Goal: Task Accomplishment & Management: Complete application form

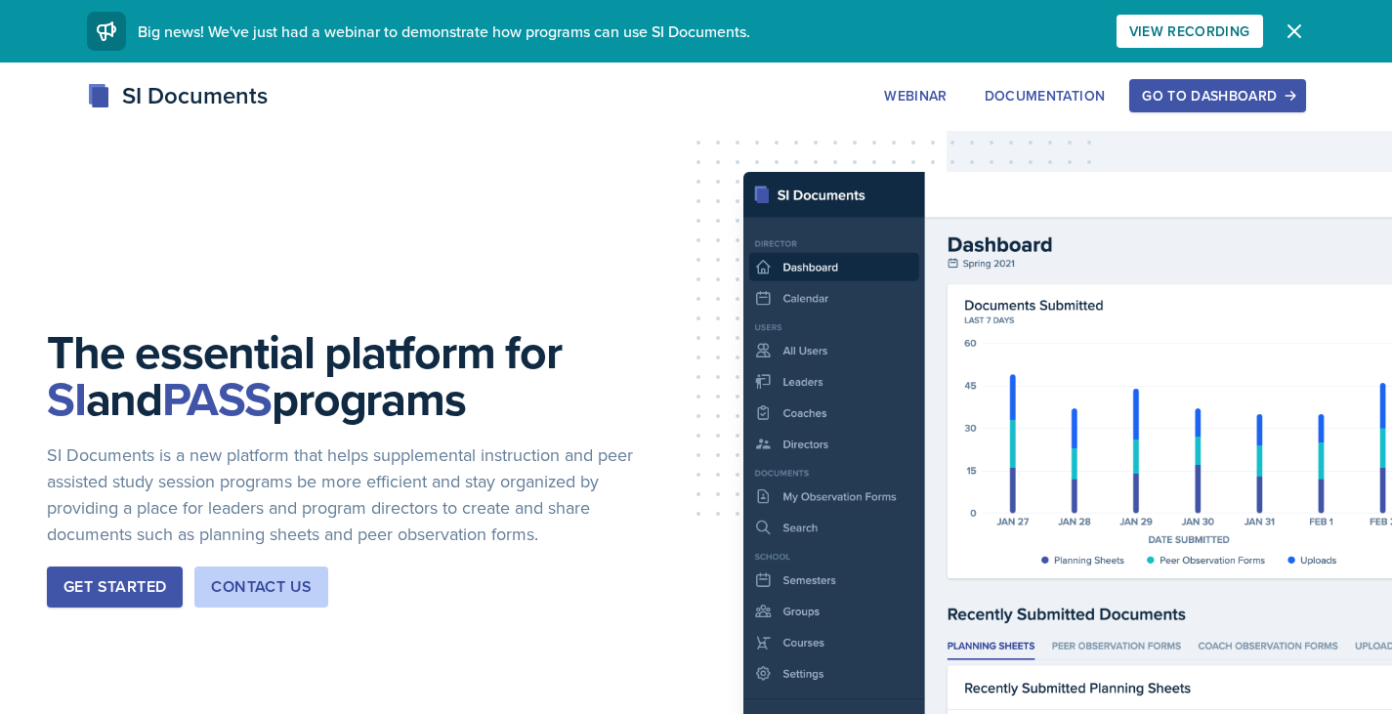
click at [1150, 97] on div "Go to Dashboard" at bounding box center [1217, 96] width 150 height 16
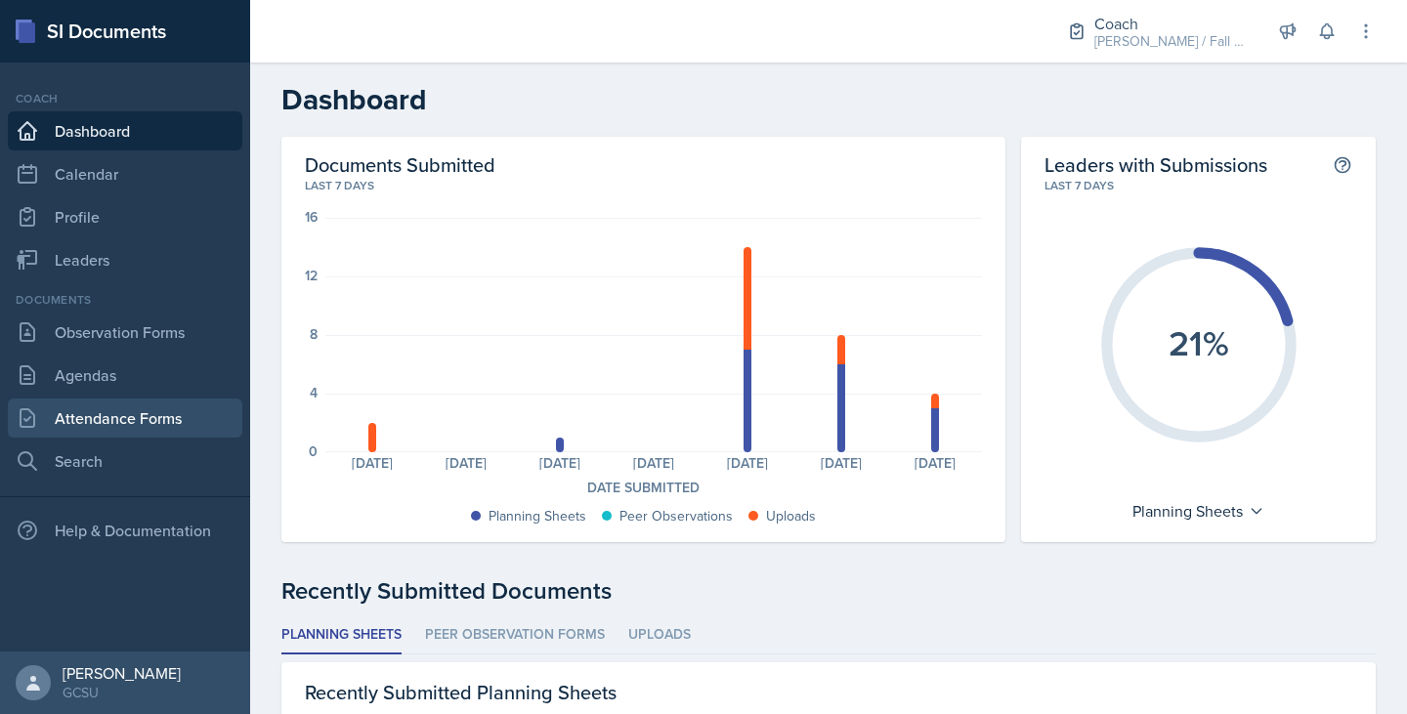
click at [127, 419] on link "Attendance Forms" at bounding box center [125, 418] width 235 height 39
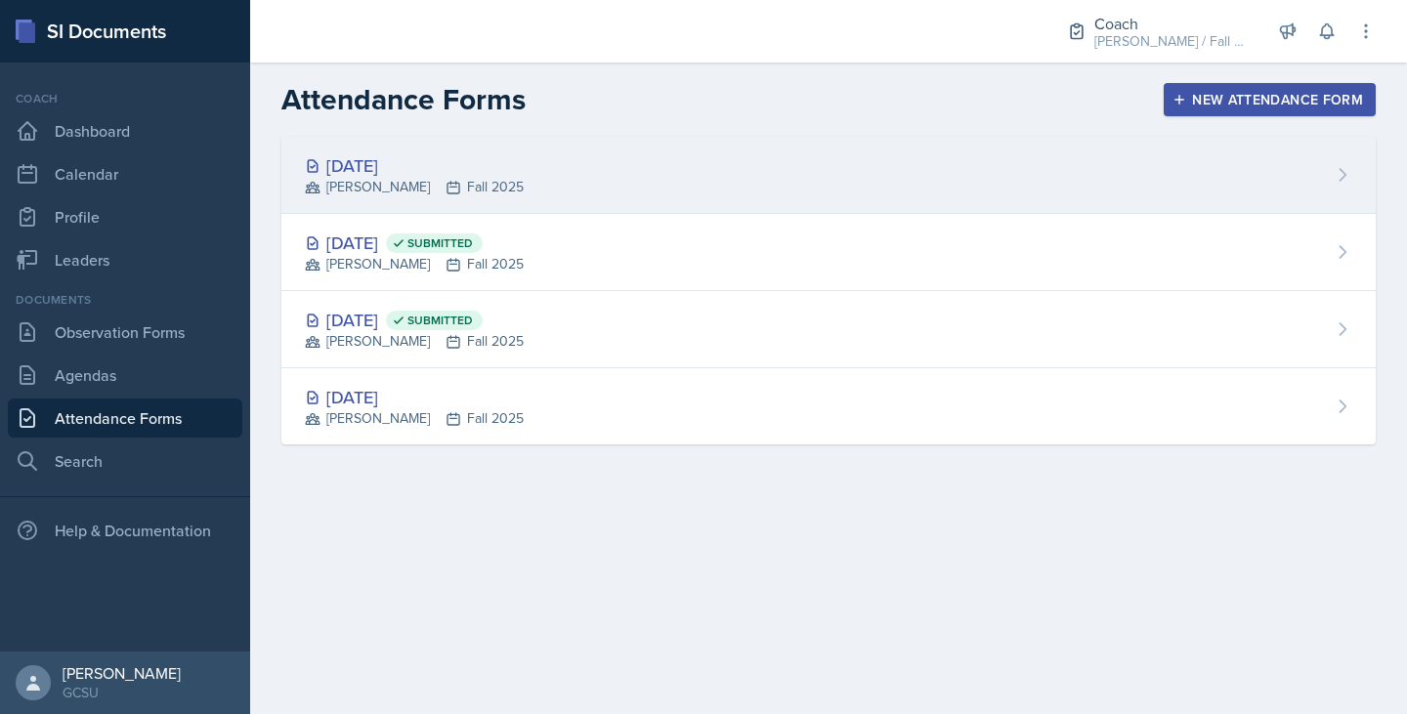
click at [511, 177] on div "Sep 3rd, 2025 MAPP Fall 2025" at bounding box center [828, 175] width 1094 height 77
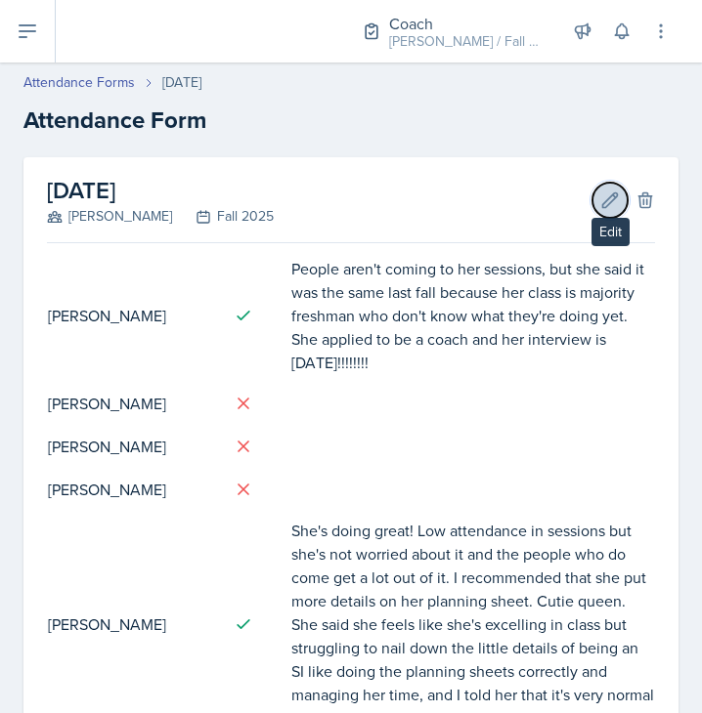
click at [600, 200] on icon at bounding box center [610, 201] width 20 height 20
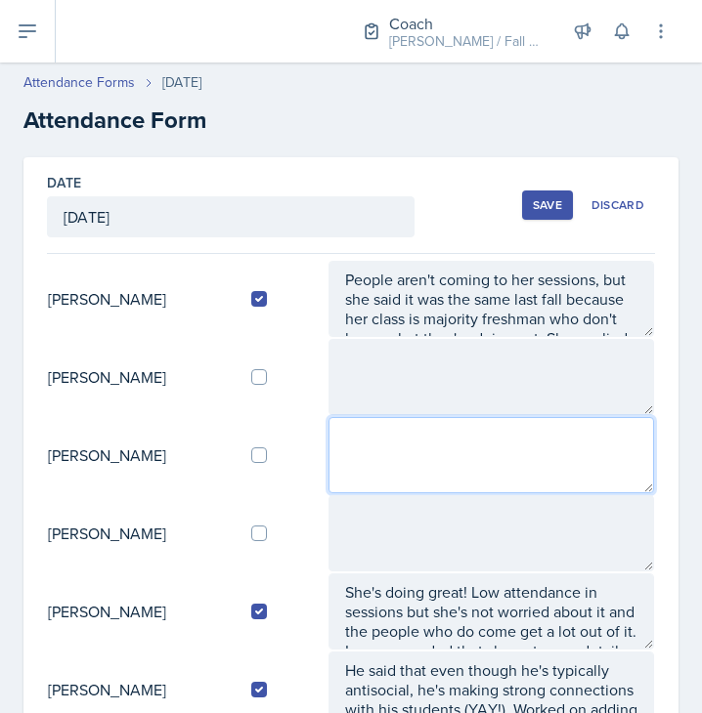
click at [389, 447] on textarea at bounding box center [490, 455] width 325 height 76
click at [372, 453] on textarea "IM -" at bounding box center [490, 455] width 325 height 76
click at [379, 445] on textarea "IM -" at bounding box center [490, 455] width 325 height 76
click at [384, 459] on textarea "IM -" at bounding box center [490, 455] width 325 height 76
click at [381, 459] on textarea "IM -" at bounding box center [490, 455] width 325 height 76
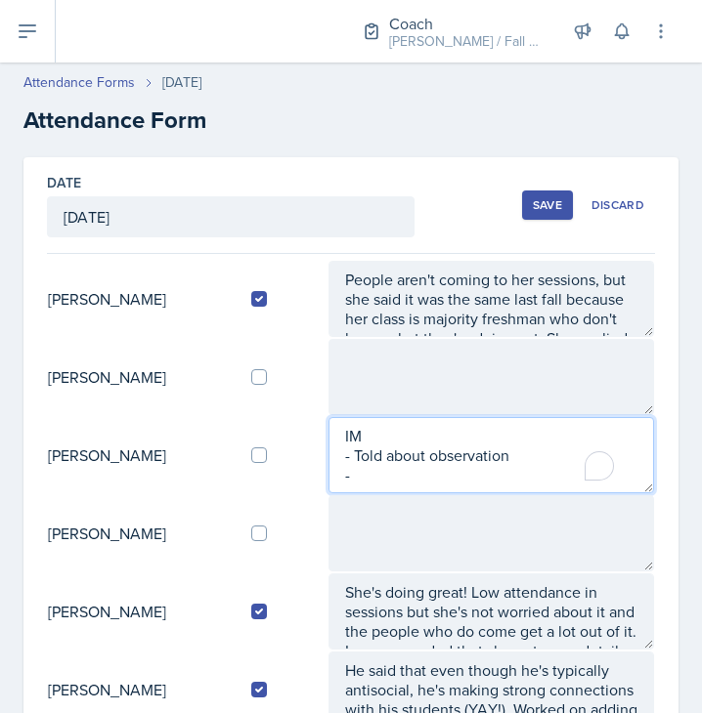
click at [437, 471] on textarea "IM - Told about observation -" at bounding box center [490, 455] width 325 height 76
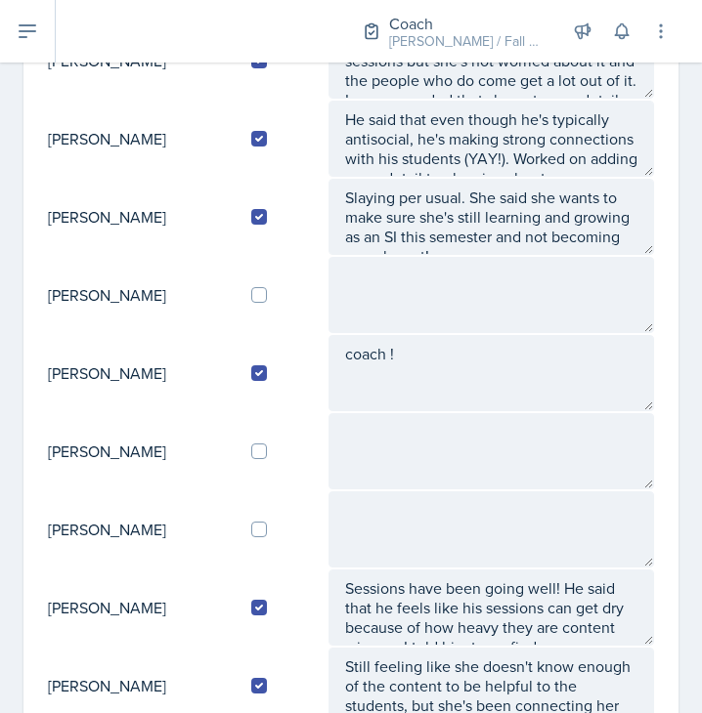
scroll to position [782, 0]
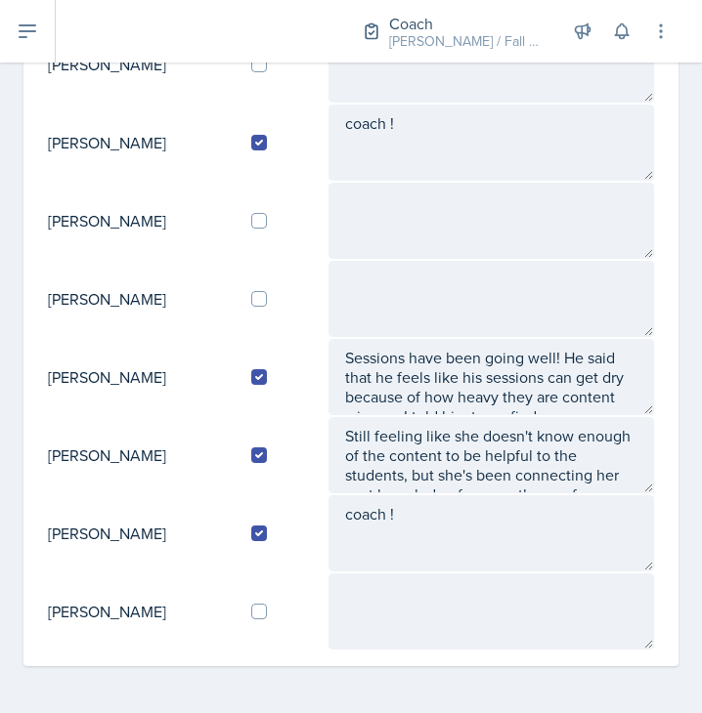
type textarea "IM - Told about observation - Reminded about pink and green sheets -"
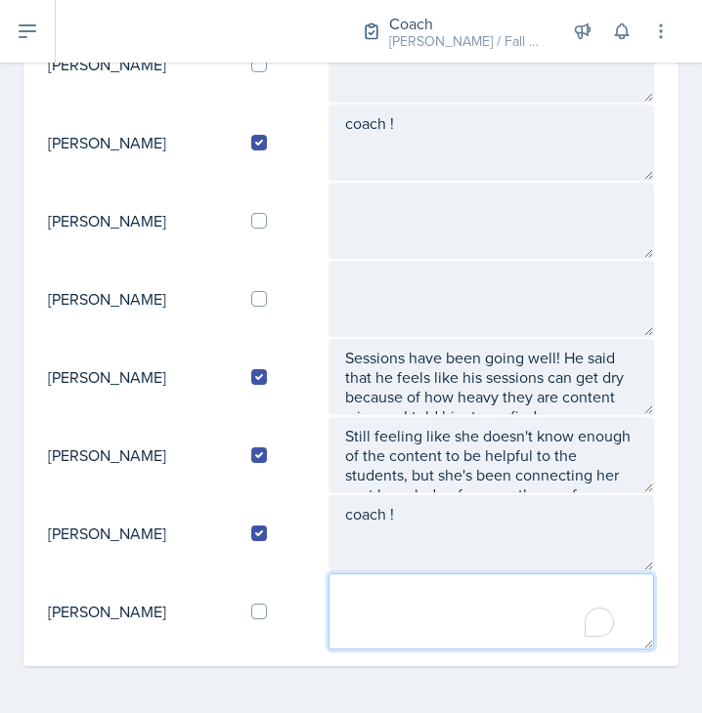
click at [392, 610] on textarea "To enrich screen reader interactions, please activate Accessibility in Grammarl…" at bounding box center [490, 612] width 325 height 76
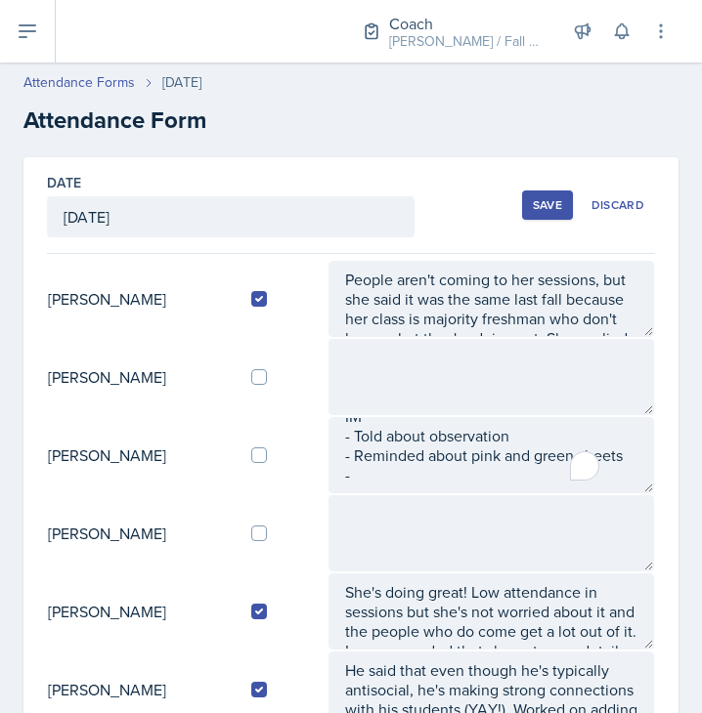
scroll to position [107, 0]
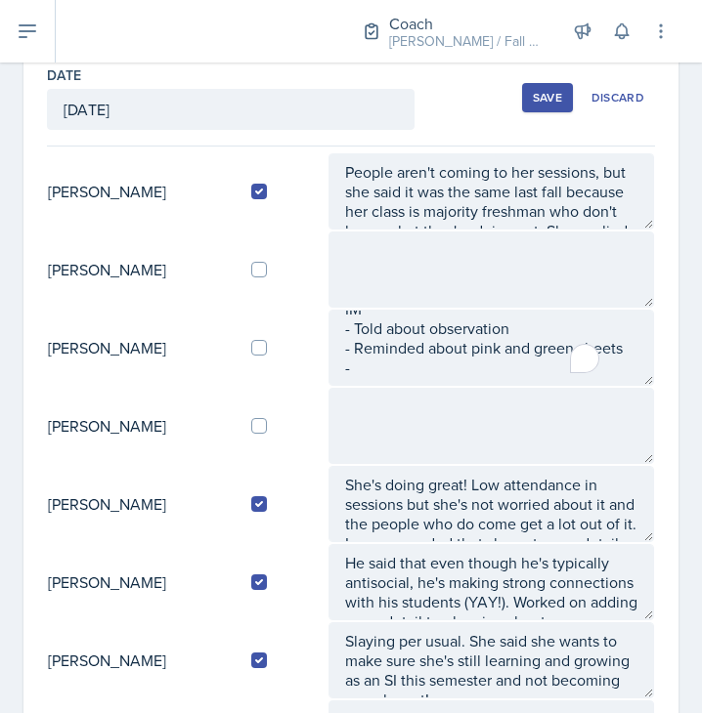
type textarea "IM - QOTW:"
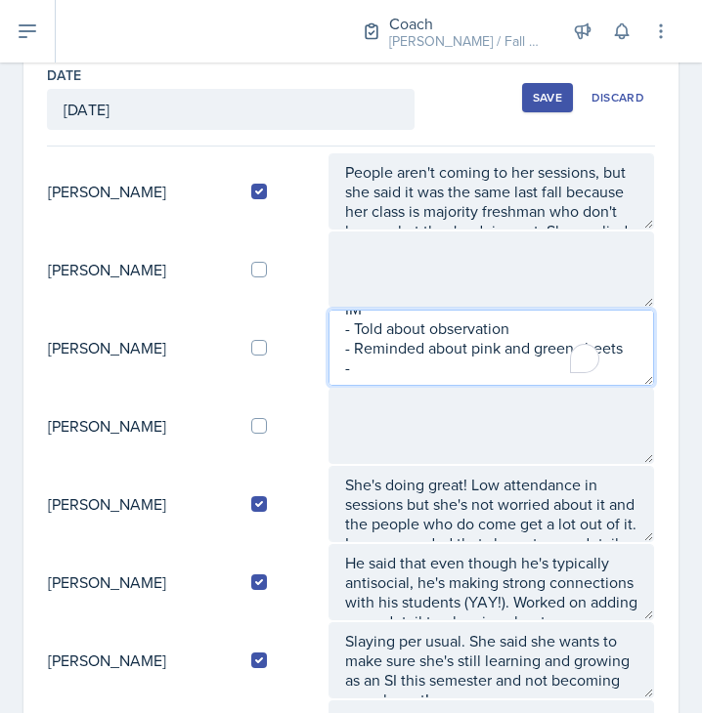
click at [367, 369] on textarea "IM - Told about observation - Reminded about pink and green sheets -" at bounding box center [490, 348] width 325 height 76
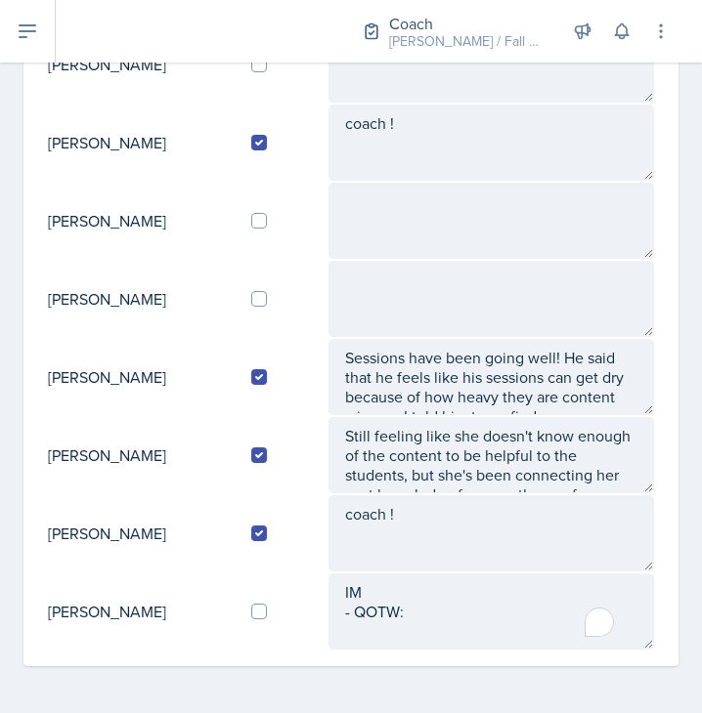
type textarea "IM - Told about observation - Reminded about pink and green sheets - QOTW:"
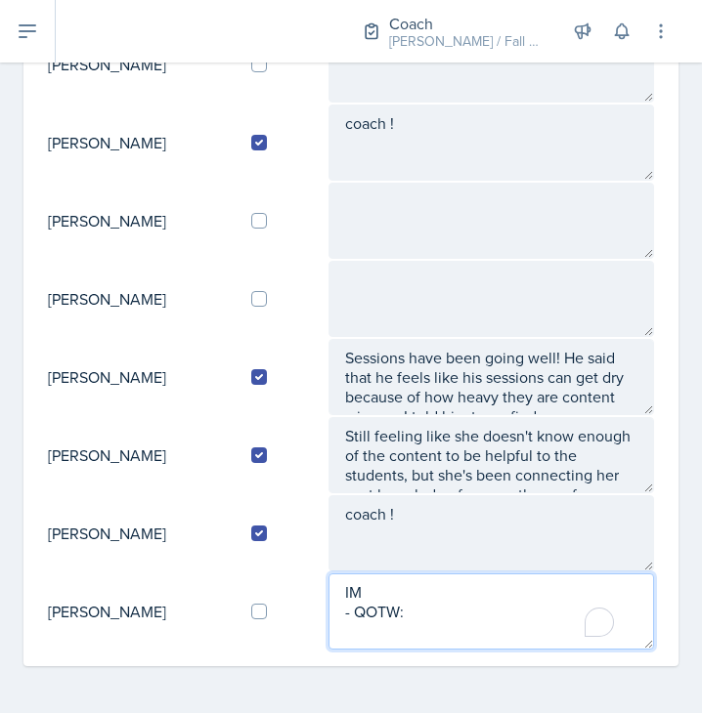
click at [474, 604] on textarea "IM - QOTW:" at bounding box center [490, 612] width 325 height 76
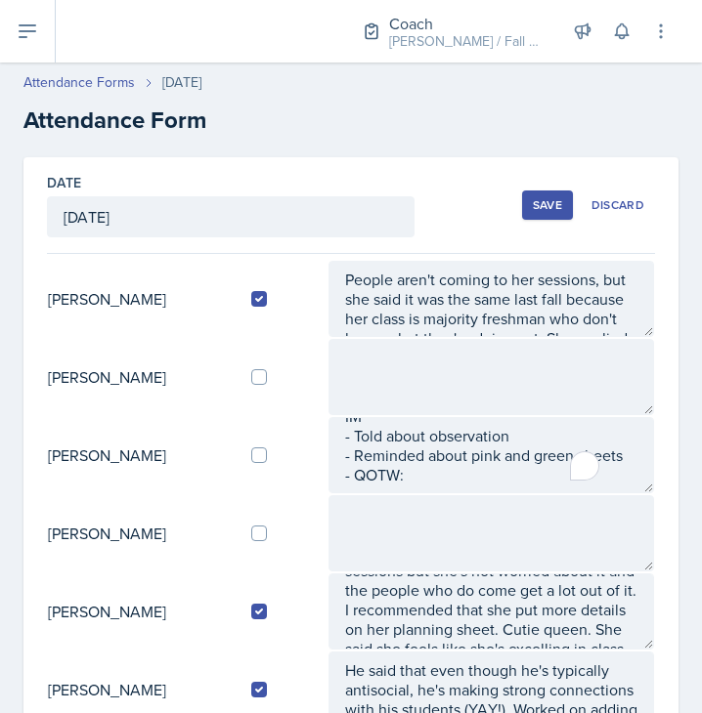
scroll to position [0, 0]
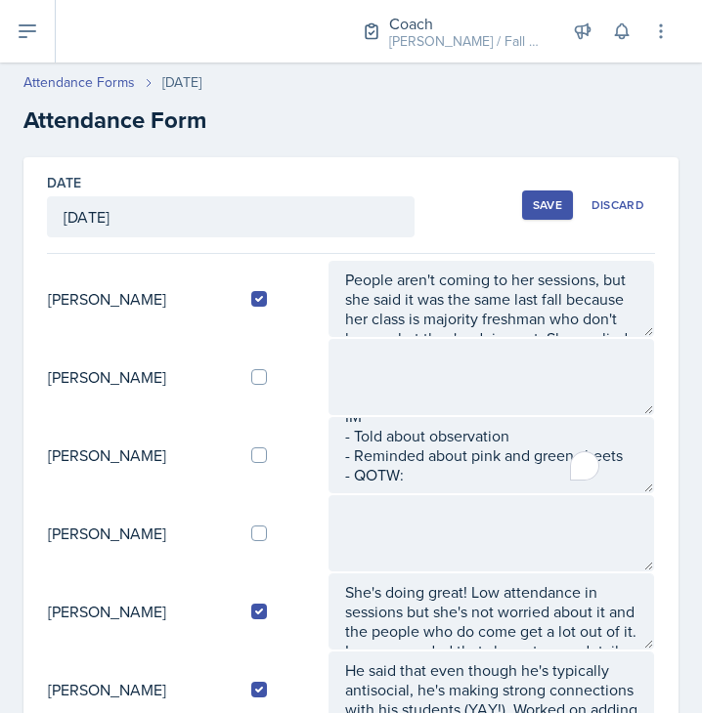
type textarea "IM - QOTW: Struggling with turnout, and in class she's excelling at helping in …"
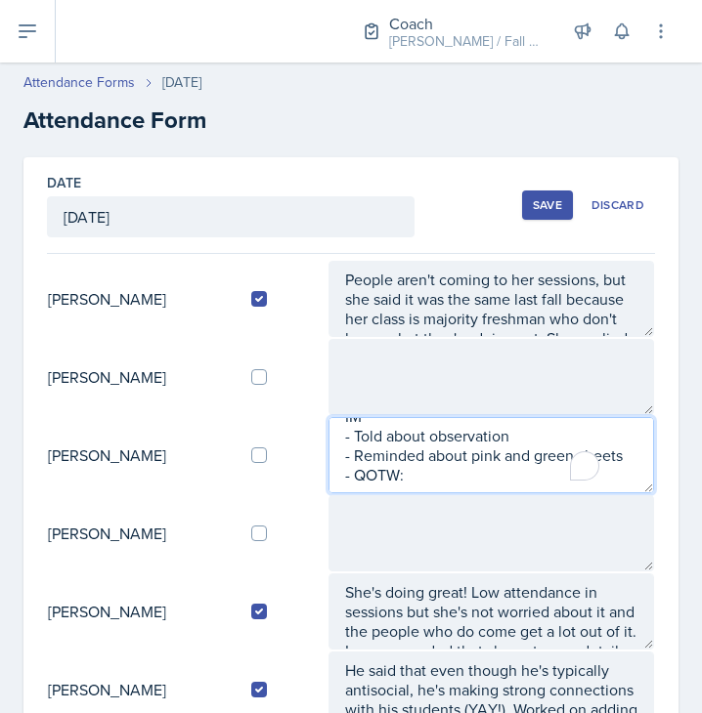
click at [459, 478] on textarea "IM - Told about observation - Reminded about pink and green sheets - QOTW:" at bounding box center [490, 455] width 325 height 76
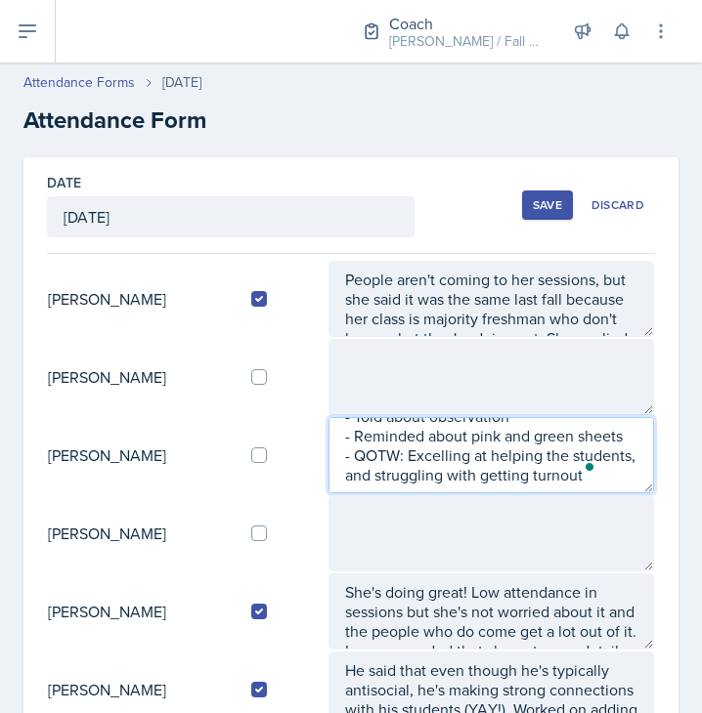
scroll to position [91, 0]
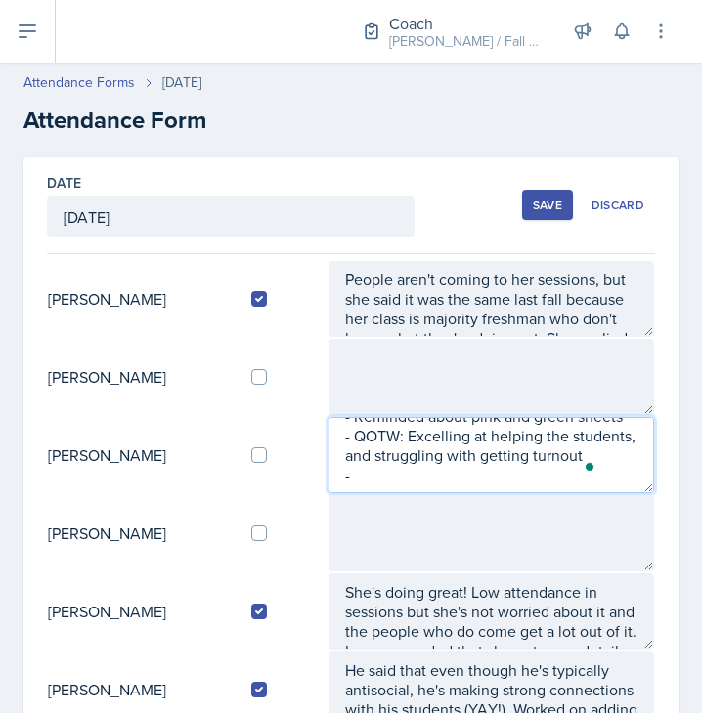
type textarea "IM - Told about observation - Reminded about pink and green sheets - QOTW: Exce…"
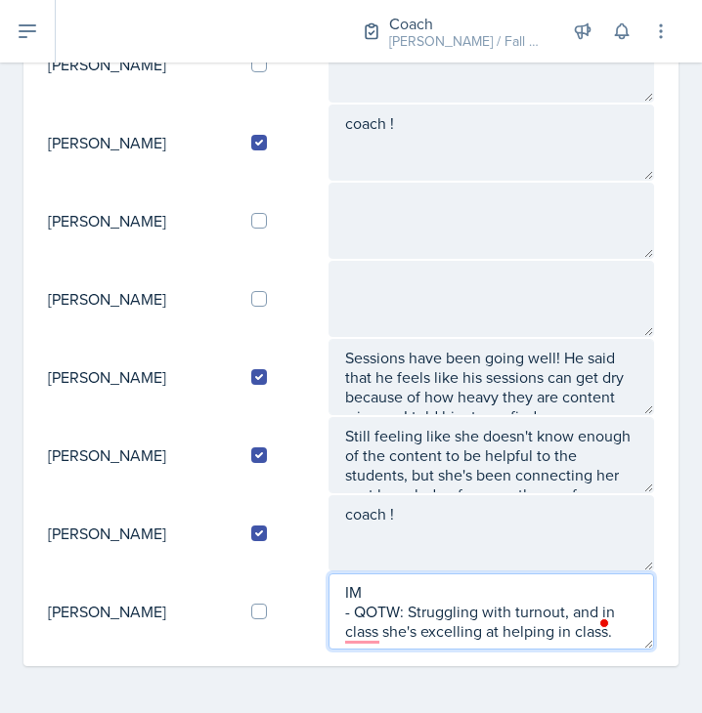
click at [617, 643] on textarea "IM - QOTW: Struggling with turnout, and in class she's excelling at helping in …" at bounding box center [490, 612] width 325 height 76
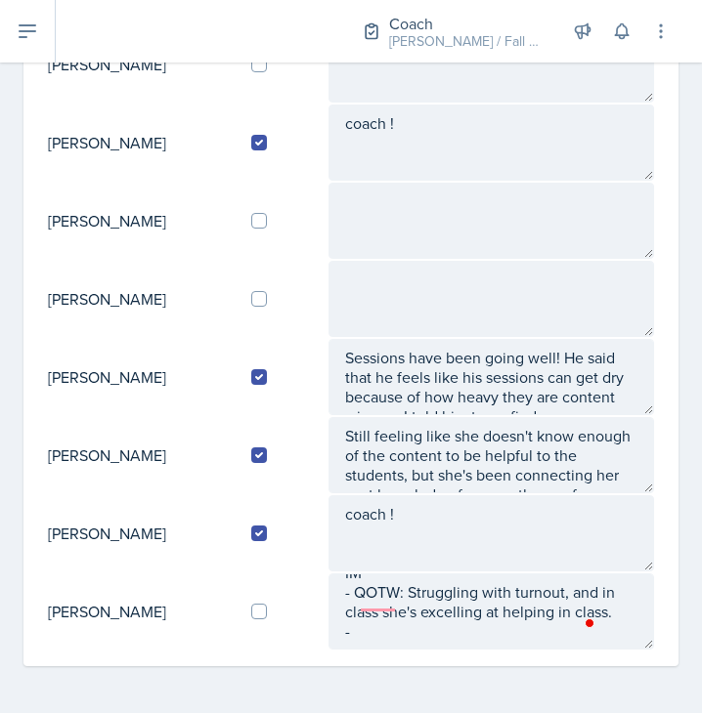
click at [207, 575] on td "Gianna Zoeller" at bounding box center [141, 612] width 189 height 78
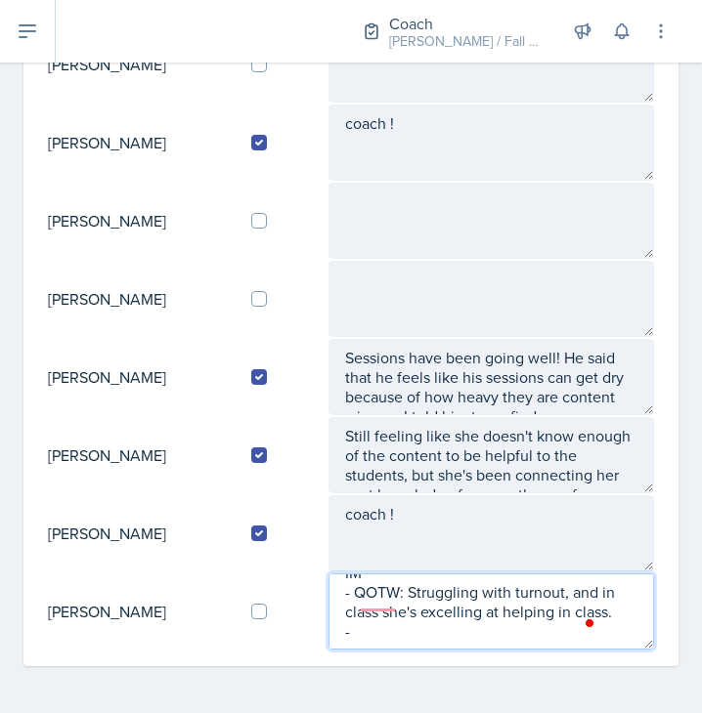
click at [450, 628] on textarea "IM - QOTW: Struggling with turnout, and in class she's excelling at helping in …" at bounding box center [490, 612] width 325 height 76
type textarea "IM - QOTW: Struggling with turnout, and in class she's excelling at helping in …"
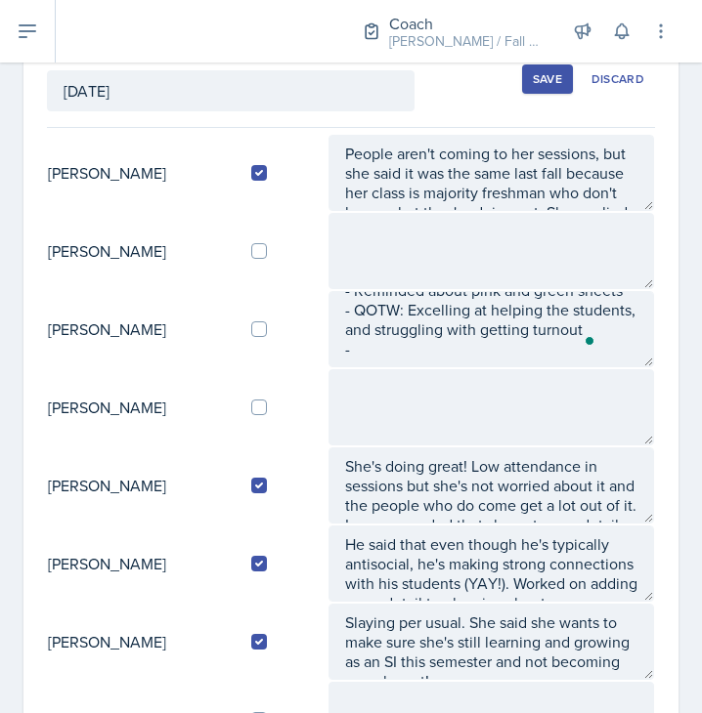
scroll to position [125, 0]
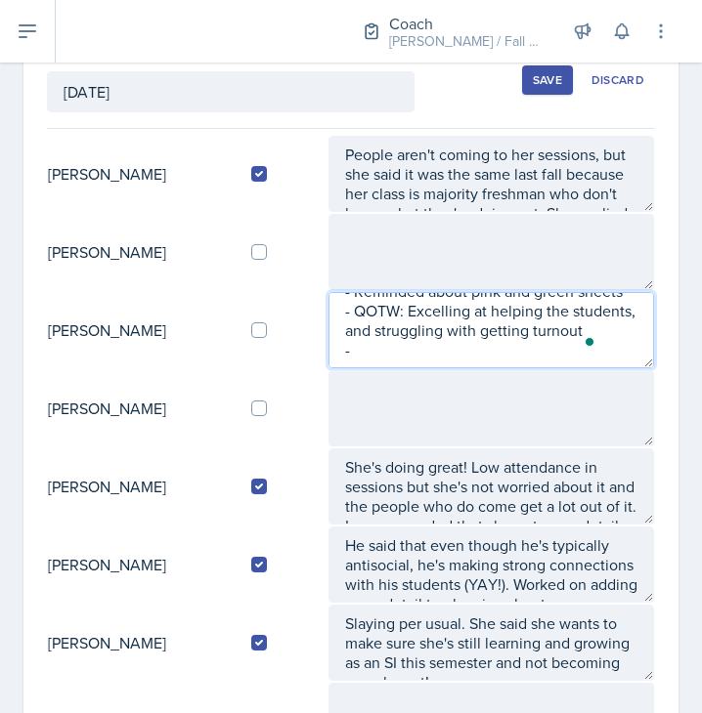
click at [395, 352] on textarea "IM - Told about observation - Reminded about pink and green sheets - QOTW: Exce…" at bounding box center [490, 330] width 325 height 76
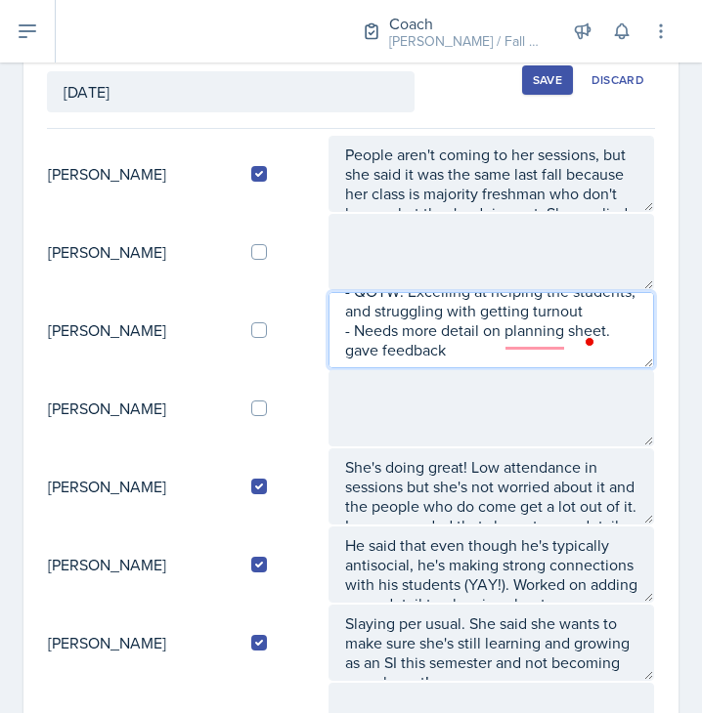
scroll to position [117, 0]
type textarea "IM - Told about observation - Reminded about pink and green sheets - QOTW: Exce…"
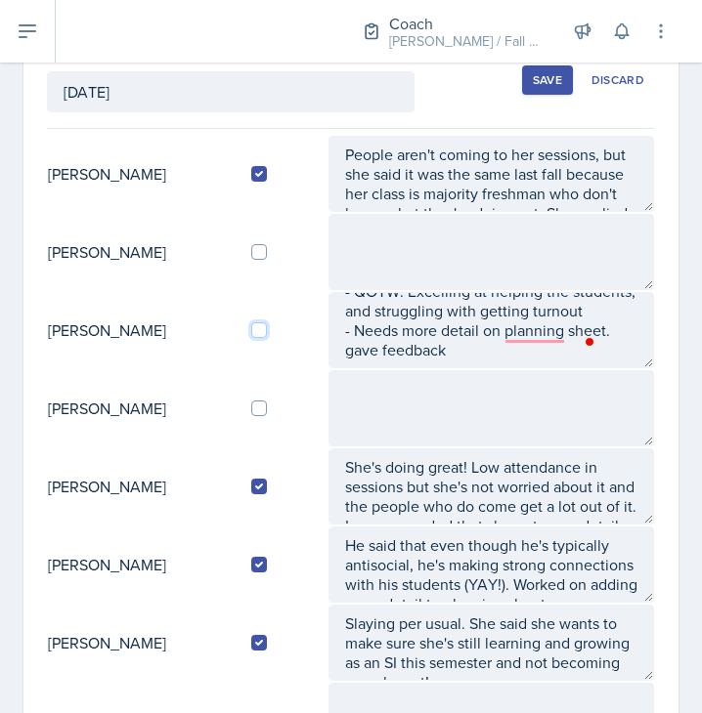
click at [262, 324] on input "checkbox" at bounding box center [259, 330] width 16 height 16
checkbox input "true"
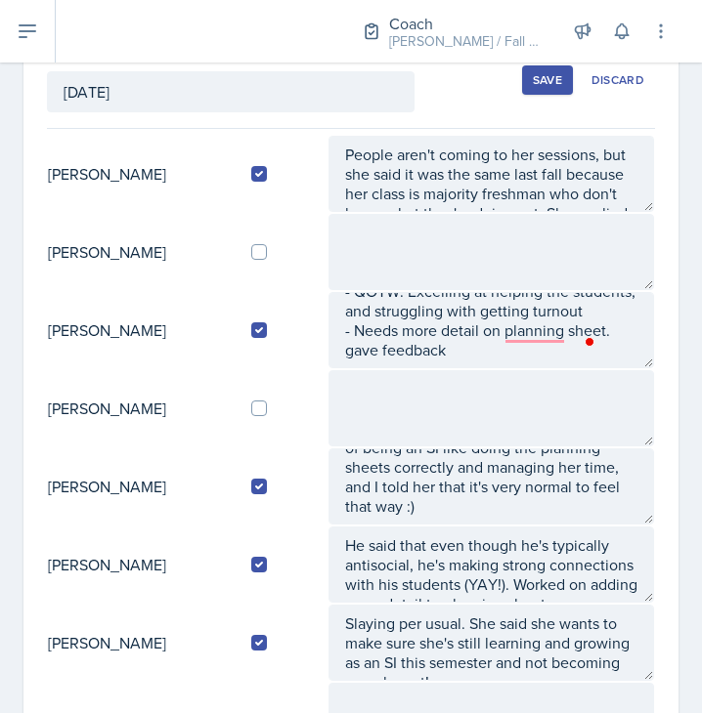
scroll to position [782, 0]
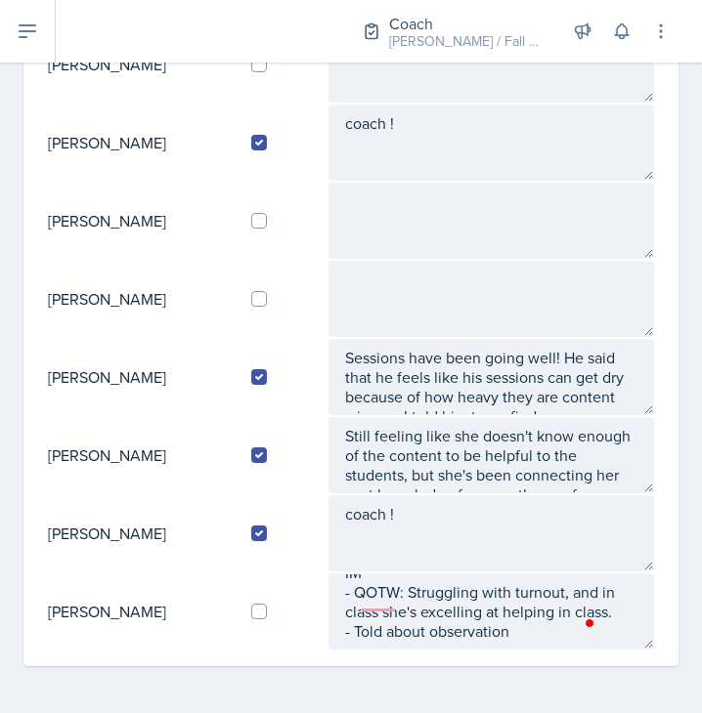
click at [259, 616] on td at bounding box center [282, 612] width 92 height 78
click at [267, 616] on input "checkbox" at bounding box center [259, 612] width 16 height 16
checkbox input "true"
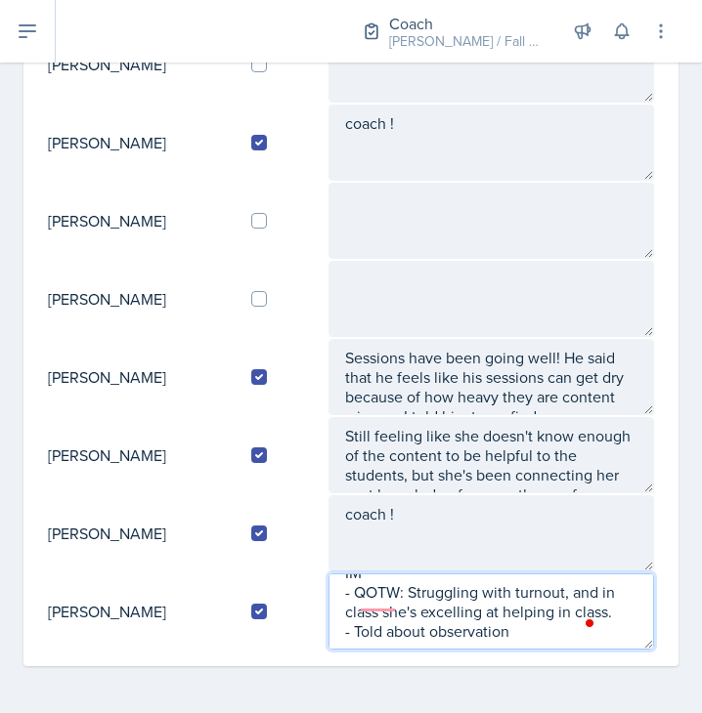
click at [526, 632] on textarea "IM - QOTW: Struggling with turnout, and in class she's excelling at helping in …" at bounding box center [490, 612] width 325 height 76
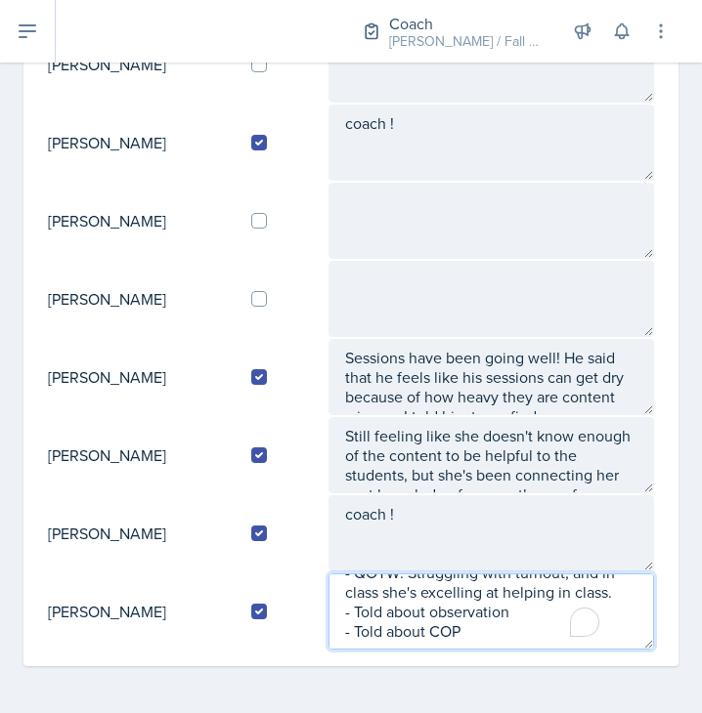
scroll to position [71, 0]
type textarea "IM - QOTW: Struggling with turnout, and in class she's excelling at helping in …"
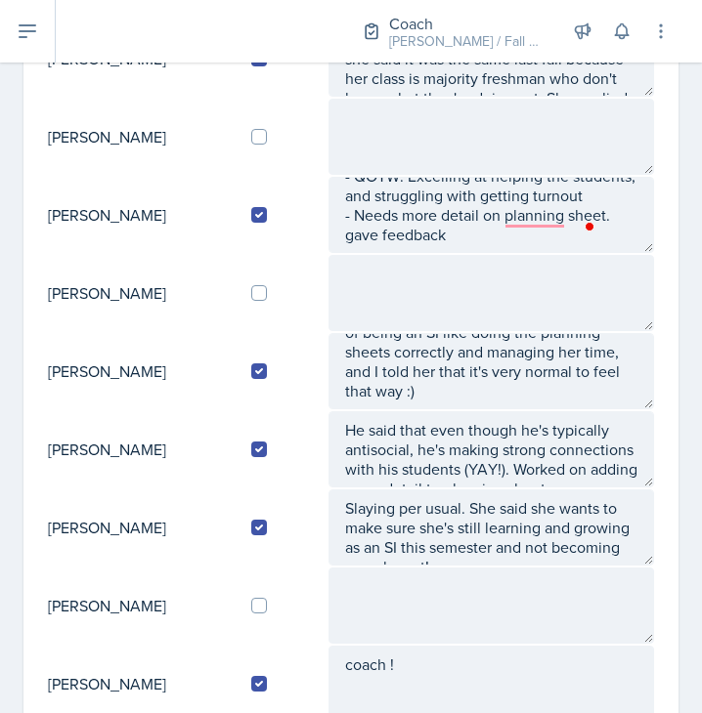
scroll to position [0, 0]
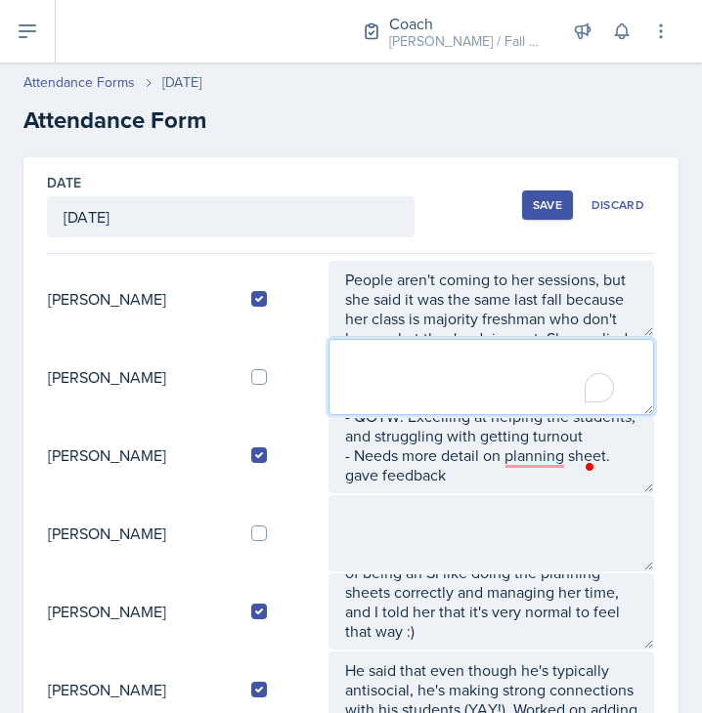
click at [463, 370] on textarea "To enrich screen reader interactions, please activate Accessibility in Grammarl…" at bounding box center [490, 377] width 325 height 76
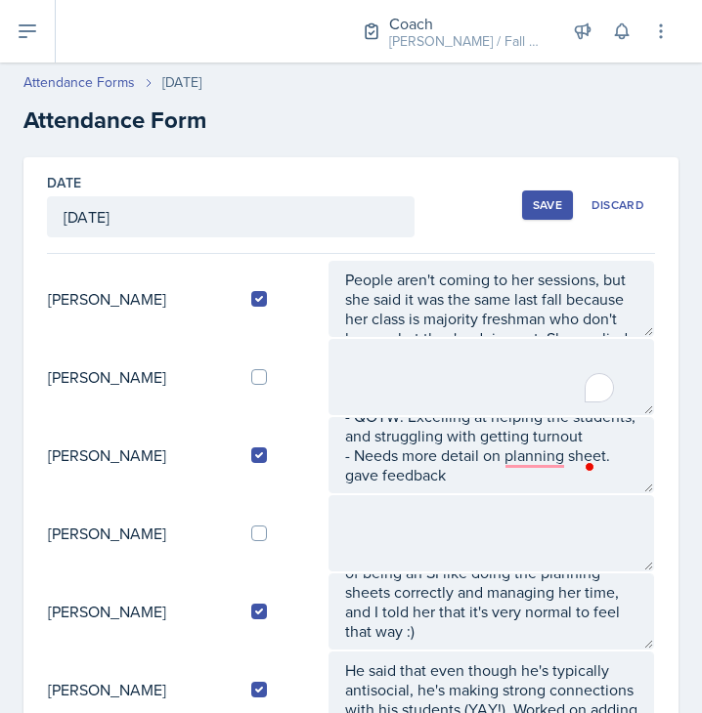
click at [535, 198] on div "Save" at bounding box center [547, 205] width 29 height 16
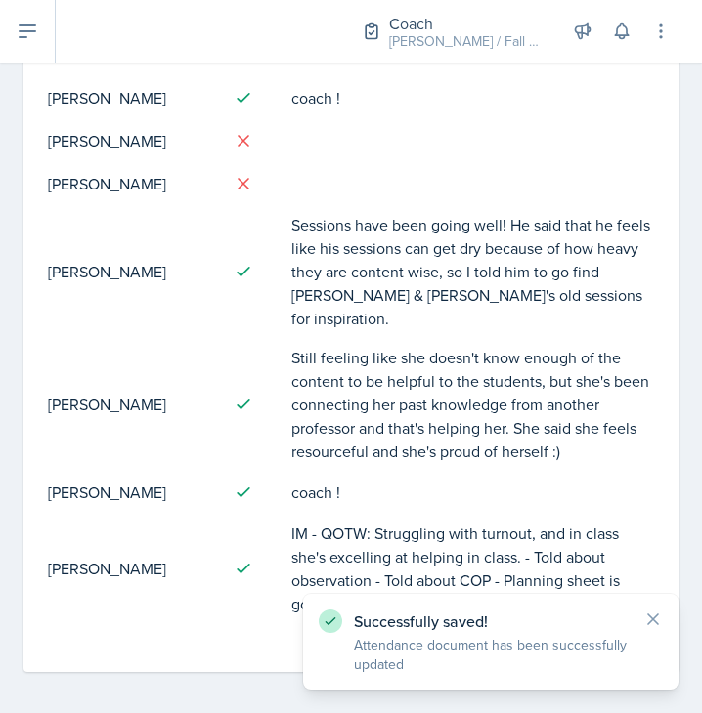
scroll to position [972, 0]
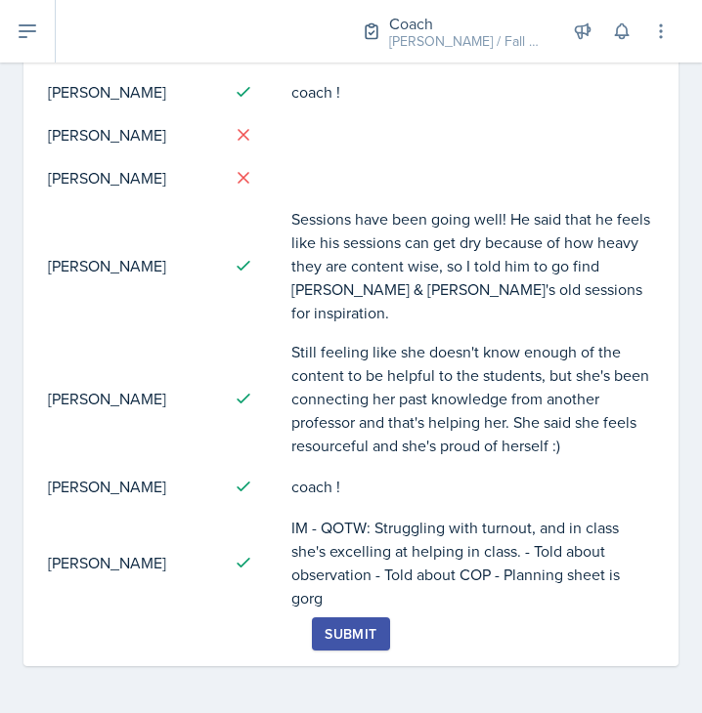
click at [268, 479] on td at bounding box center [254, 486] width 72 height 43
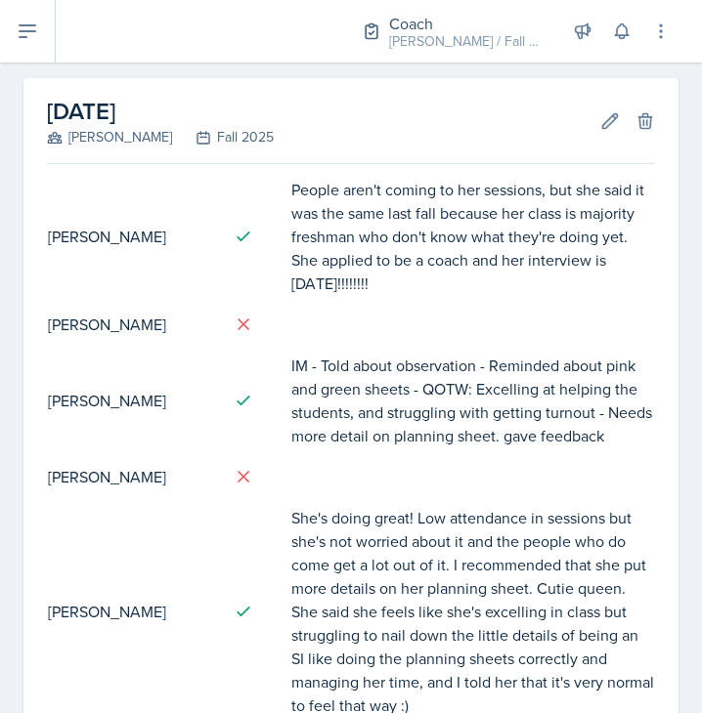
scroll to position [80, 0]
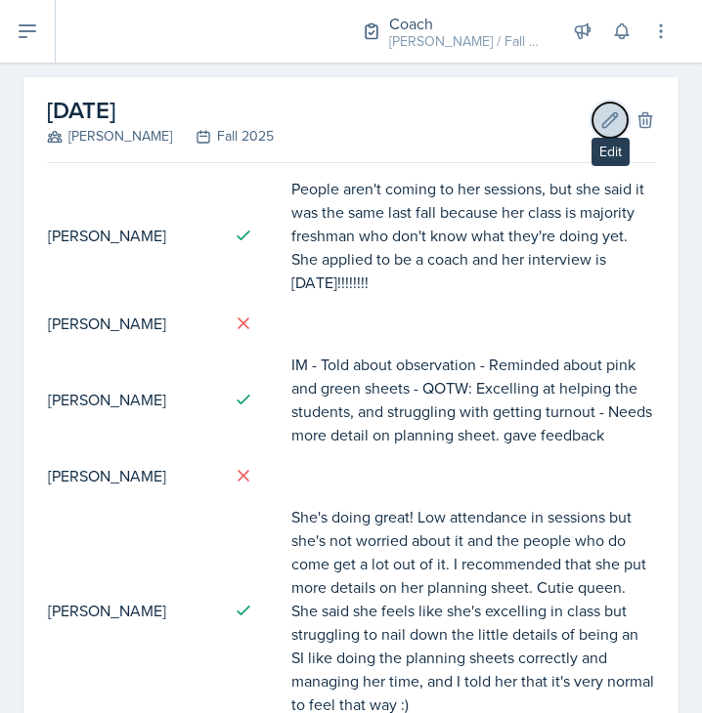
click at [592, 115] on button "Edit" at bounding box center [609, 120] width 35 height 35
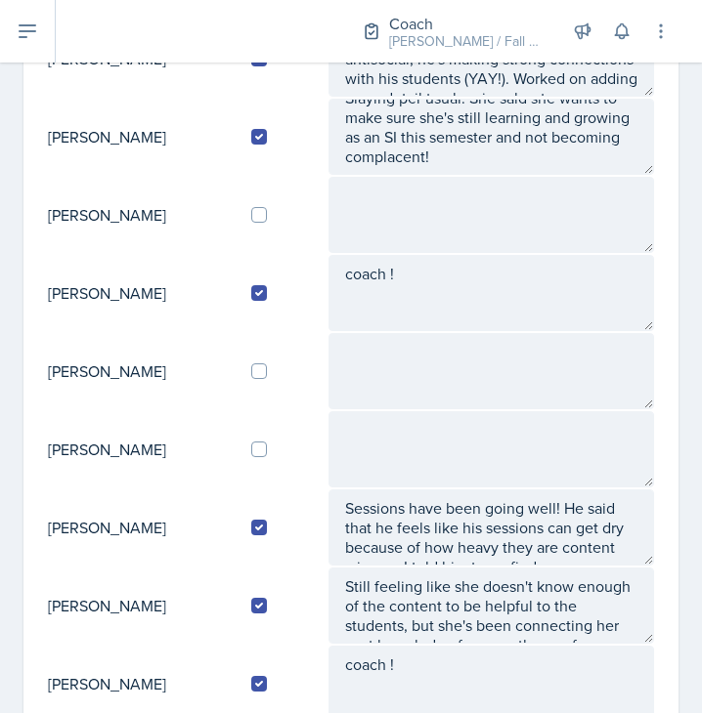
scroll to position [632, 0]
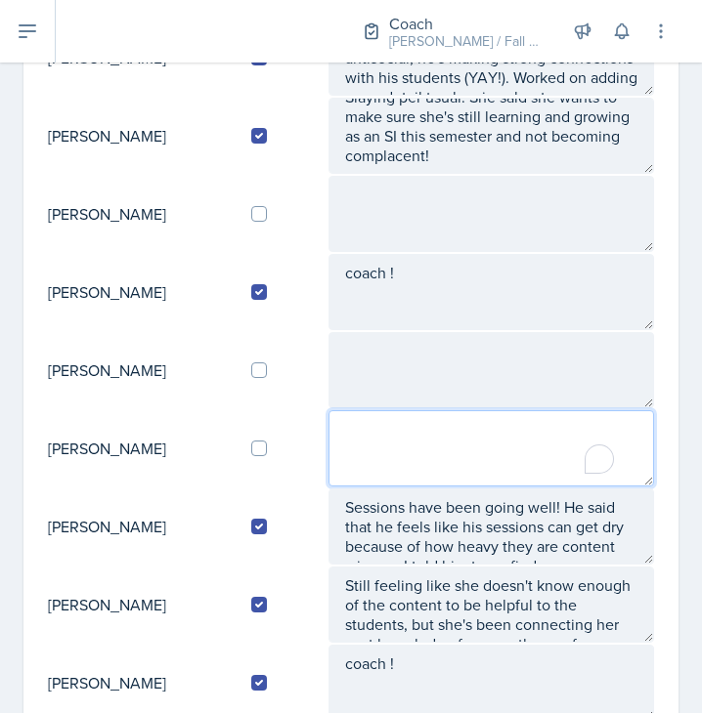
click at [433, 453] on textarea "To enrich screen reader interactions, please activate Accessibility in Grammarl…" at bounding box center [490, 448] width 325 height 76
click at [413, 447] on textarea "IM -" at bounding box center [490, 448] width 325 height 76
click at [372, 448] on textarea "IM -" at bounding box center [490, 448] width 325 height 76
click at [523, 451] on textarea "IM - Tell about observations" at bounding box center [490, 448] width 325 height 76
click at [432, 475] on textarea "IM - Tell about observations -" at bounding box center [490, 448] width 325 height 76
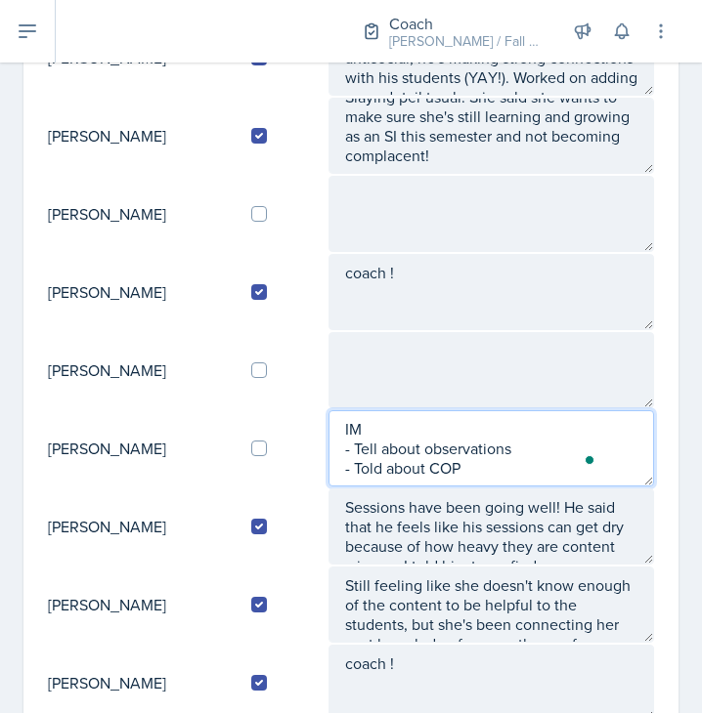
scroll to position [13, 0]
type textarea "IM - Tell about observations - Told about COP -"
click at [413, 483] on textarea "IM - Tell about observations - Told about COP -" at bounding box center [490, 448] width 325 height 76
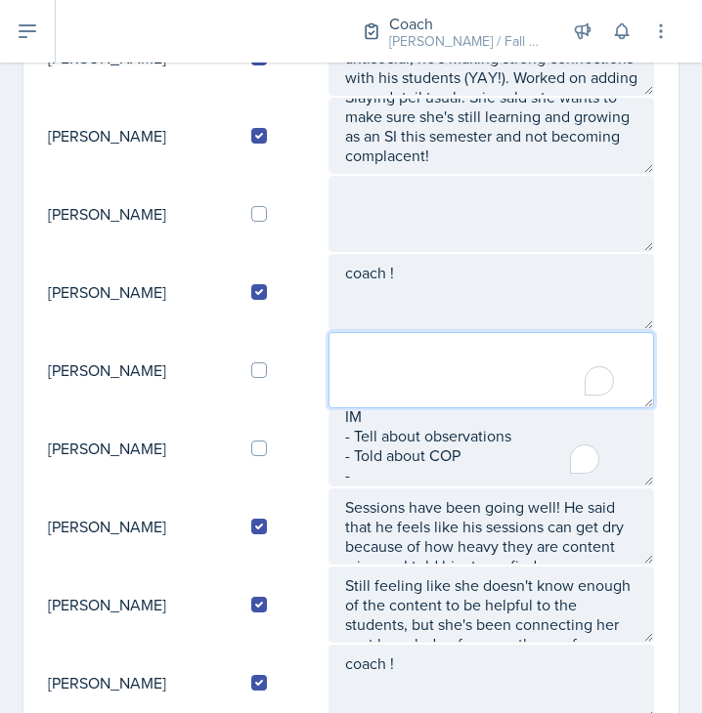
click at [397, 358] on textarea "To enrich screen reader interactions, please activate Accessibility in Grammarl…" at bounding box center [490, 370] width 325 height 76
type textarea "IM -"
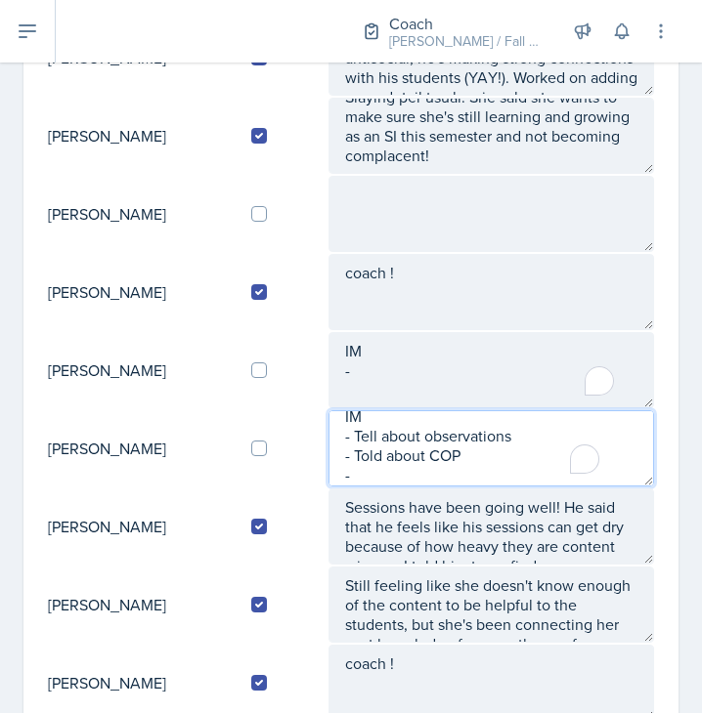
click at [416, 481] on textarea "IM - Tell about observations - Told about COP -" at bounding box center [490, 448] width 325 height 76
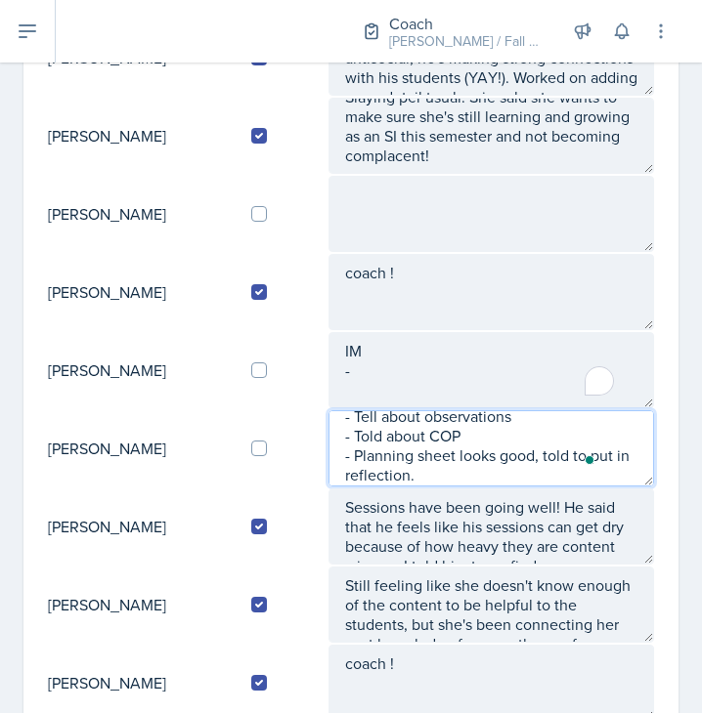
scroll to position [52, 0]
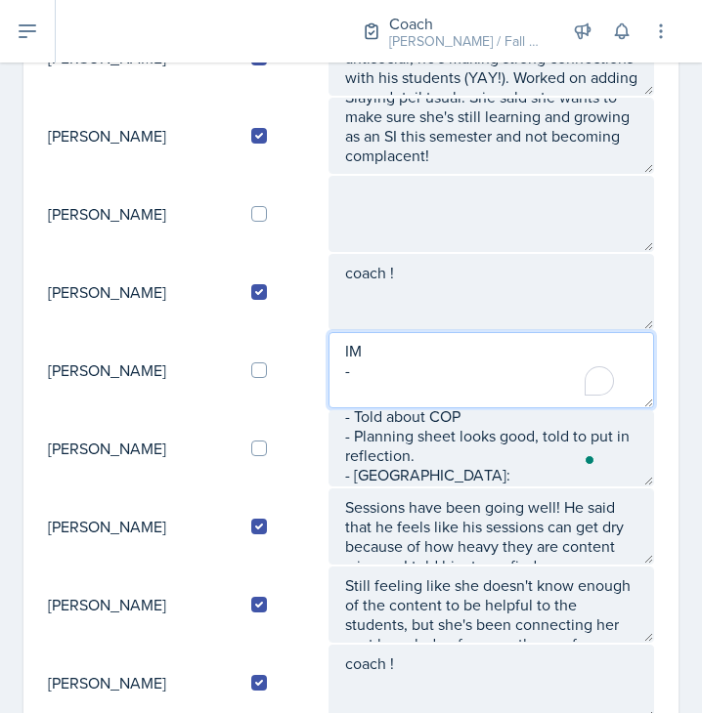
click at [407, 365] on textarea "IM -" at bounding box center [490, 370] width 325 height 76
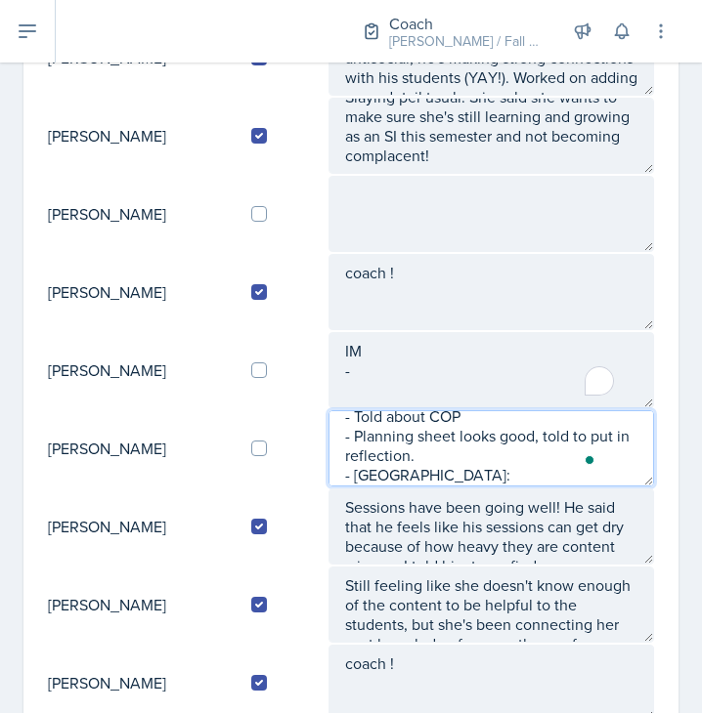
click at [452, 481] on textarea "IM - Tell about observations - Told about COP - Planning sheet looks good, told…" at bounding box center [490, 448] width 325 height 76
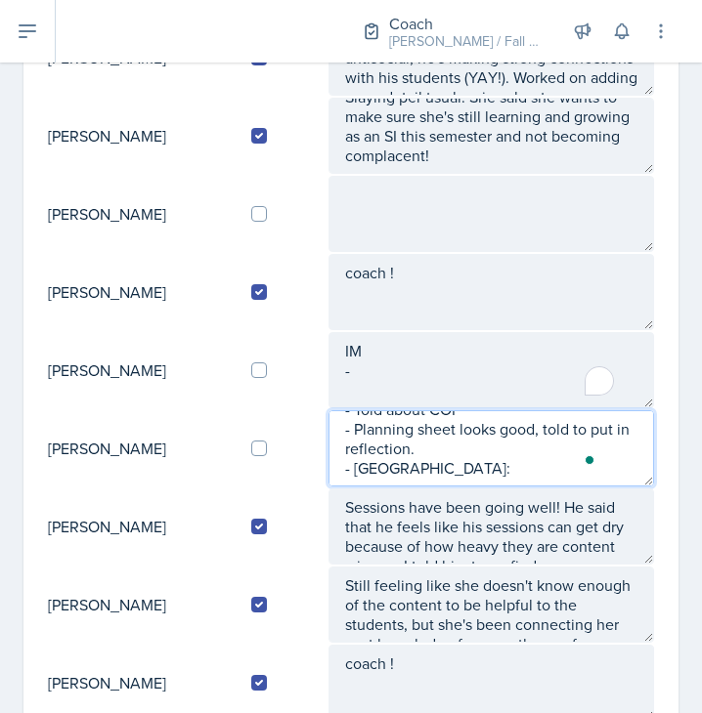
scroll to position [59, 0]
type textarea "IM - Tell about observations - Told about COP - Planning sheet looks good, told…"
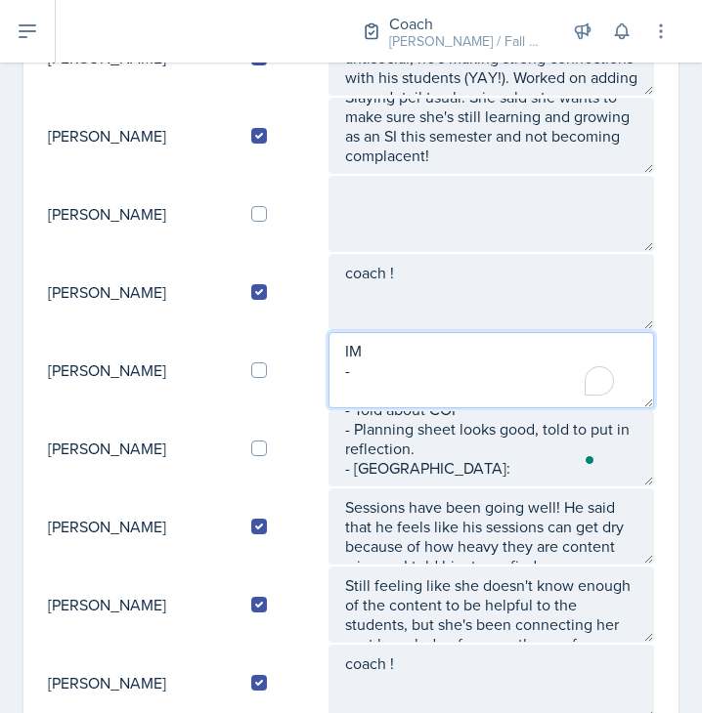
click at [370, 366] on textarea "IM -" at bounding box center [490, 370] width 325 height 76
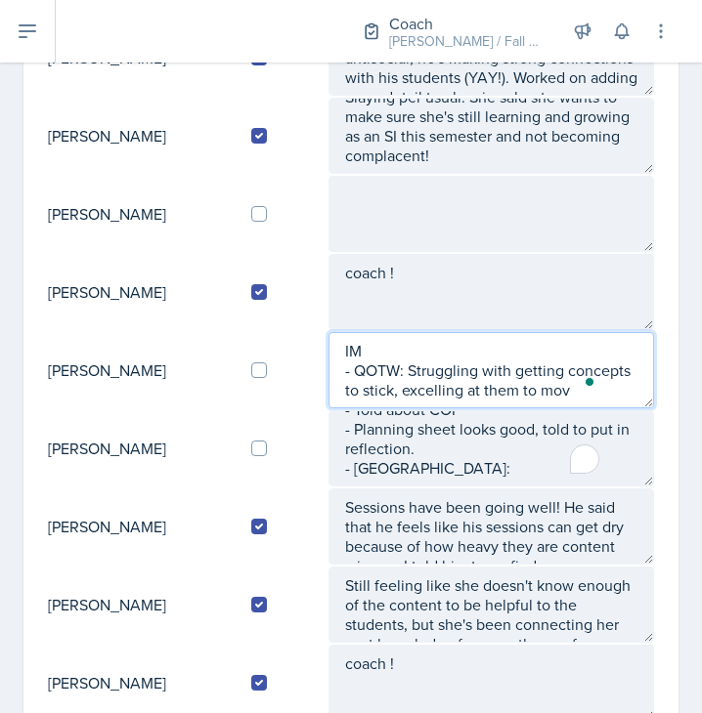
scroll to position [13, 0]
type textarea "IM - QOTW: Struggling with getting concepts to stick, excelling at them to move…"
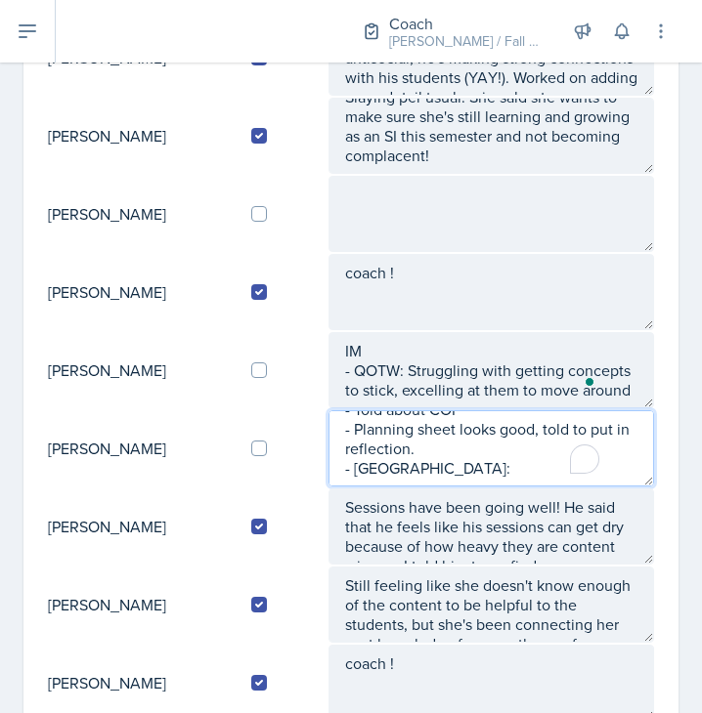
click at [513, 459] on textarea "IM - Tell about observations - Told about COP - Planning sheet looks good, told…" at bounding box center [490, 448] width 325 height 76
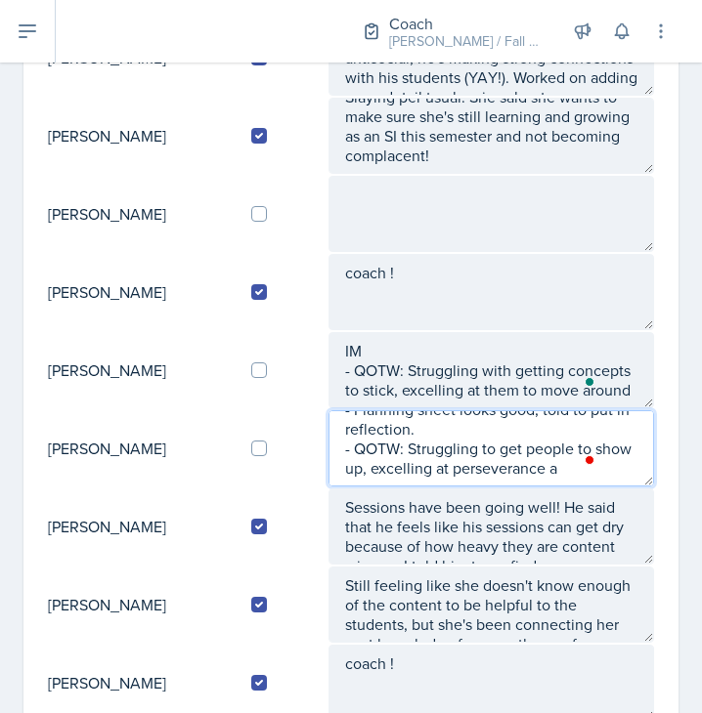
scroll to position [78, 0]
type textarea "IM - Tell about observations - Told about COP - Planning sheet looks good, told…"
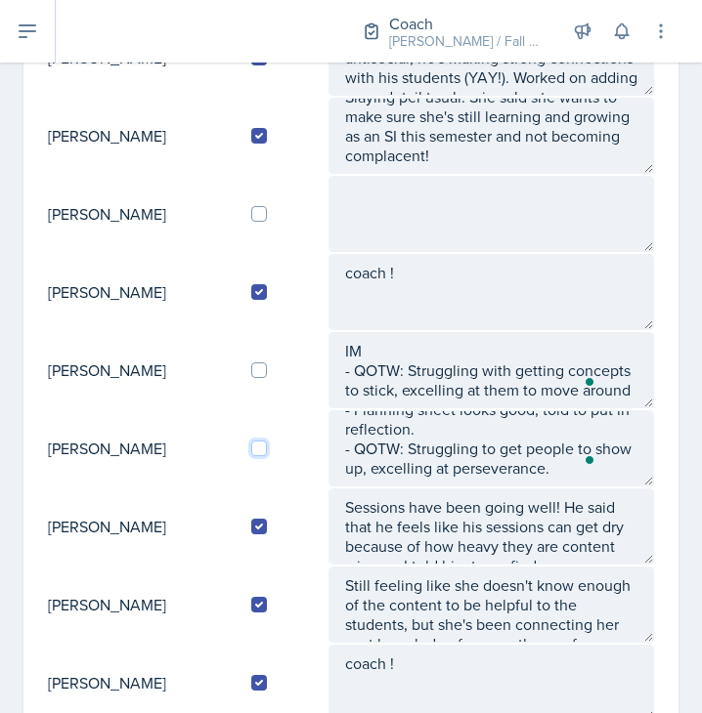
click at [265, 447] on input "checkbox" at bounding box center [259, 449] width 16 height 16
checkbox input "true"
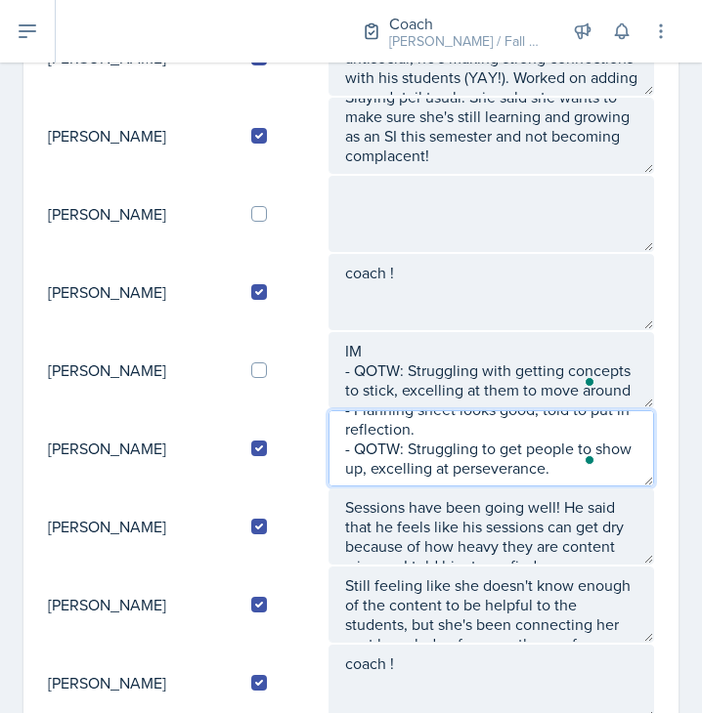
click at [476, 465] on textarea "IM - Tell about observations - Told about COP - Planning sheet looks good, told…" at bounding box center [490, 448] width 325 height 76
click at [603, 474] on textarea "IM - Tell about observations - Told about COP - Planning sheet looks good, told…" at bounding box center [490, 448] width 325 height 76
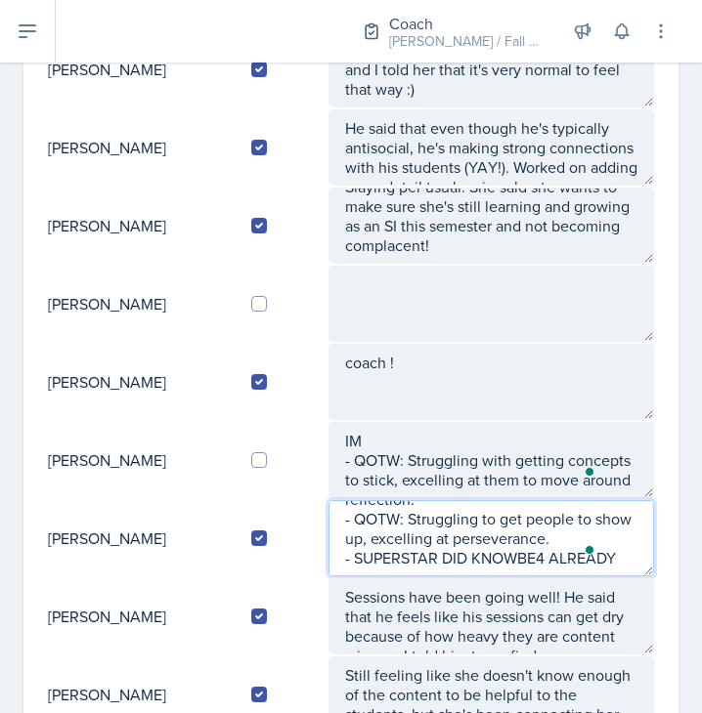
scroll to position [543, 0]
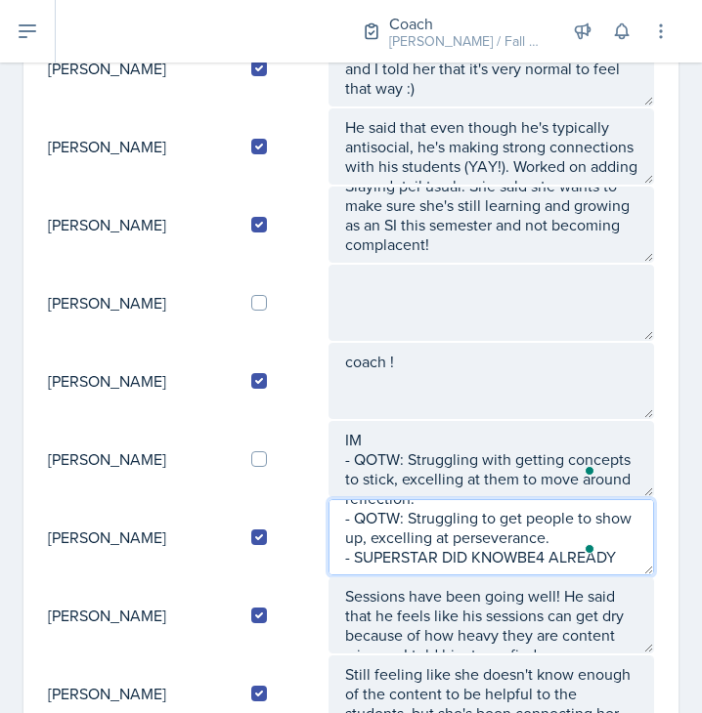
type textarea "IM - Tell about observations - Told about COP - Planning sheet looks good, told…"
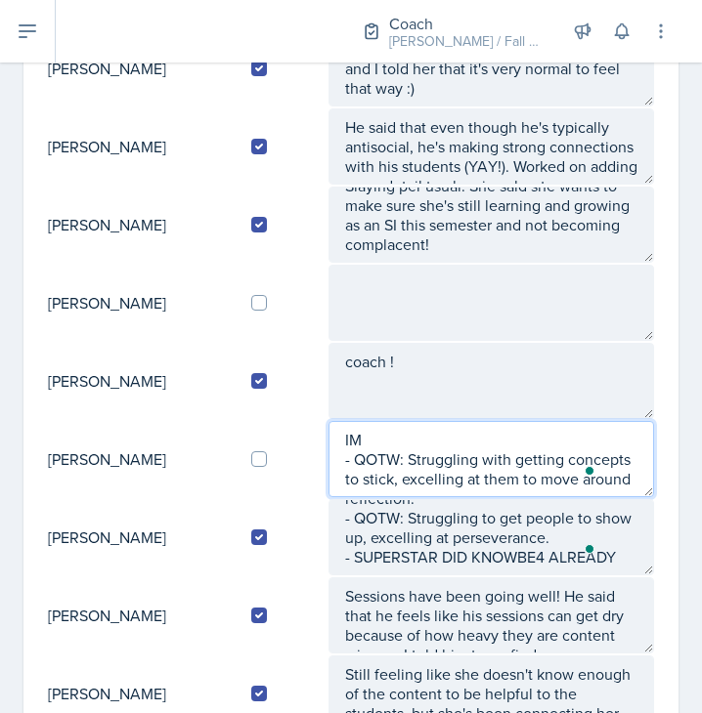
click at [448, 482] on textarea "IM - QOTW: Struggling with getting concepts to stick, excelling at them to move…" at bounding box center [490, 459] width 325 height 76
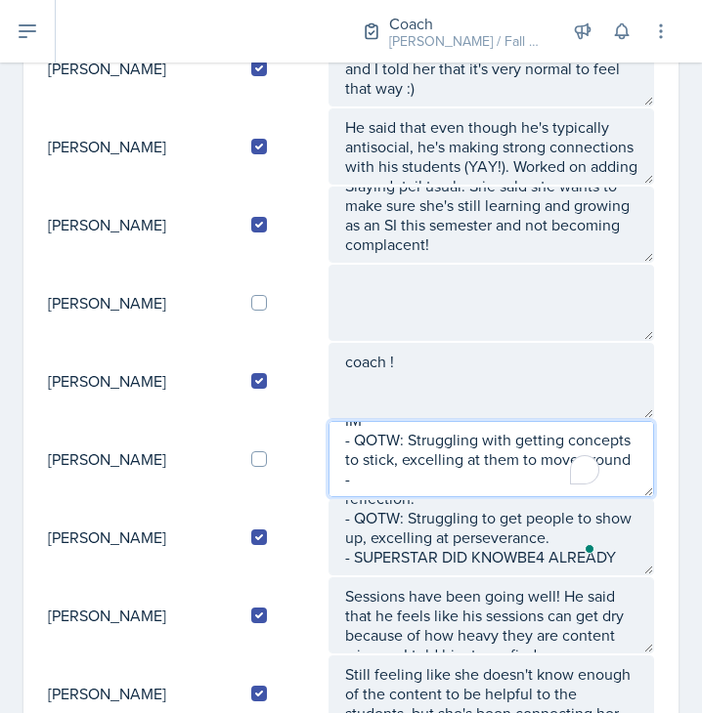
click at [372, 483] on textarea "IM - QOTW: Struggling with getting concepts to stick, excelling at them to move…" at bounding box center [490, 459] width 325 height 76
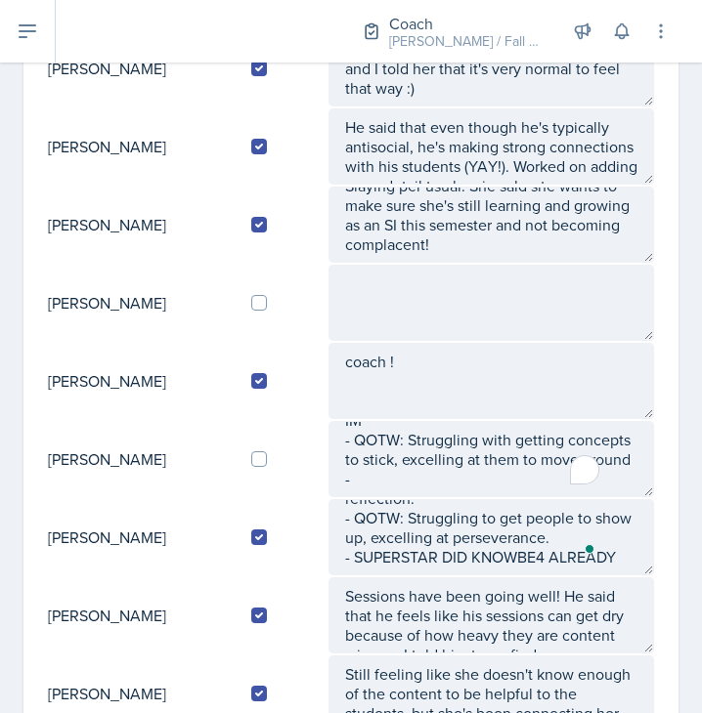
click at [215, 467] on td "Ashton Mullendore" at bounding box center [141, 459] width 189 height 78
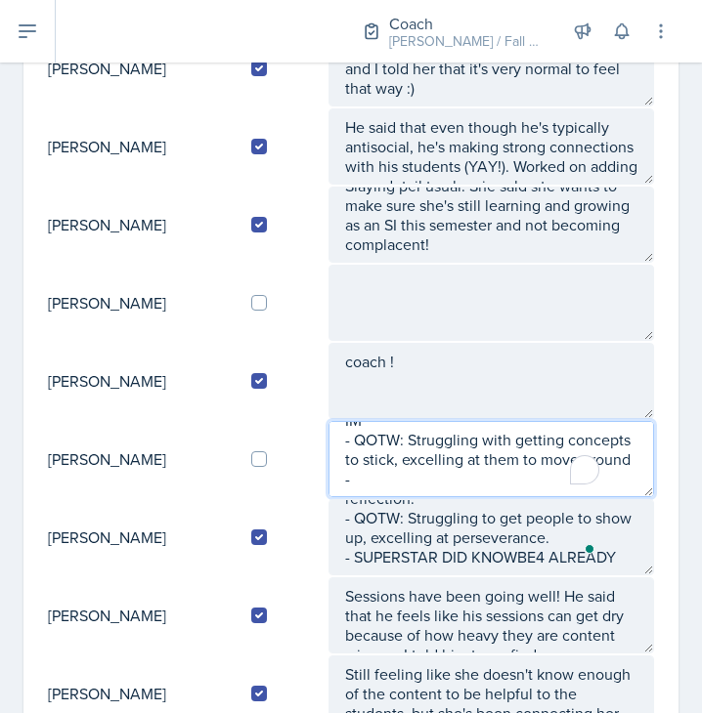
click at [356, 486] on textarea "IM - QOTW: Struggling with getting concepts to stick, excelling at them to move…" at bounding box center [490, 459] width 325 height 76
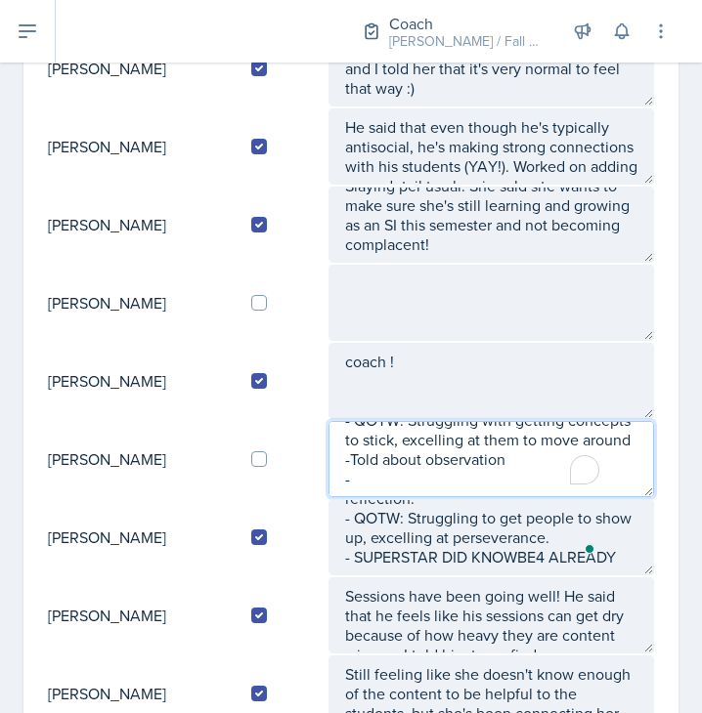
click at [388, 489] on textarea "IM - QOTW: Struggling with getting concepts to stick, excelling at them to move…" at bounding box center [490, 459] width 325 height 76
click at [355, 468] on textarea "IM - QOTW: Struggling with getting concepts to stick, excelling at them to move…" at bounding box center [490, 459] width 325 height 76
click at [374, 484] on textarea "IM - QOTW: Struggling with getting concepts to stick, excelling at them to move…" at bounding box center [490, 459] width 325 height 76
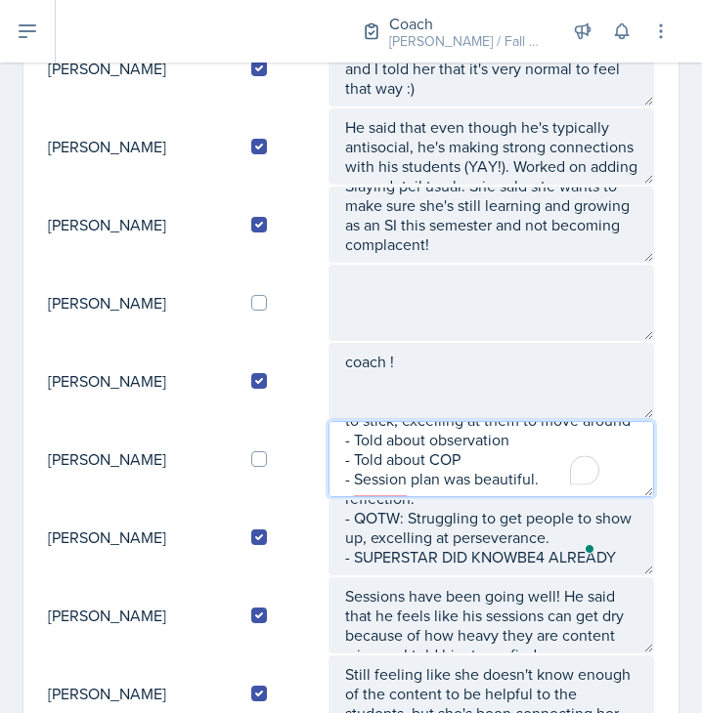
type textarea "IM - QOTW: Struggling with getting concepts to stick, excelling at them to move…"
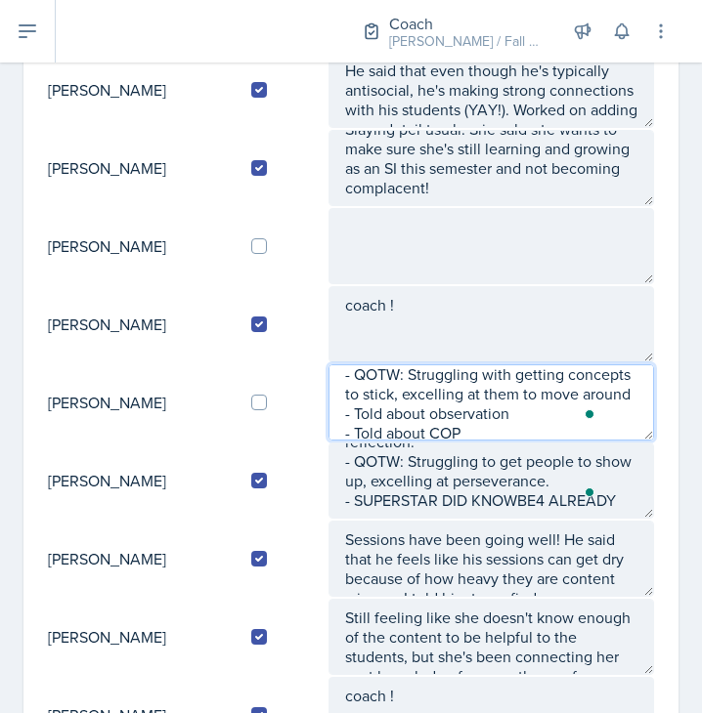
scroll to position [653, 0]
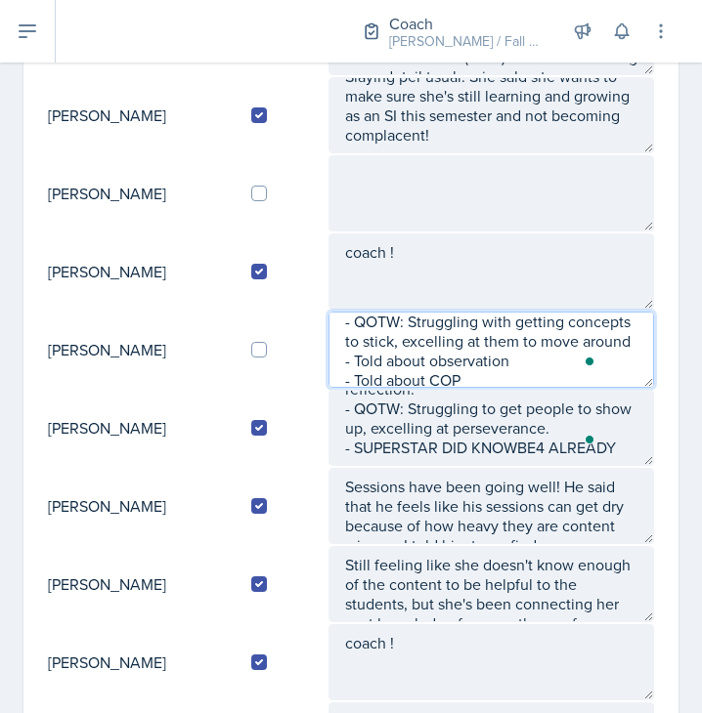
click at [417, 360] on textarea "IM - QOTW: Struggling with getting concepts to stick, excelling at them to move…" at bounding box center [490, 350] width 325 height 76
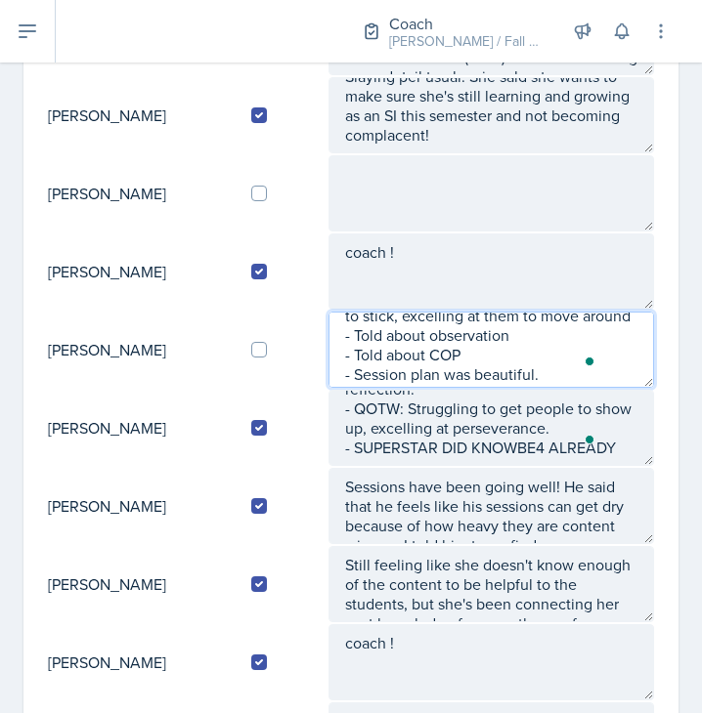
scroll to position [78, 0]
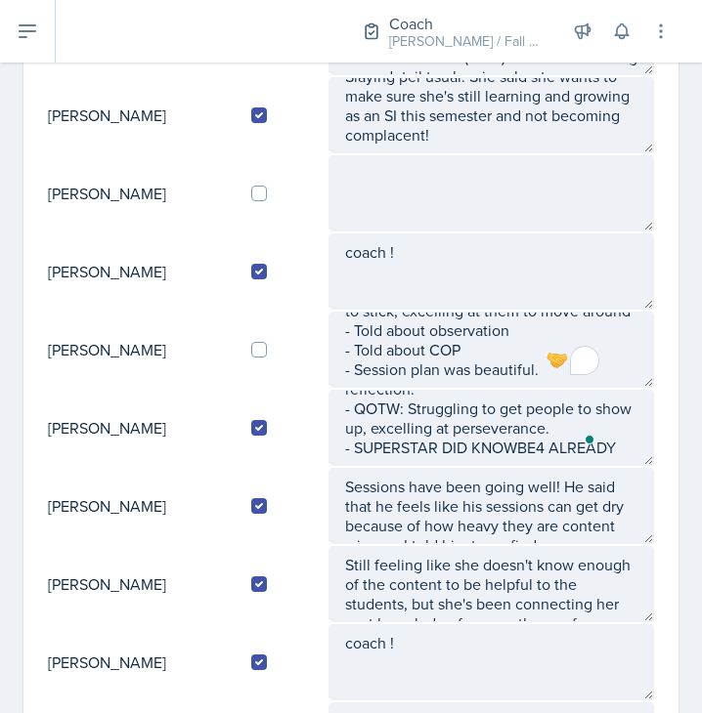
click at [256, 351] on td at bounding box center [282, 350] width 92 height 78
click at [267, 350] on input "checkbox" at bounding box center [259, 350] width 16 height 16
checkbox input "true"
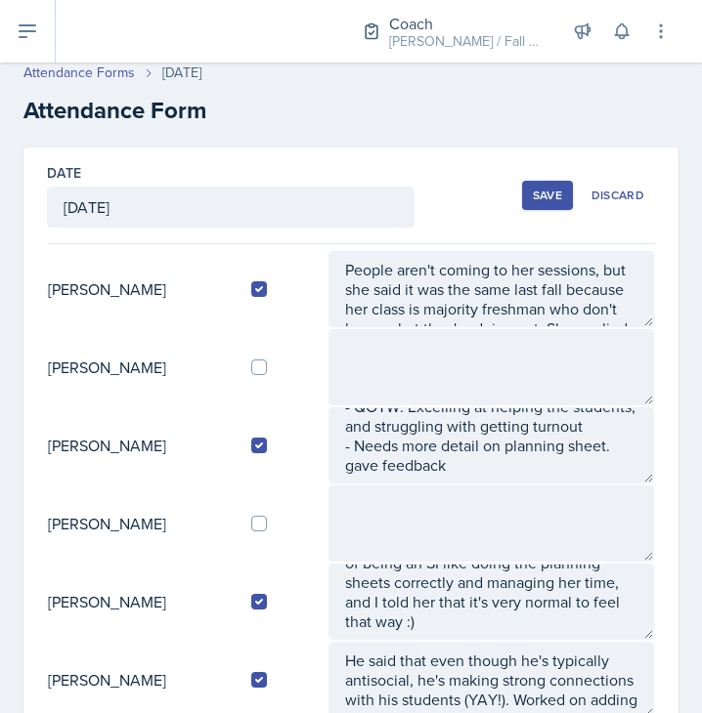
scroll to position [0, 0]
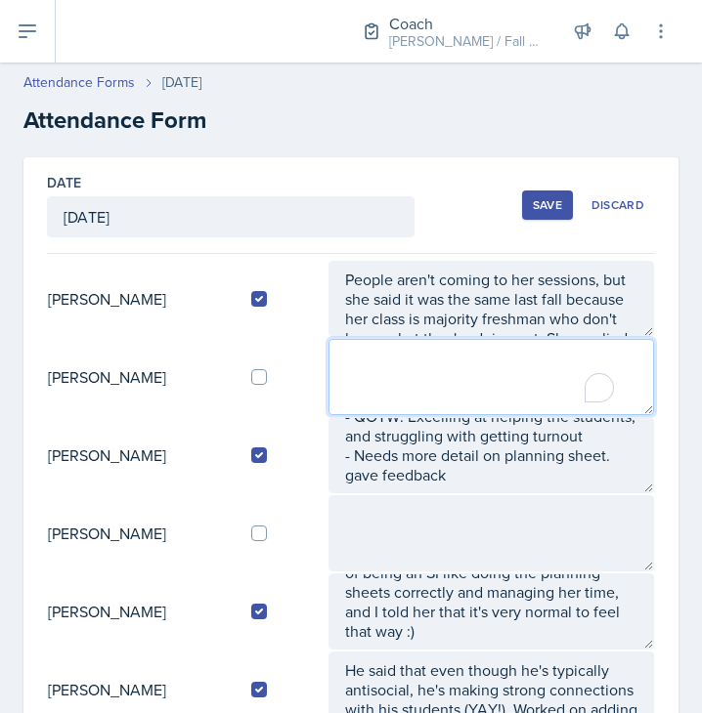
click at [415, 409] on textarea "To enrich screen reader interactions, please activate Accessibility in Grammarl…" at bounding box center [490, 377] width 325 height 76
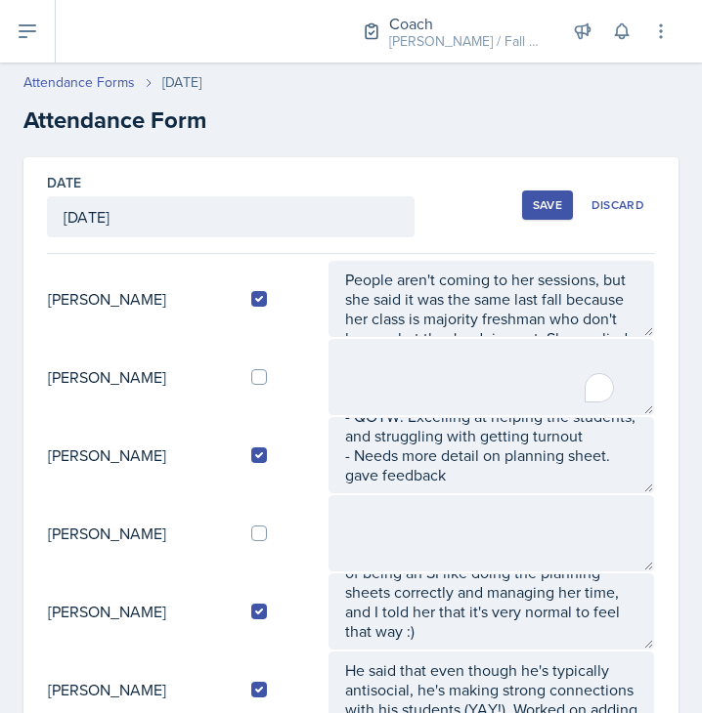
click at [533, 209] on div "Save" at bounding box center [547, 205] width 29 height 16
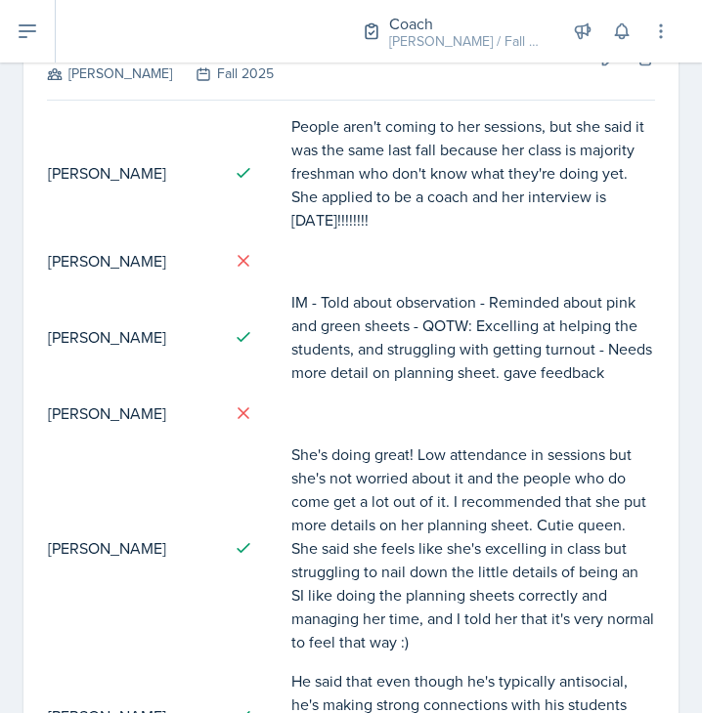
scroll to position [123, 0]
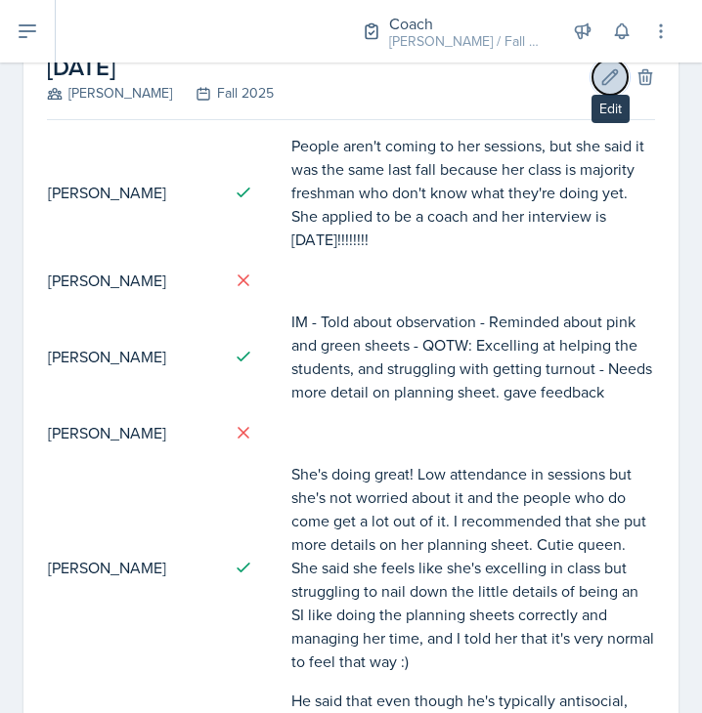
click at [603, 80] on icon at bounding box center [610, 76] width 15 height 15
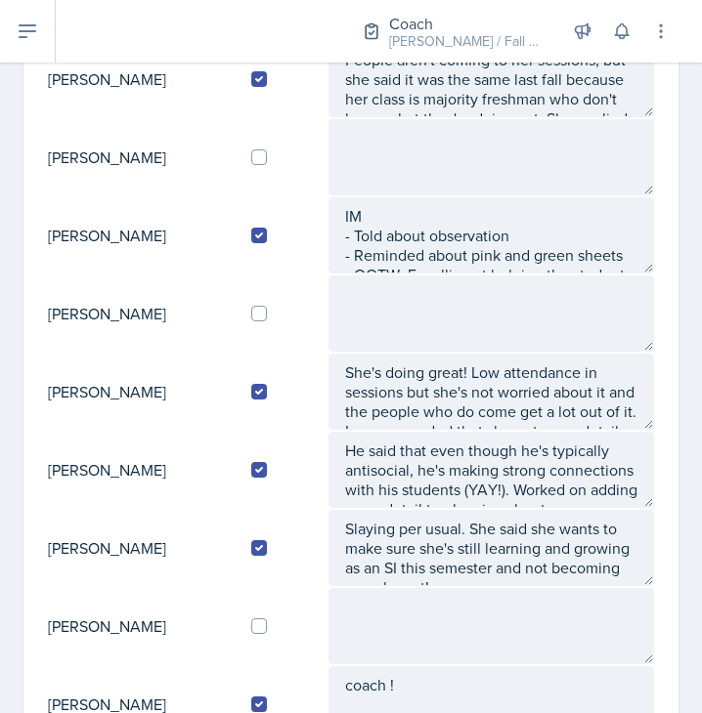
scroll to position [221, 0]
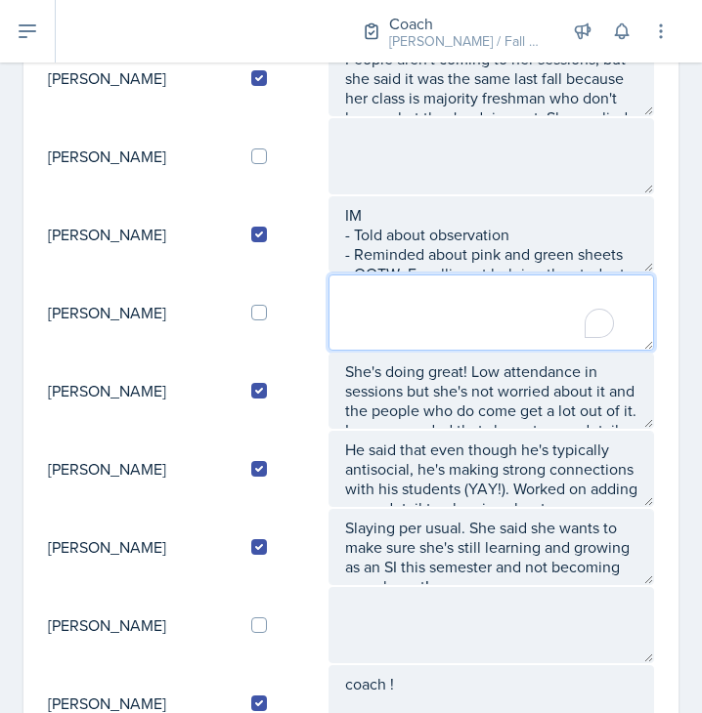
click at [397, 295] on textarea "To enrich screen reader interactions, please activate Accessibility in Grammarl…" at bounding box center [490, 313] width 325 height 76
click at [411, 314] on textarea "IM -" at bounding box center [490, 313] width 325 height 76
click at [386, 318] on textarea "IM -" at bounding box center [490, 313] width 325 height 76
click at [386, 335] on textarea "IM - Told about observation -" at bounding box center [490, 313] width 325 height 76
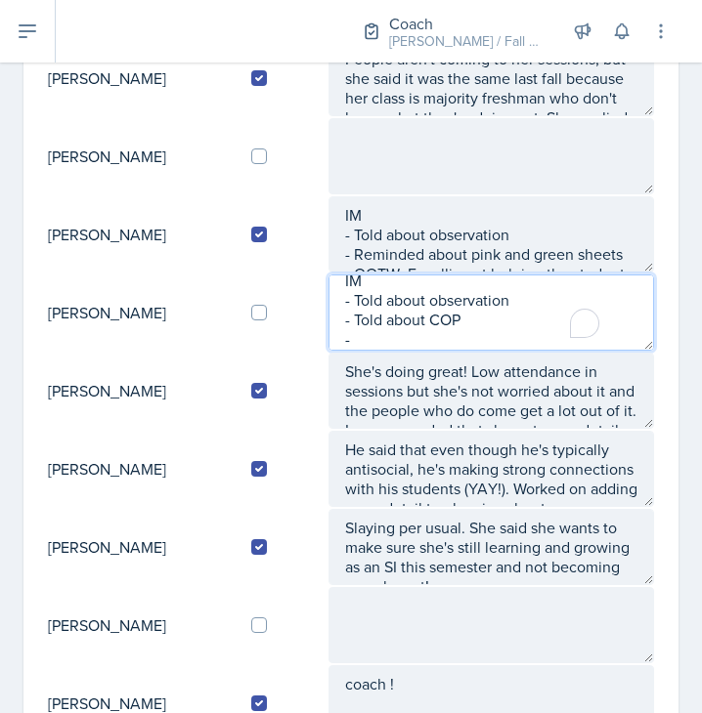
click at [433, 340] on textarea "IM - Told about observation - Told about COP -" at bounding box center [490, 313] width 325 height 76
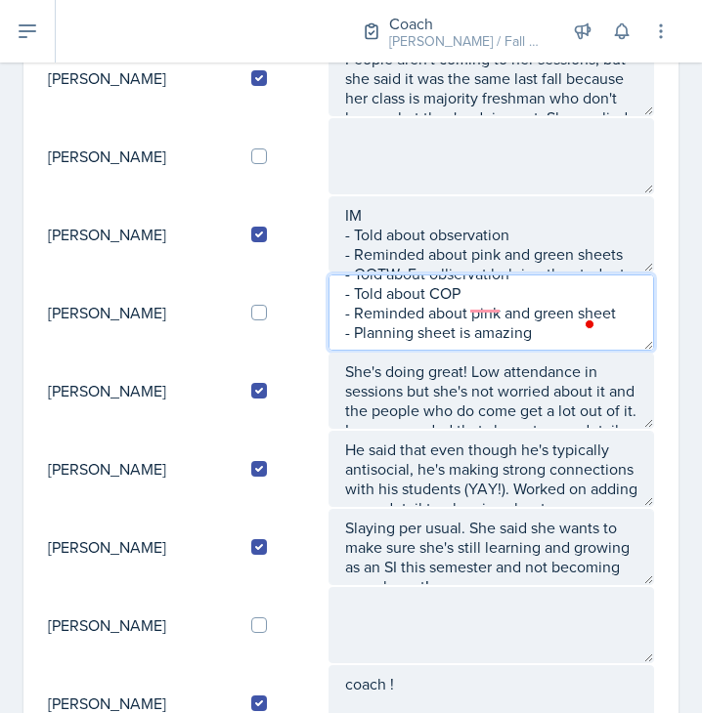
scroll to position [71, 0]
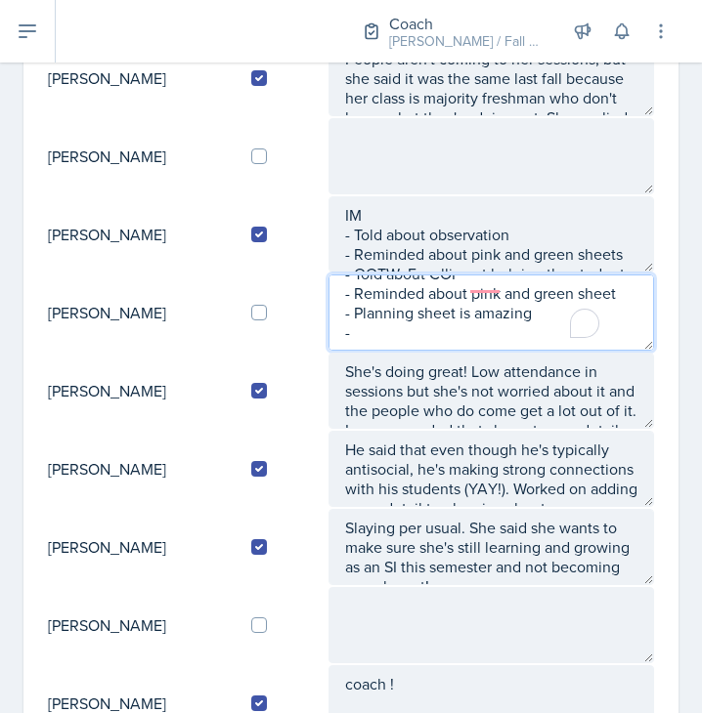
type textarea "IM - Told about observation - Told about COP - Reminded about pink and green sh…"
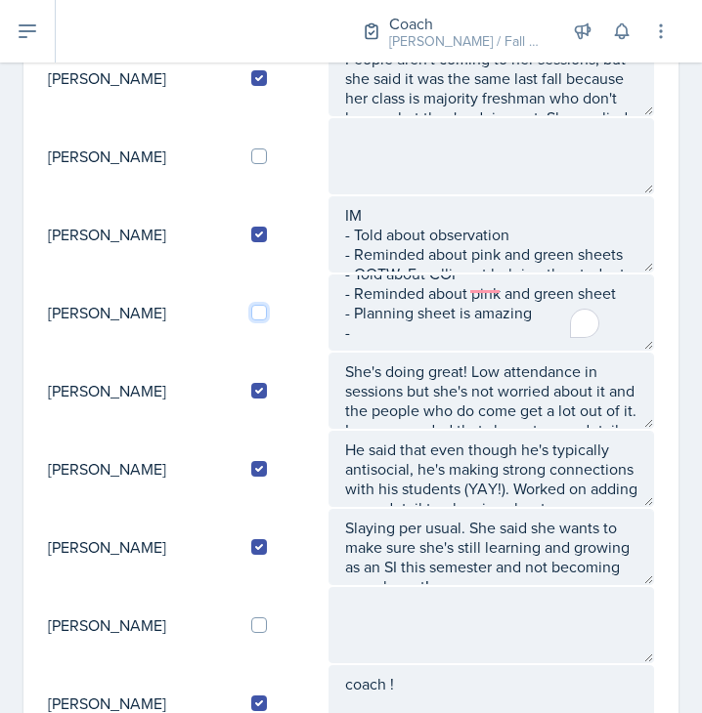
click at [265, 312] on input "checkbox" at bounding box center [259, 313] width 16 height 16
checkbox input "true"
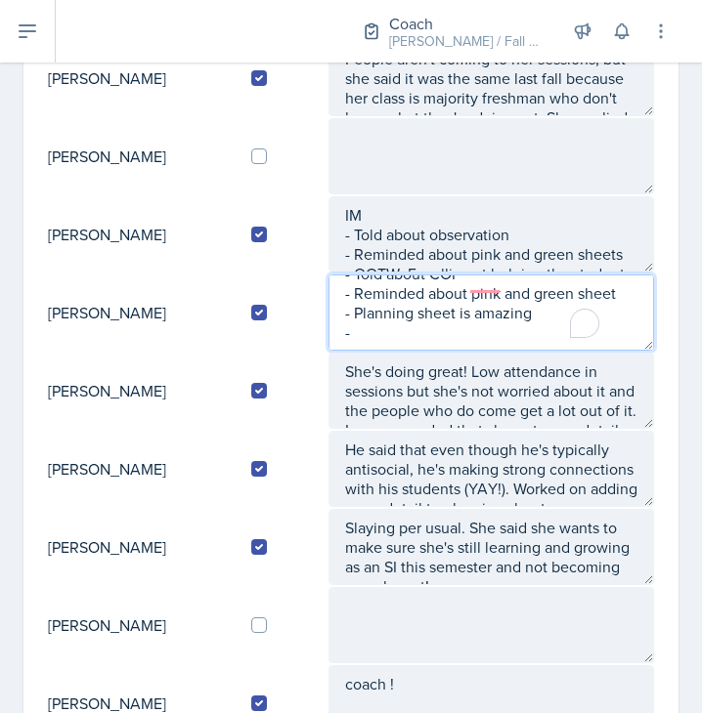
click at [381, 334] on textarea "IM - Told about observation - Told about COP - Reminded about pink and green sh…" at bounding box center [490, 313] width 325 height 76
click at [436, 337] on textarea "IM - Told about observation - Told about COP - Reminded about pink and green sh…" at bounding box center [490, 313] width 325 height 76
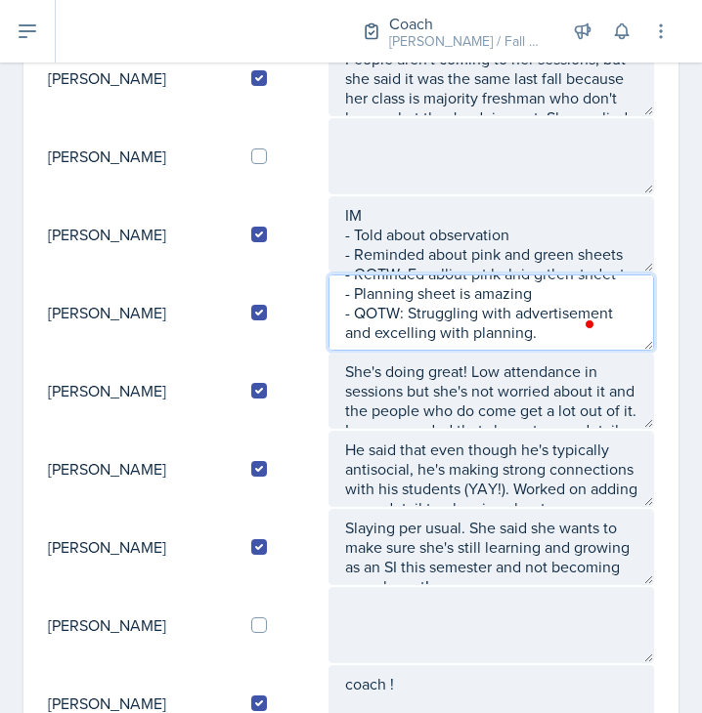
scroll to position [110, 0]
click at [450, 312] on textarea "IM - Told about observation - Told about COP - Reminded about pink and green sh…" at bounding box center [490, 313] width 325 height 76
type textarea "IM - Told about observation - Told about COP - Reminded about pink and green sh…"
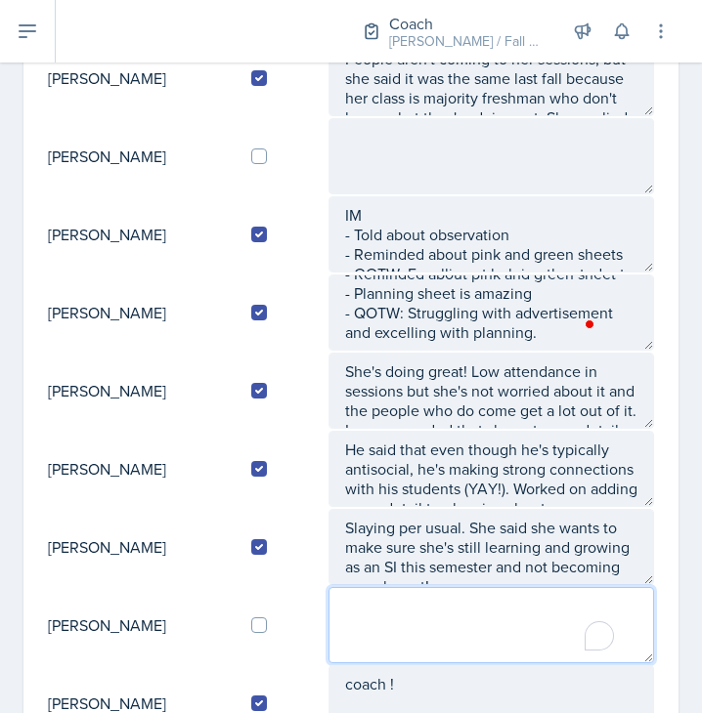
click at [351, 615] on textarea "To enrich screen reader interactions, please activate Accessibility in Grammarl…" at bounding box center [490, 625] width 325 height 76
click at [386, 646] on textarea "IM --" at bounding box center [490, 625] width 325 height 76
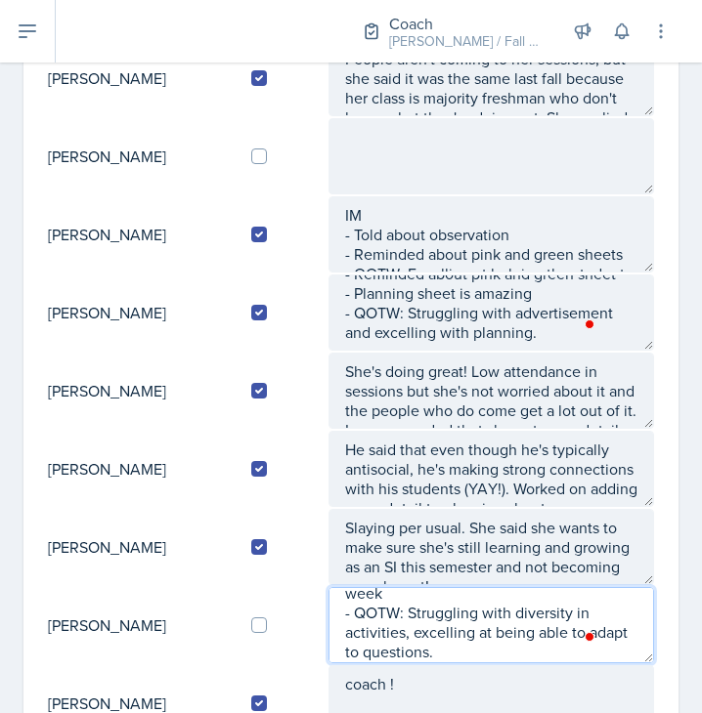
scroll to position [91, 0]
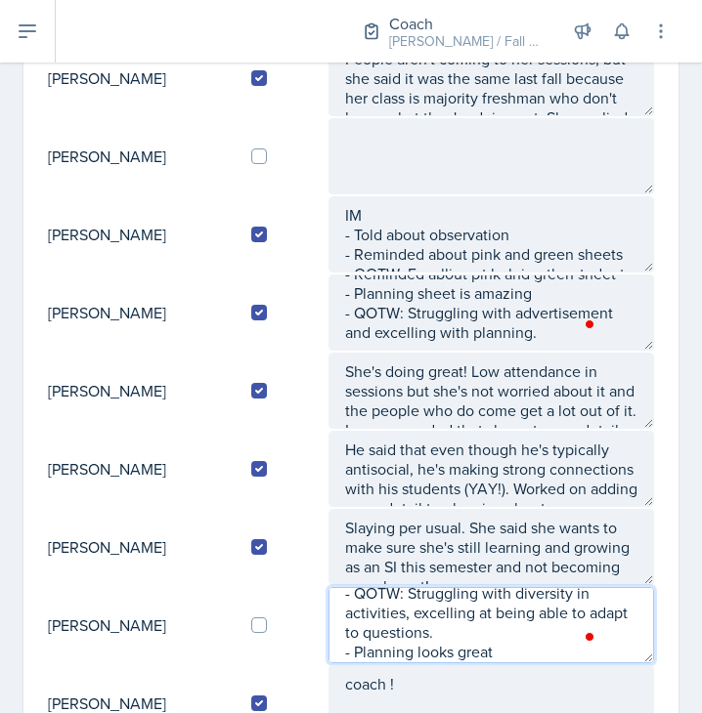
type textarea "IM - Told about observation and COP - Pink and green sheet sheets are due next …"
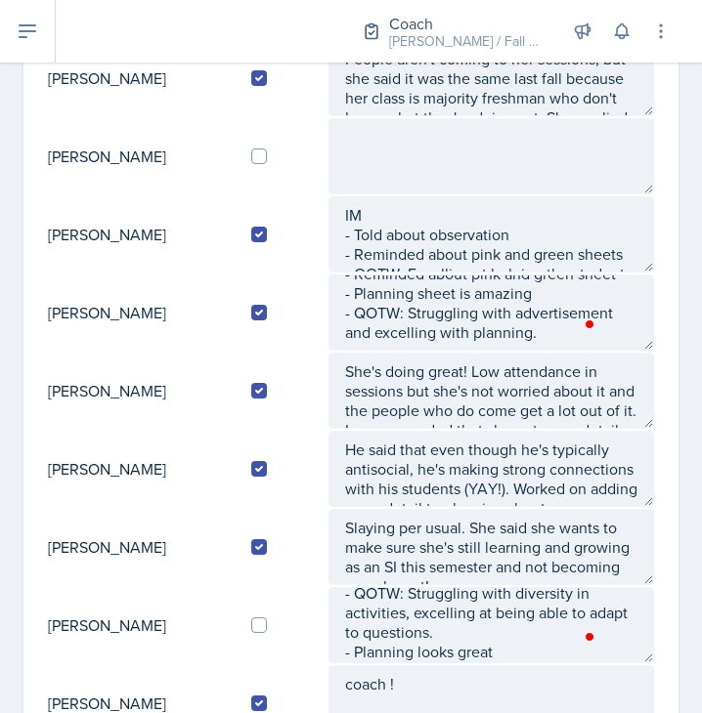
click at [258, 631] on td at bounding box center [282, 625] width 92 height 78
click at [259, 631] on div at bounding box center [281, 626] width 61 height 16
click at [267, 628] on input "checkbox" at bounding box center [259, 626] width 16 height 16
checkbox input "true"
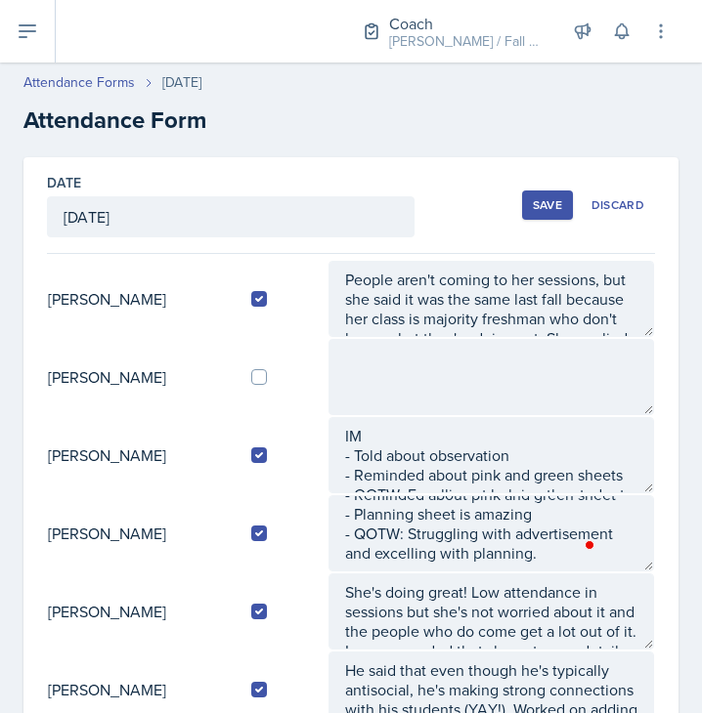
scroll to position [1, 0]
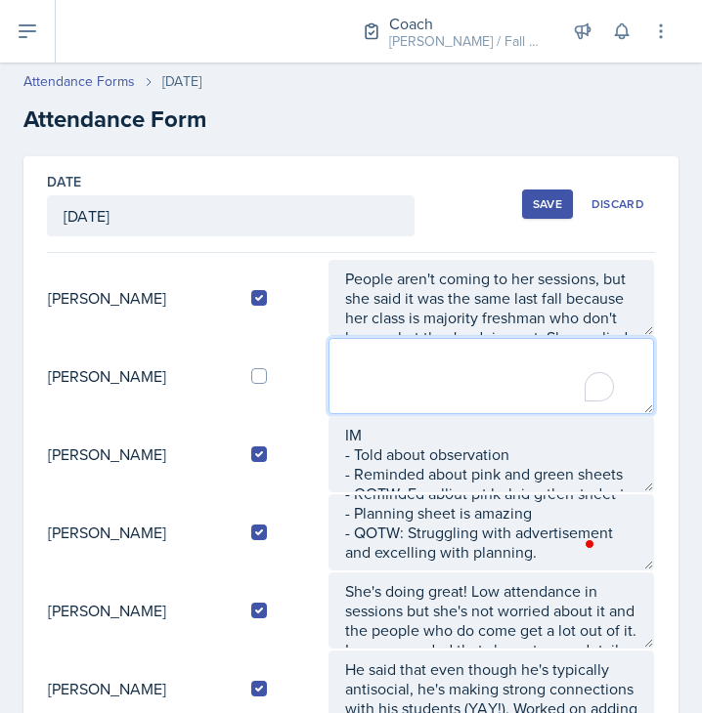
click at [391, 402] on textarea "To enrich screen reader interactions, please activate Accessibility in Grammarl…" at bounding box center [490, 376] width 325 height 76
click at [365, 377] on textarea "To enrich screen reader interactions, please activate Accessibility in Grammarl…" at bounding box center [490, 376] width 325 height 76
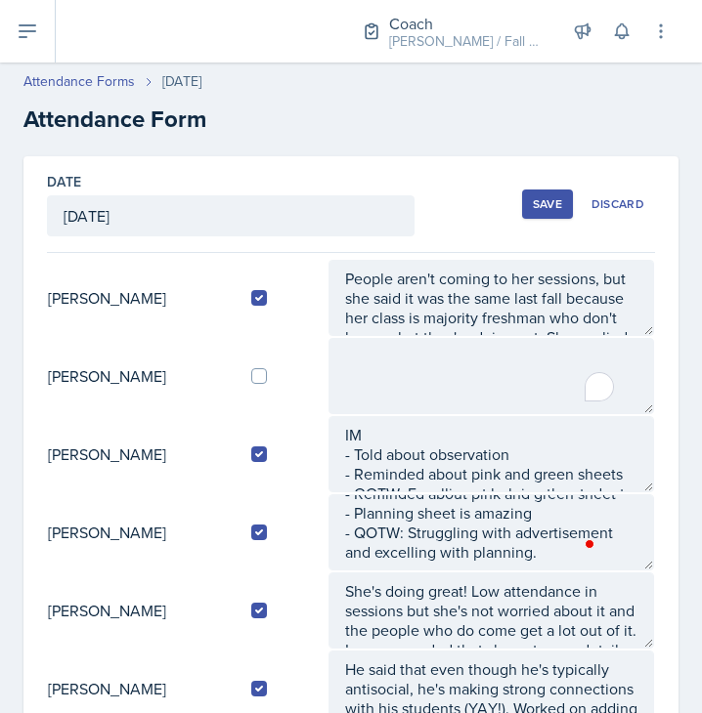
click at [522, 195] on button "Save" at bounding box center [547, 204] width 51 height 29
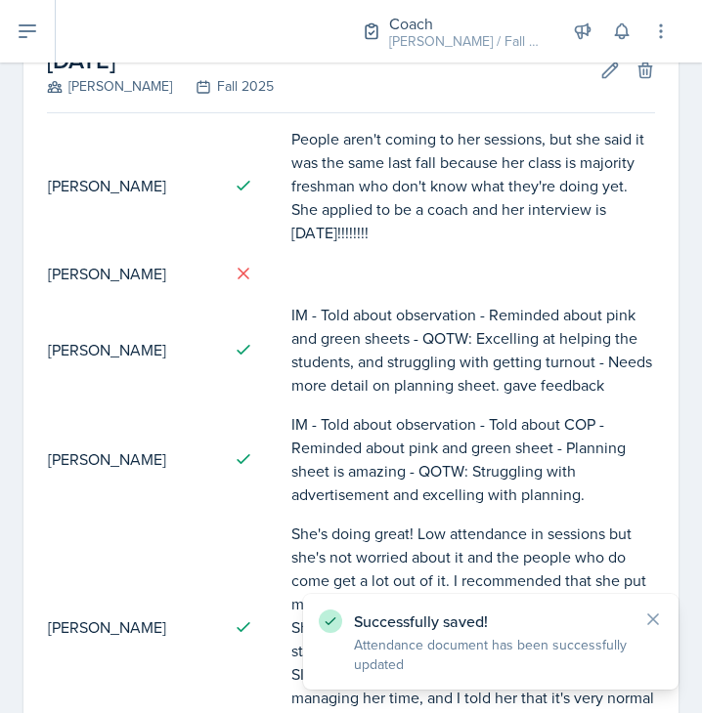
scroll to position [0, 0]
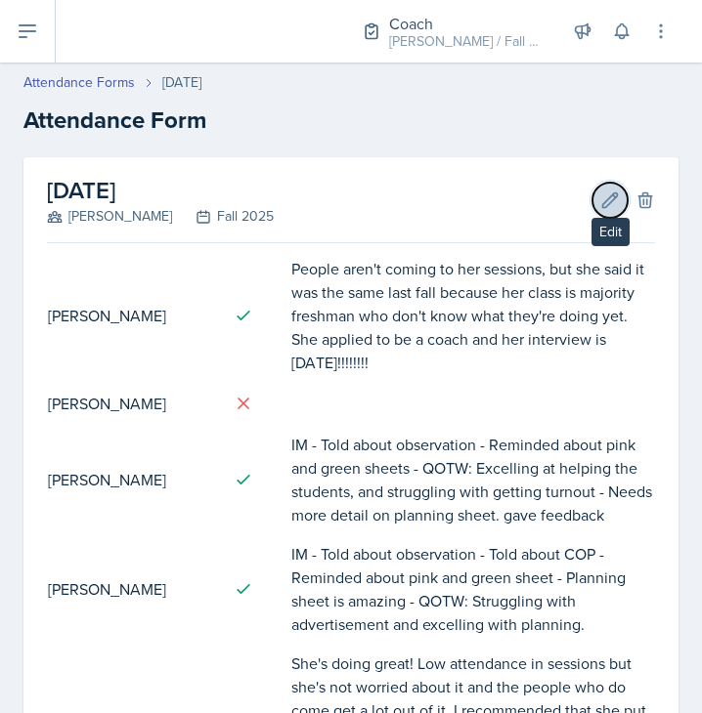
click at [603, 196] on icon at bounding box center [610, 200] width 15 height 15
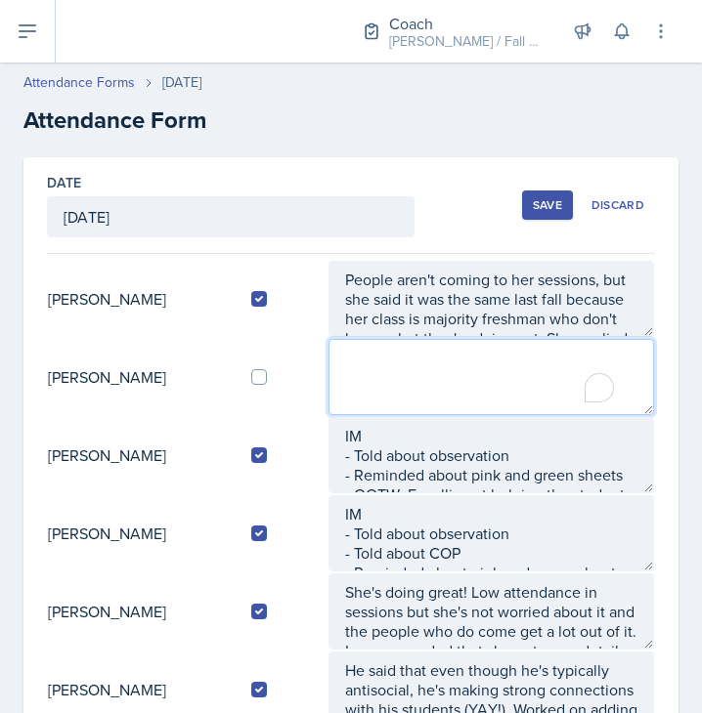
click at [438, 339] on textarea "To enrich screen reader interactions, please activate Accessibility in Grammarl…" at bounding box center [490, 377] width 325 height 76
type textarea "did not show up"
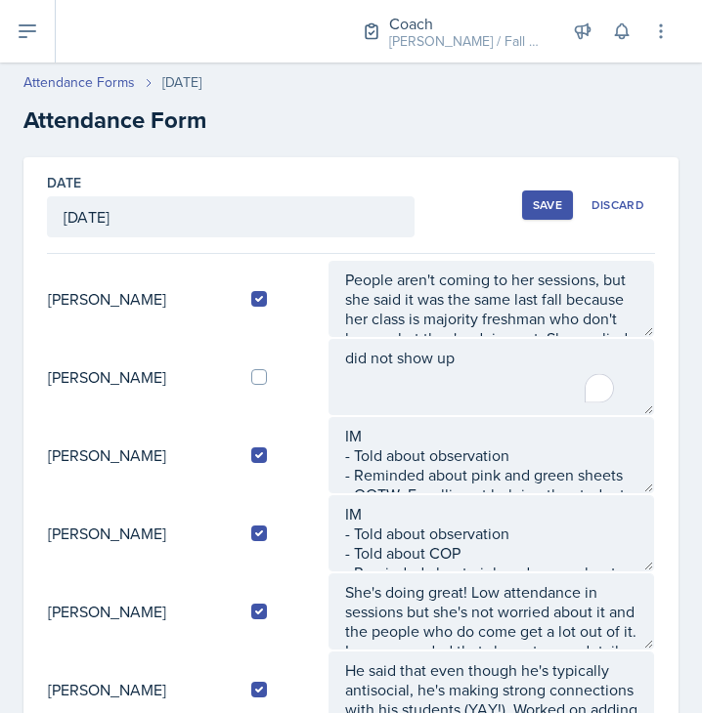
click at [533, 199] on div "Save" at bounding box center [547, 205] width 29 height 16
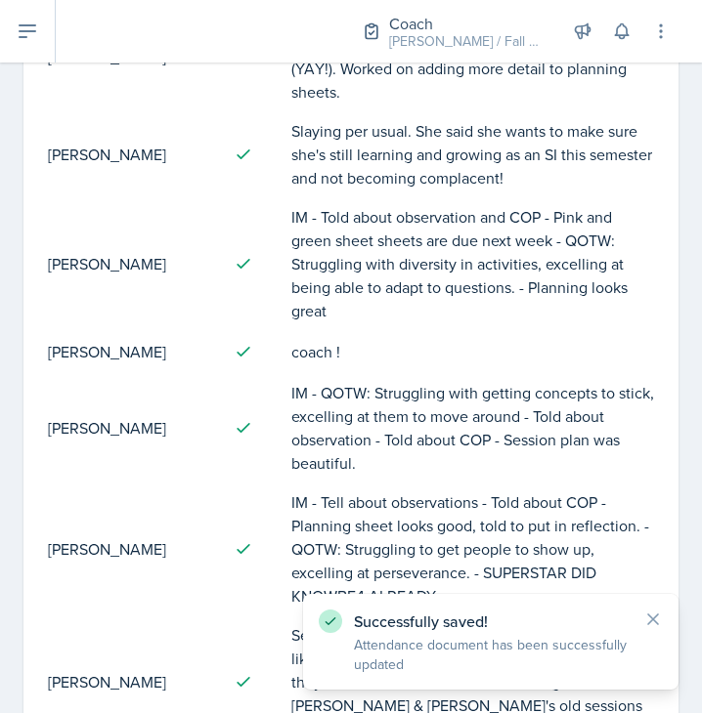
scroll to position [1273, 0]
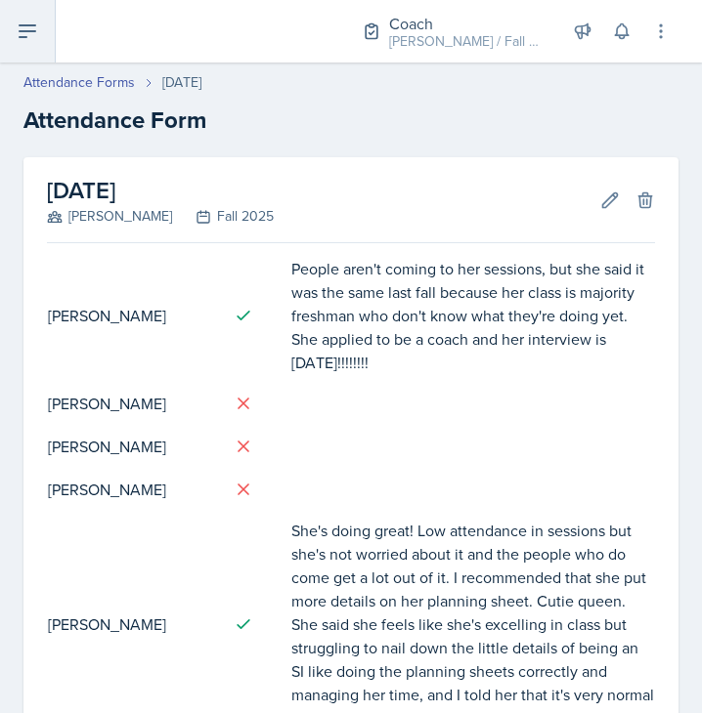
click at [29, 51] on button at bounding box center [28, 31] width 56 height 63
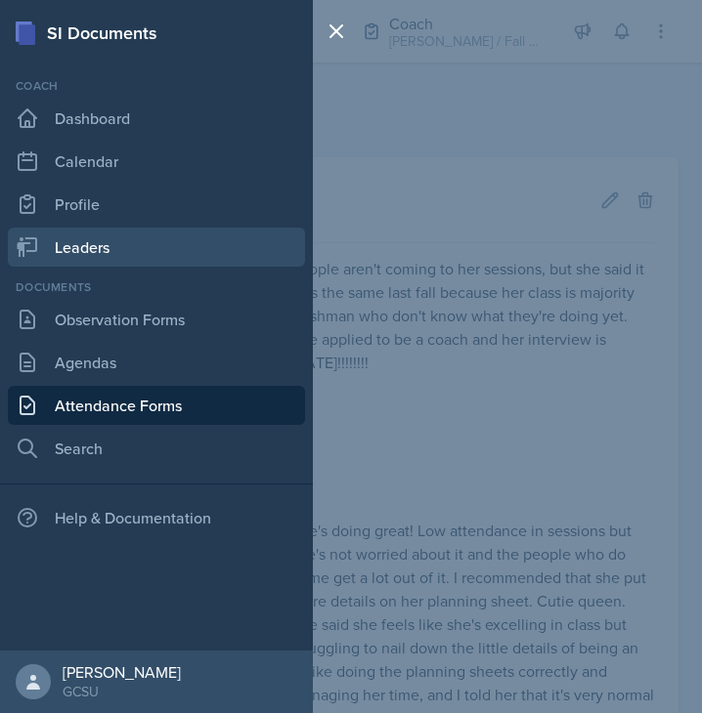
click at [144, 242] on link "Leaders" at bounding box center [156, 247] width 297 height 39
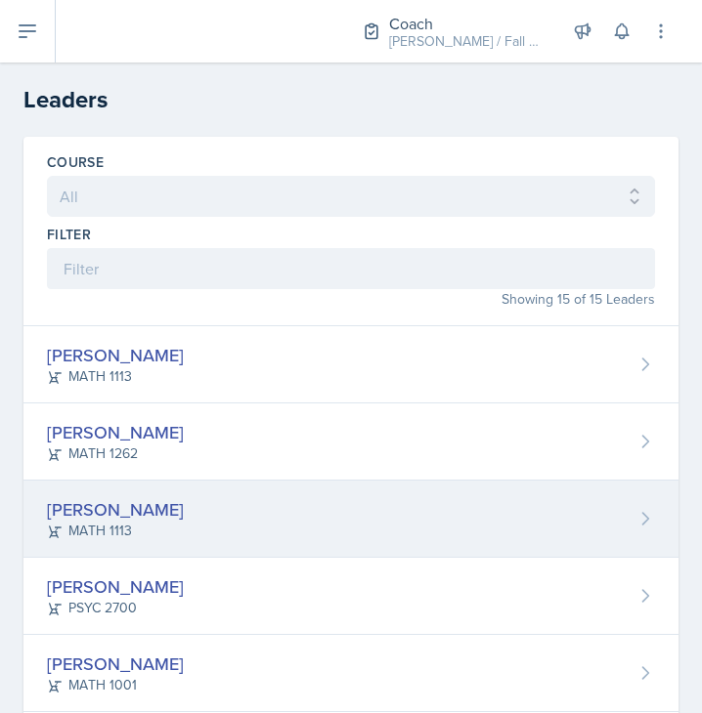
click at [201, 529] on div "Eni Bashua MATH 1113" at bounding box center [350, 519] width 655 height 77
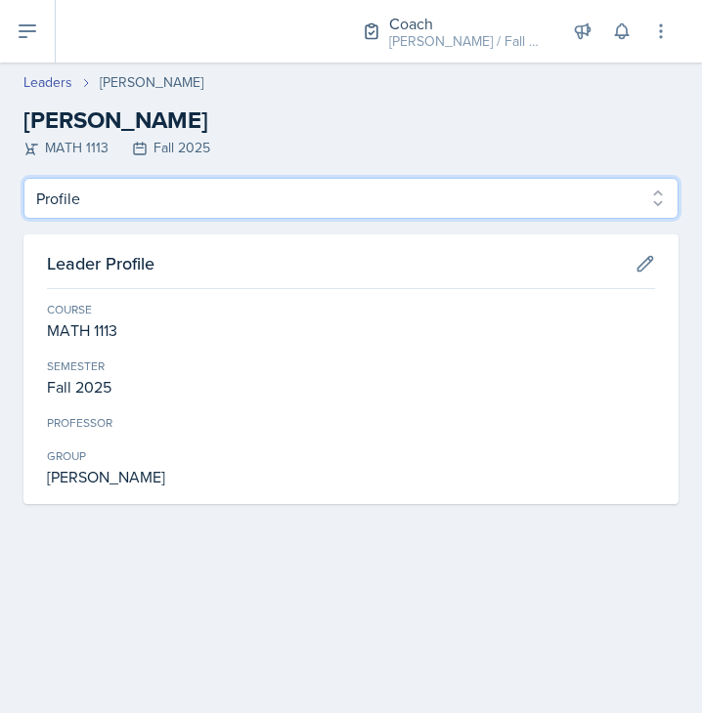
click at [141, 209] on select "Profile Planning Sheets Observation Forms Uploads" at bounding box center [350, 198] width 655 height 41
select select "Planning Sheets"
click at [23, 178] on select "Profile Planning Sheets Observation Forms Uploads" at bounding box center [350, 198] width 655 height 41
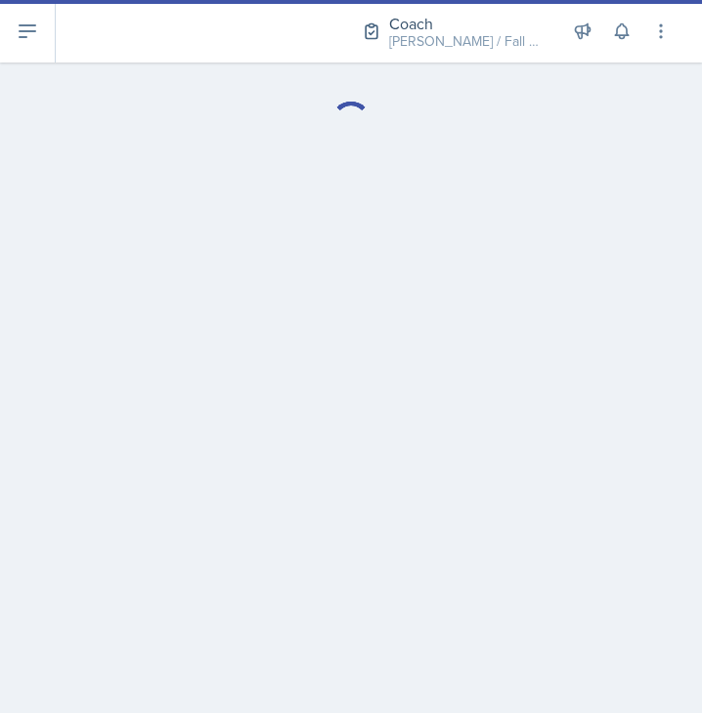
select select "Planning Sheets"
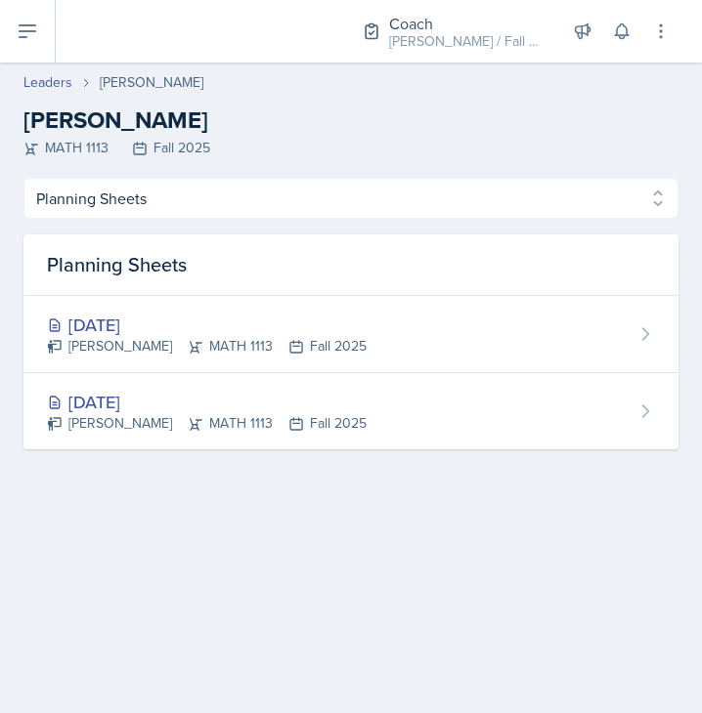
click at [244, 555] on main "Leaders [PERSON_NAME] MATH 1113 Fall 2025 Profile Planning Sheets Observation F…" at bounding box center [351, 388] width 702 height 651
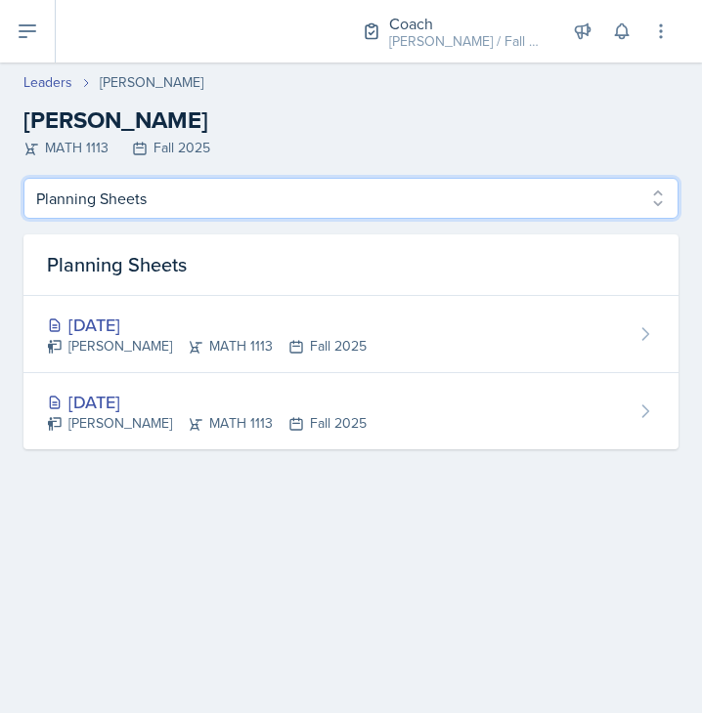
click at [365, 202] on select "Profile Planning Sheets Observation Forms Uploads" at bounding box center [350, 198] width 655 height 41
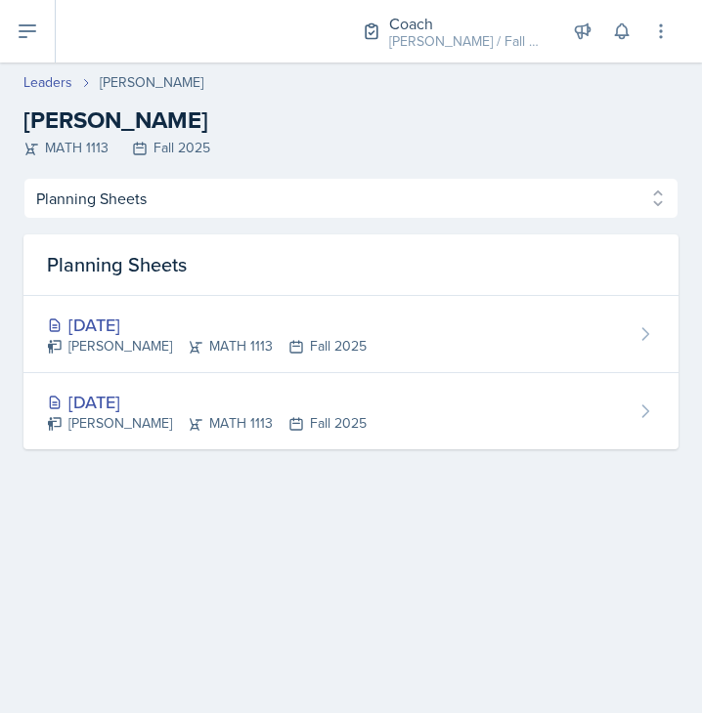
click at [224, 131] on h2 "[PERSON_NAME]" at bounding box center [350, 120] width 655 height 35
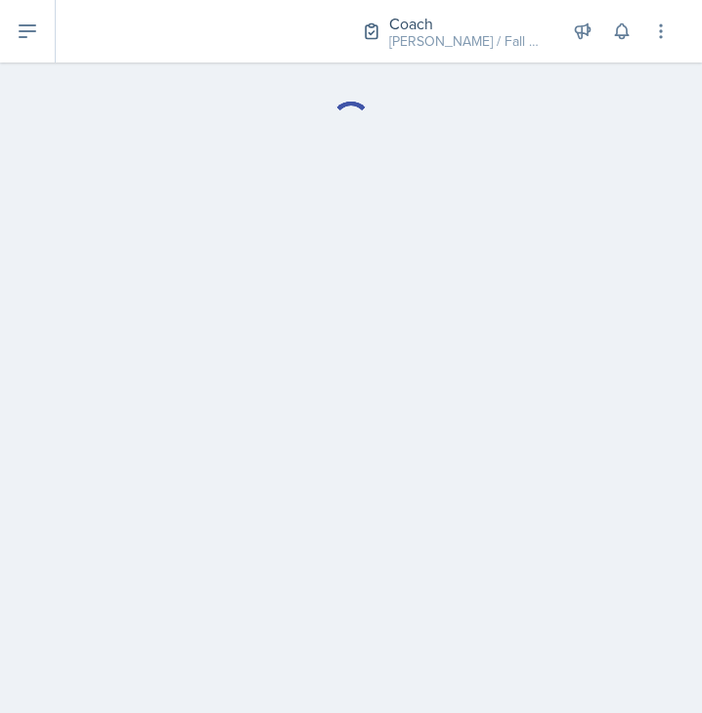
select select "Planning Sheets"
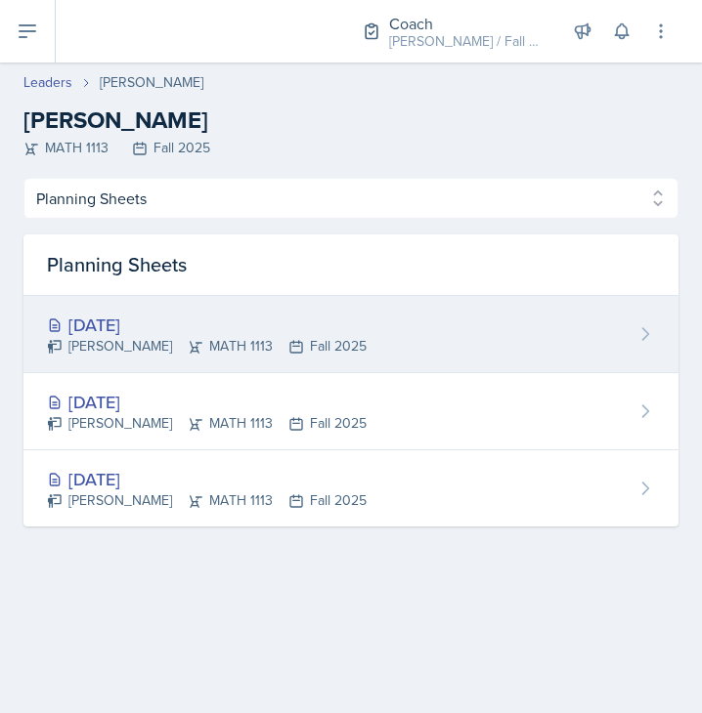
click at [201, 331] on div "Sep 3rd, 2025" at bounding box center [207, 325] width 320 height 26
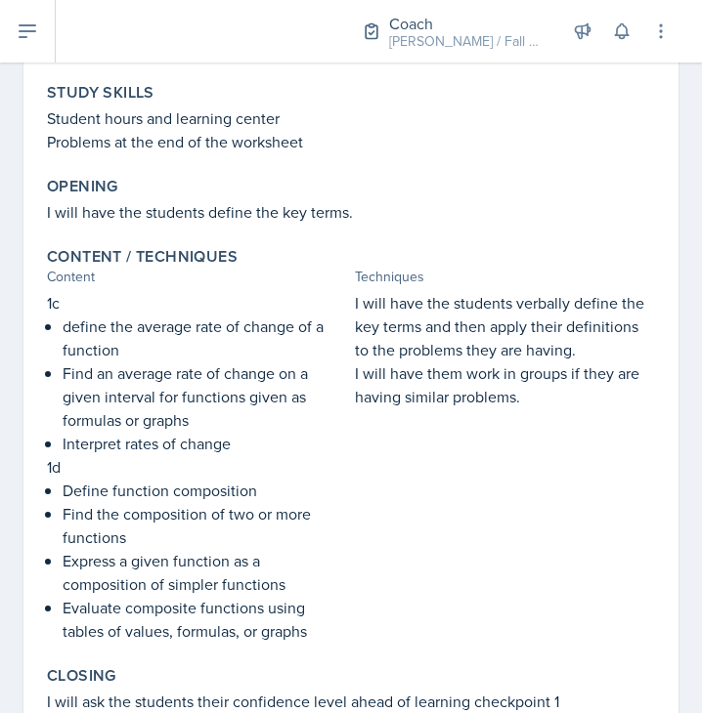
scroll to position [302, 0]
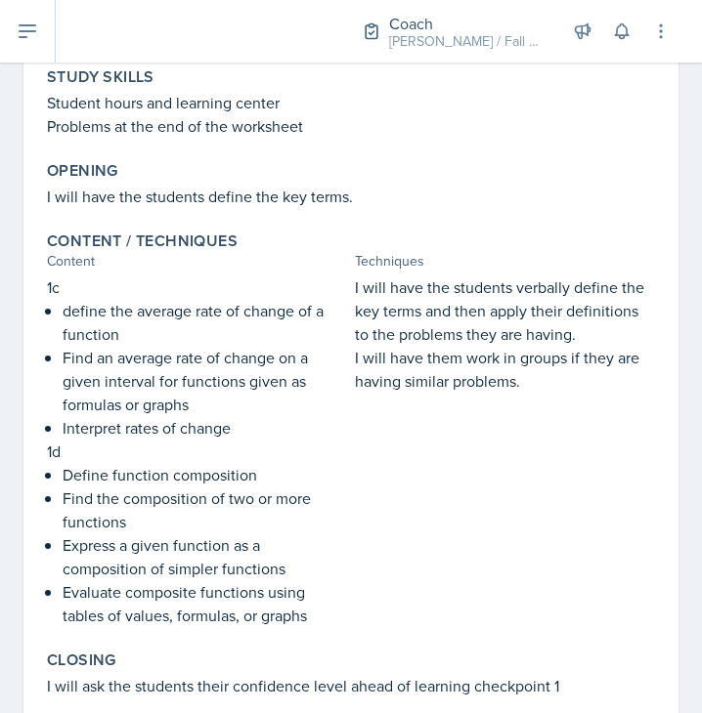
click at [347, 193] on p "I will have the students define the key terms." at bounding box center [351, 196] width 608 height 23
drag, startPoint x: 505, startPoint y: 280, endPoint x: 561, endPoint y: 278, distance: 55.7
click at [561, 278] on p "I will have the students verbally define the key terms and then apply their def…" at bounding box center [505, 311] width 300 height 70
drag, startPoint x: 550, startPoint y: 361, endPoint x: 565, endPoint y: 357, distance: 15.2
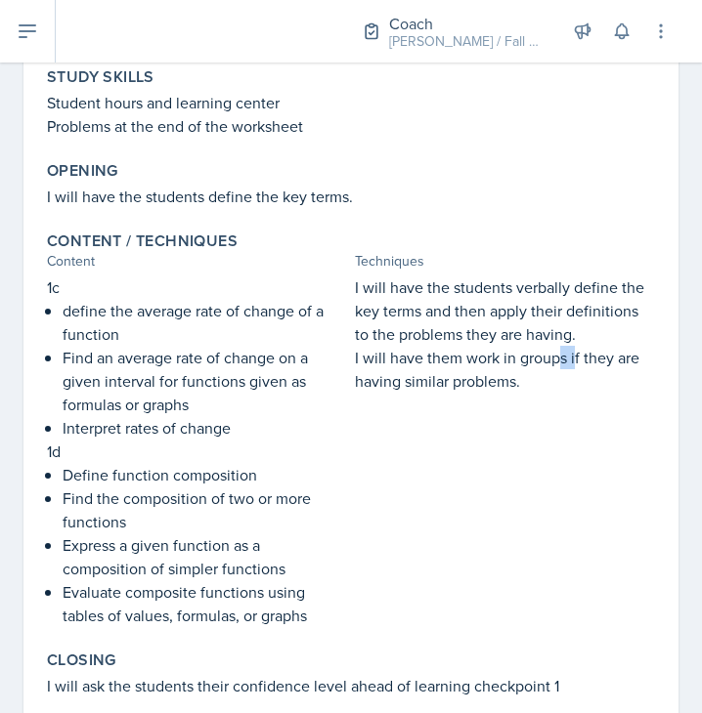
click at [565, 357] on p "I will have them work in groups if they are having similar problems." at bounding box center [505, 369] width 300 height 47
click at [301, 194] on p "I will have the students define the key terms." at bounding box center [351, 196] width 608 height 23
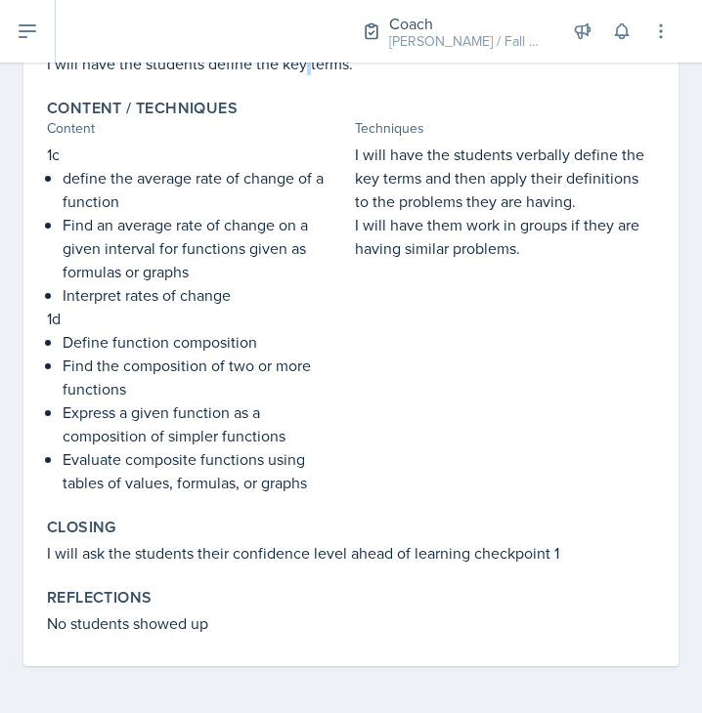
scroll to position [0, 0]
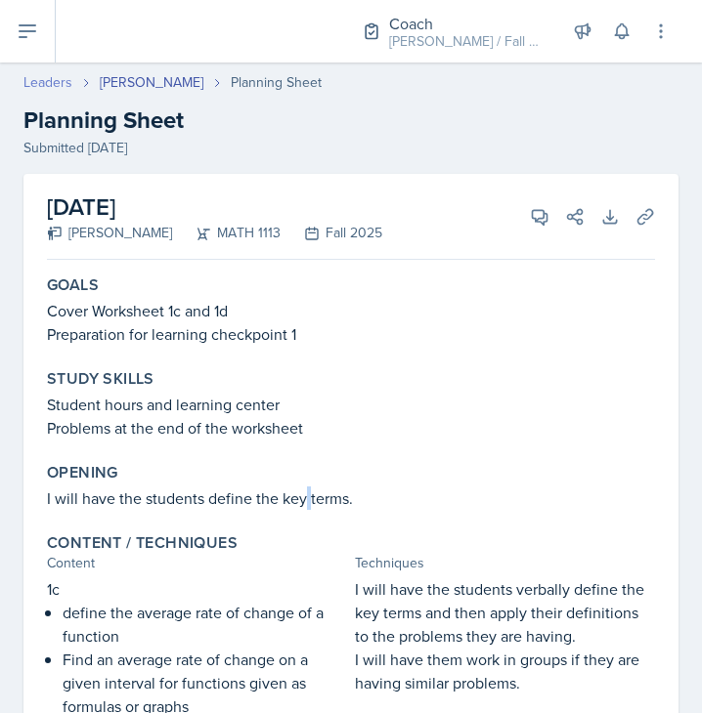
click at [40, 86] on link "Leaders" at bounding box center [47, 82] width 49 height 21
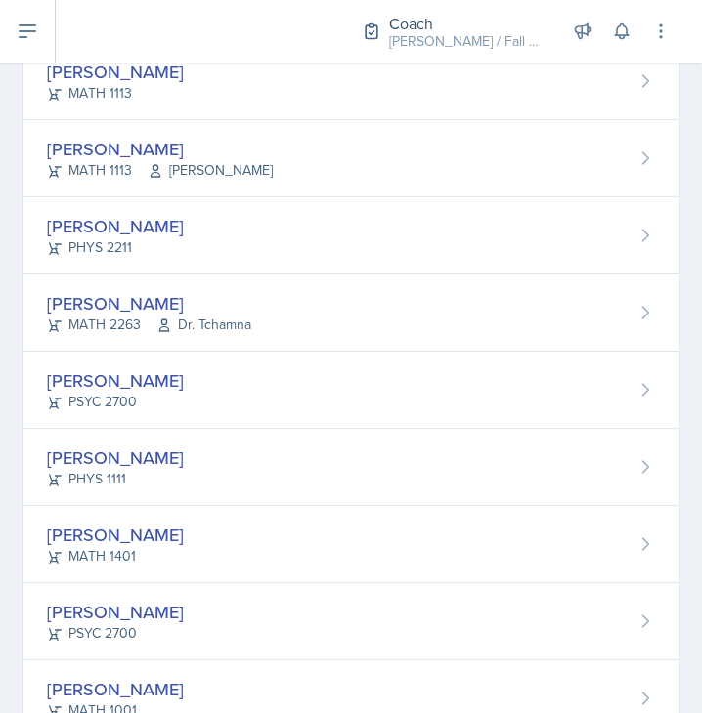
scroll to position [817, 0]
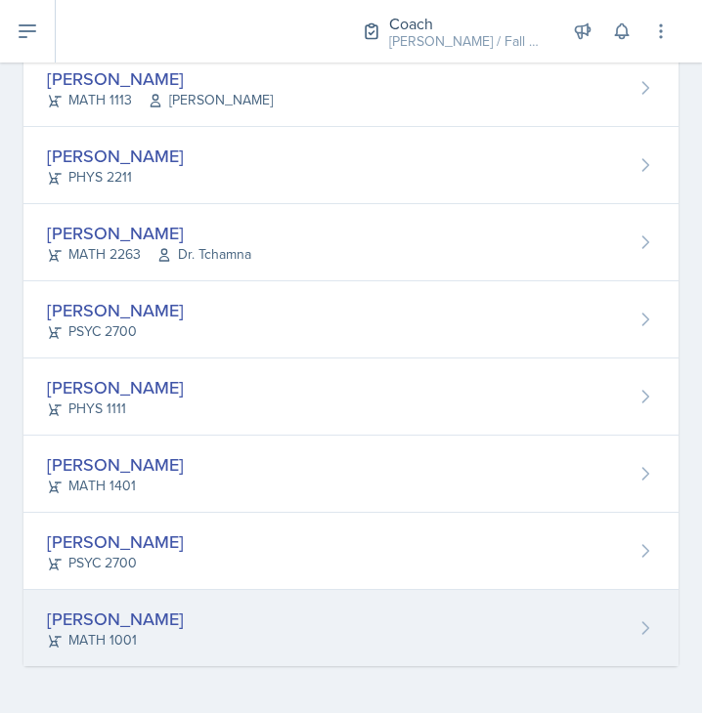
click at [164, 613] on div "Gianna Zoeller MATH 1001" at bounding box center [350, 628] width 655 height 76
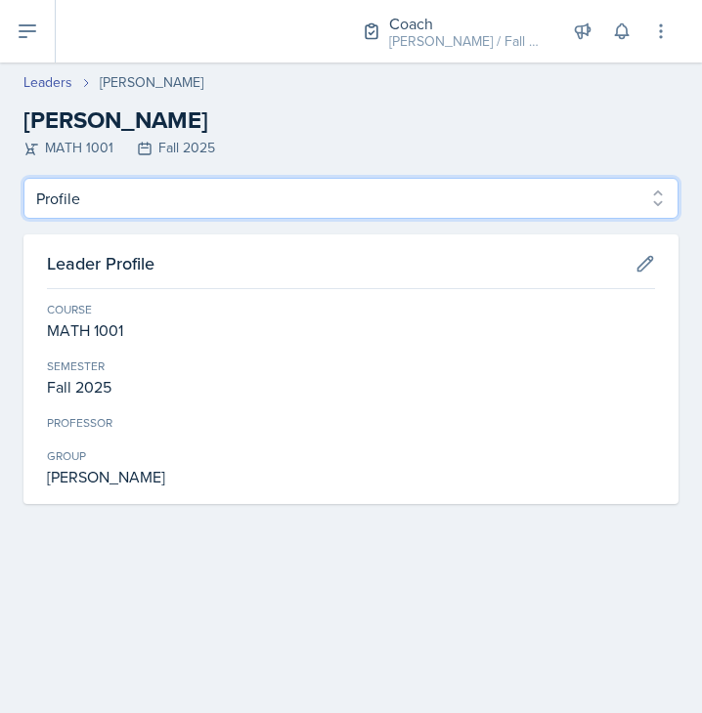
click at [181, 193] on select "Profile Planning Sheets Observation Forms Uploads" at bounding box center [350, 198] width 655 height 41
select select "Planning Sheets"
click at [23, 178] on select "Profile Planning Sheets Observation Forms Uploads" at bounding box center [350, 198] width 655 height 41
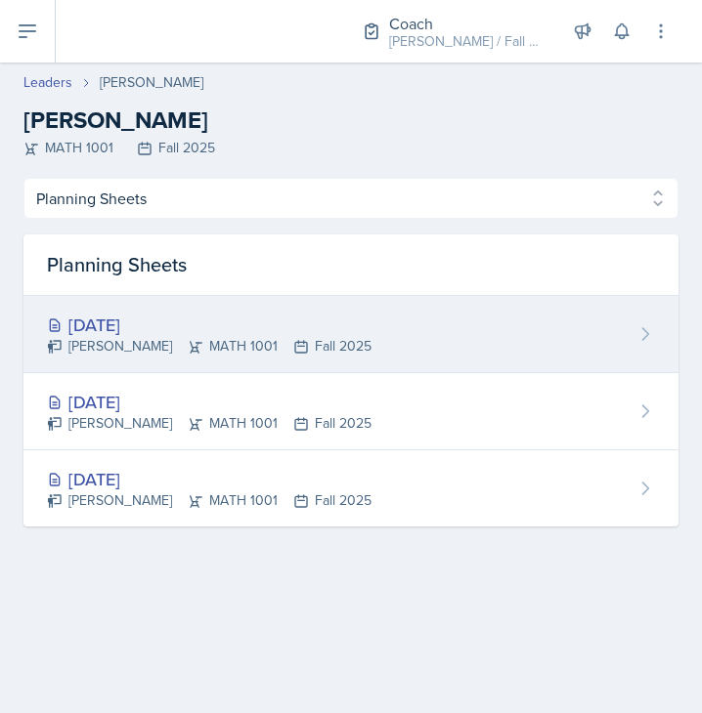
click at [352, 328] on div "Sep 3rd, 2025" at bounding box center [209, 325] width 324 height 26
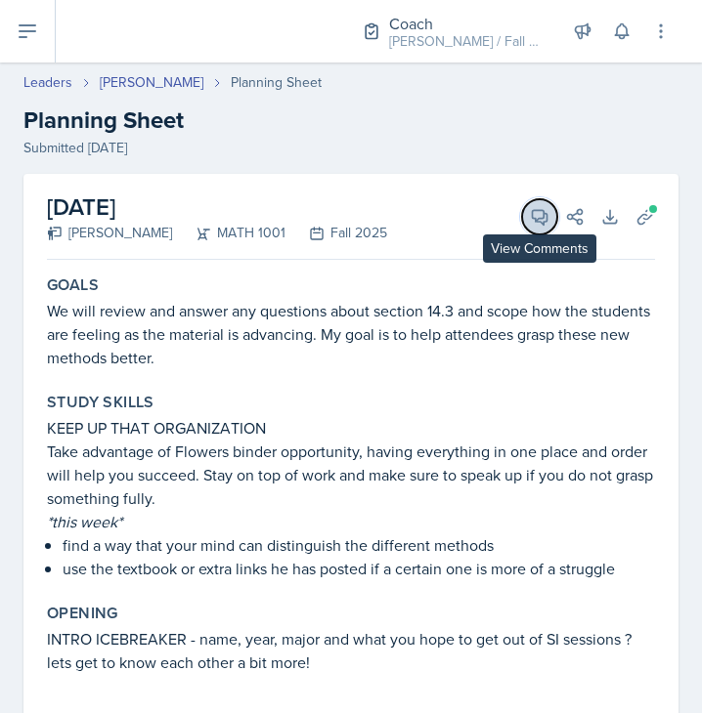
click at [533, 217] on icon at bounding box center [540, 217] width 15 height 15
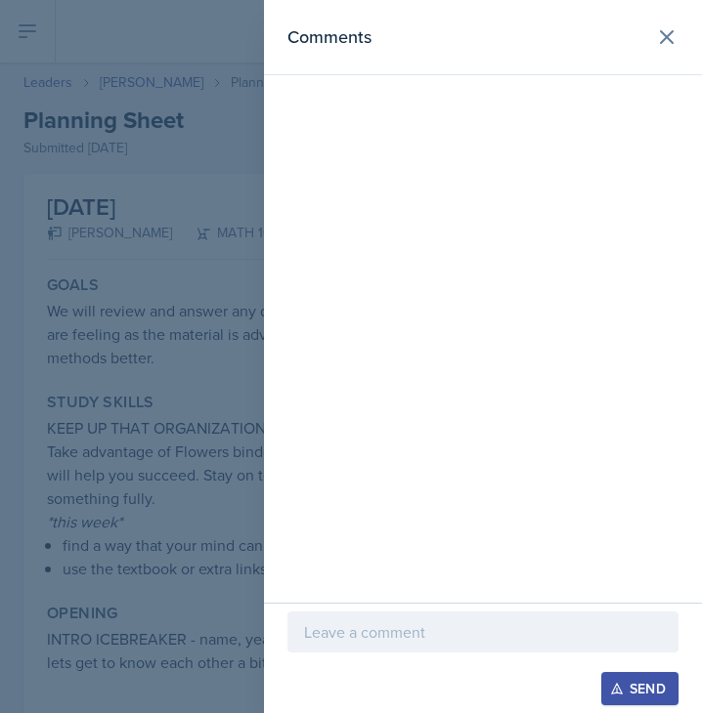
click at [364, 648] on div at bounding box center [482, 632] width 391 height 41
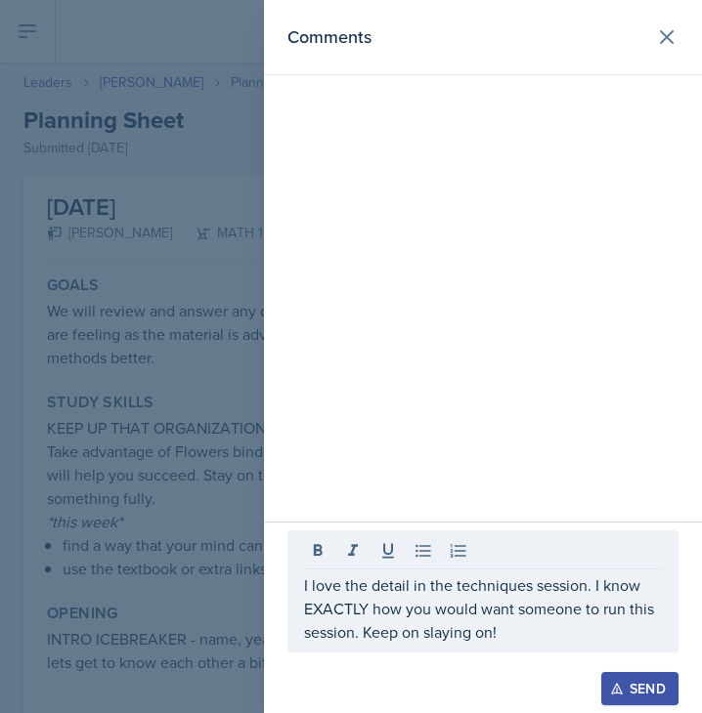
click at [642, 687] on div "Send" at bounding box center [640, 689] width 52 height 16
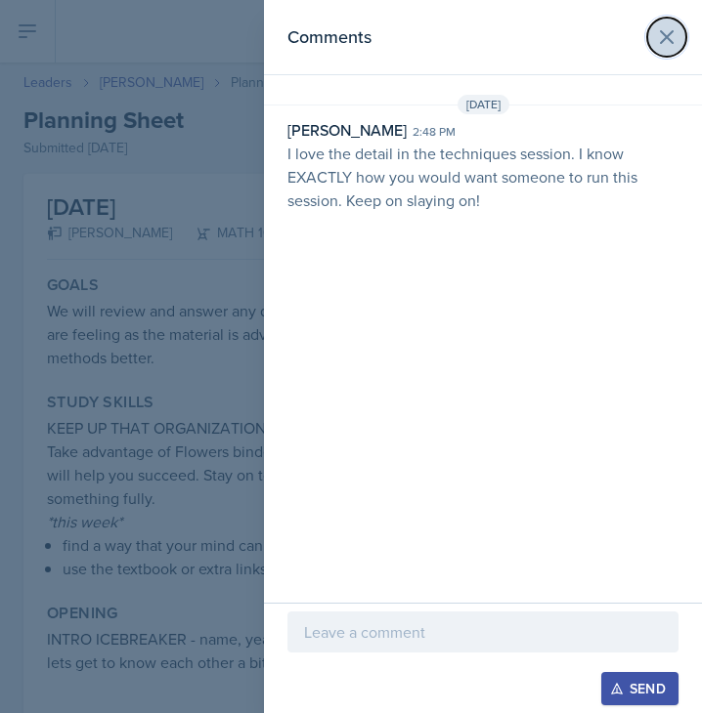
click at [664, 32] on icon at bounding box center [666, 36] width 23 height 23
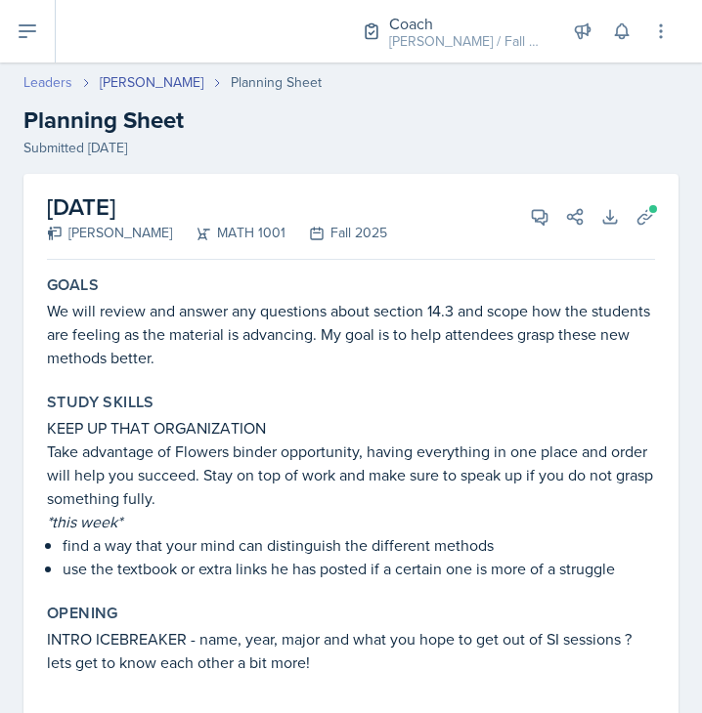
click at [43, 85] on link "Leaders" at bounding box center [47, 82] width 49 height 21
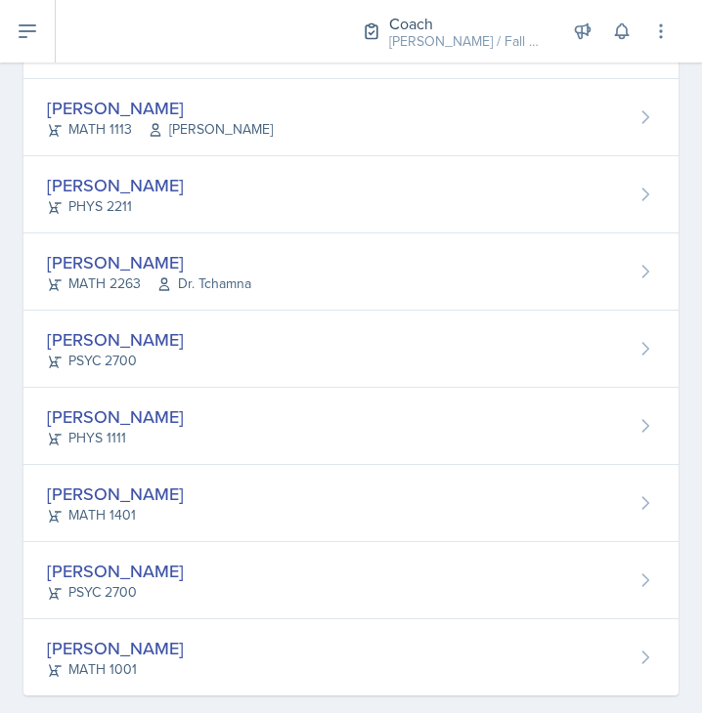
scroll to position [789, 0]
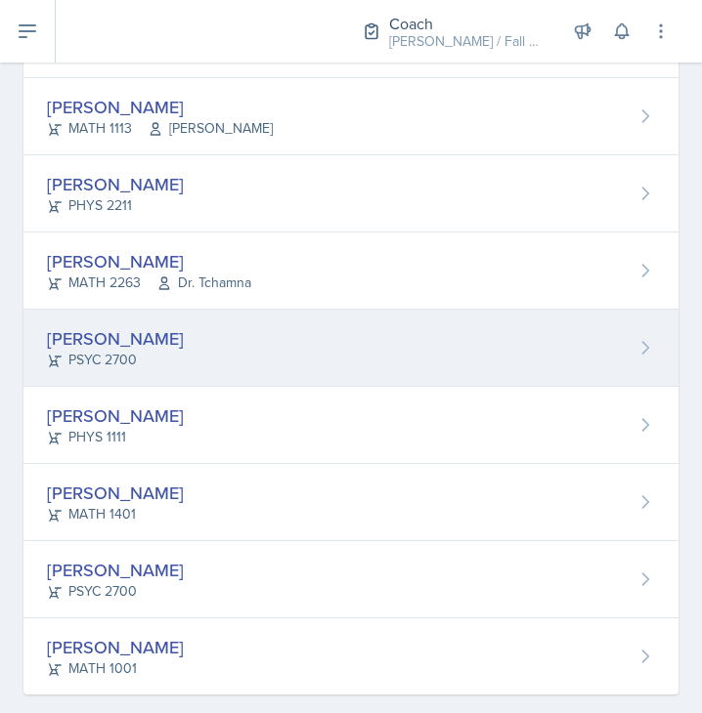
click at [141, 342] on div "Emma Paliotta" at bounding box center [115, 338] width 137 height 26
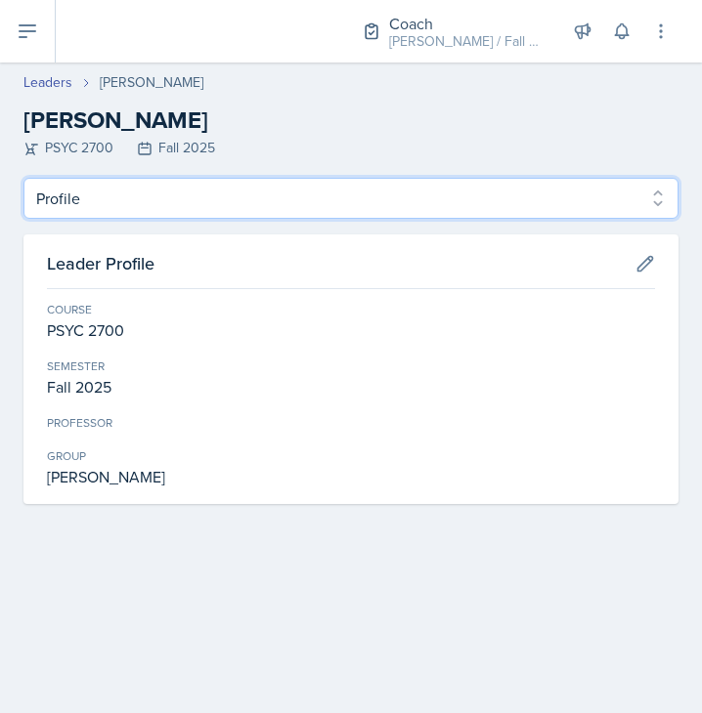
click at [206, 189] on select "Profile Planning Sheets Observation Forms Uploads" at bounding box center [350, 198] width 655 height 41
select select "Planning Sheets"
click at [23, 178] on select "Profile Planning Sheets Observation Forms Uploads" at bounding box center [350, 198] width 655 height 41
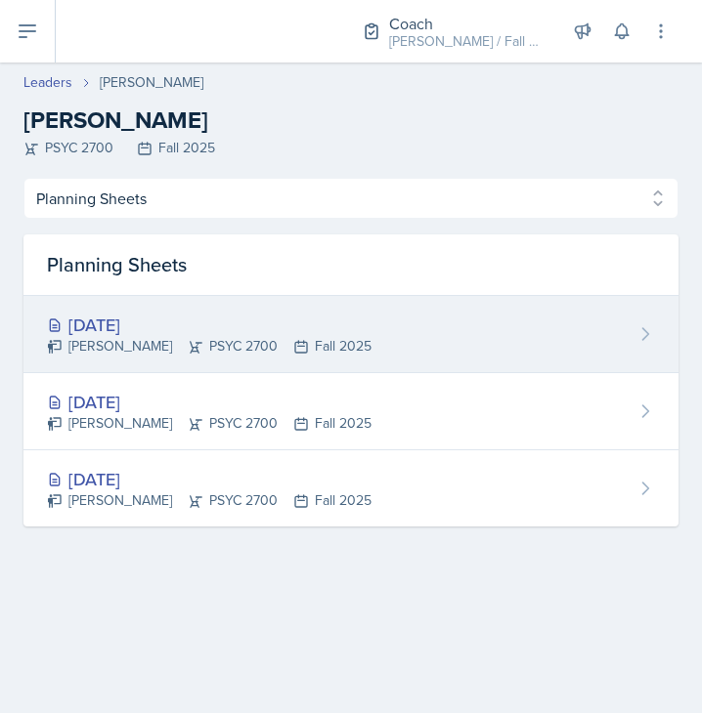
click at [280, 305] on div "Sep 3rd, 2025 Emma Paliotta PSYC 2700 Fall 2025" at bounding box center [350, 334] width 655 height 77
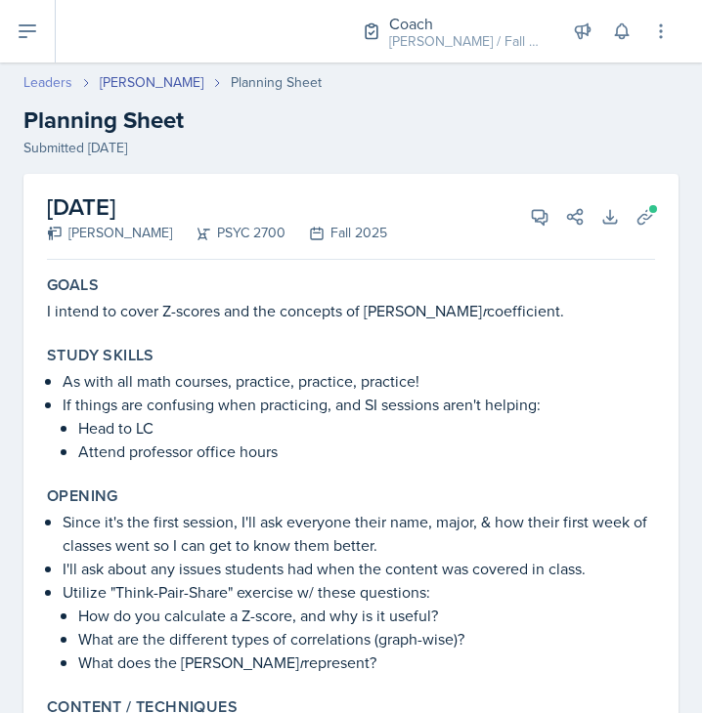
click at [66, 88] on link "Leaders" at bounding box center [47, 82] width 49 height 21
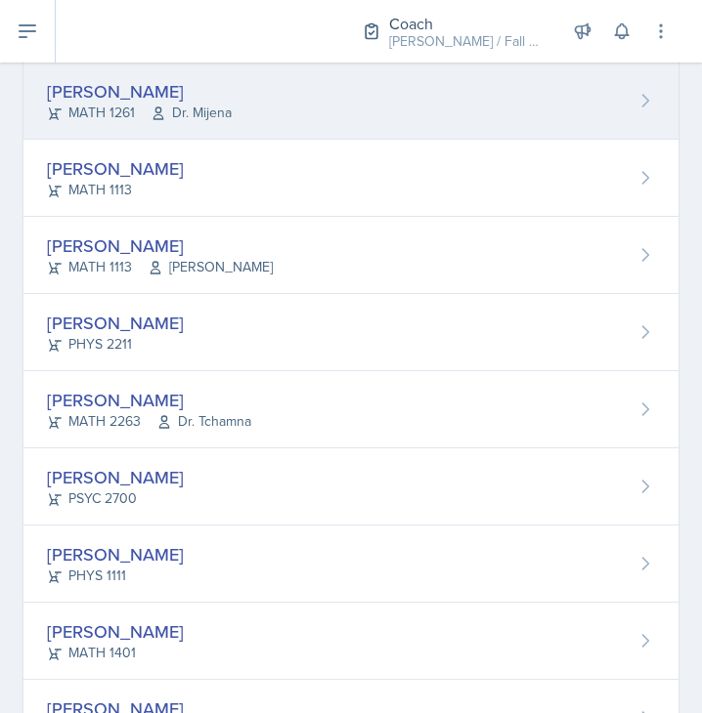
scroll to position [651, 0]
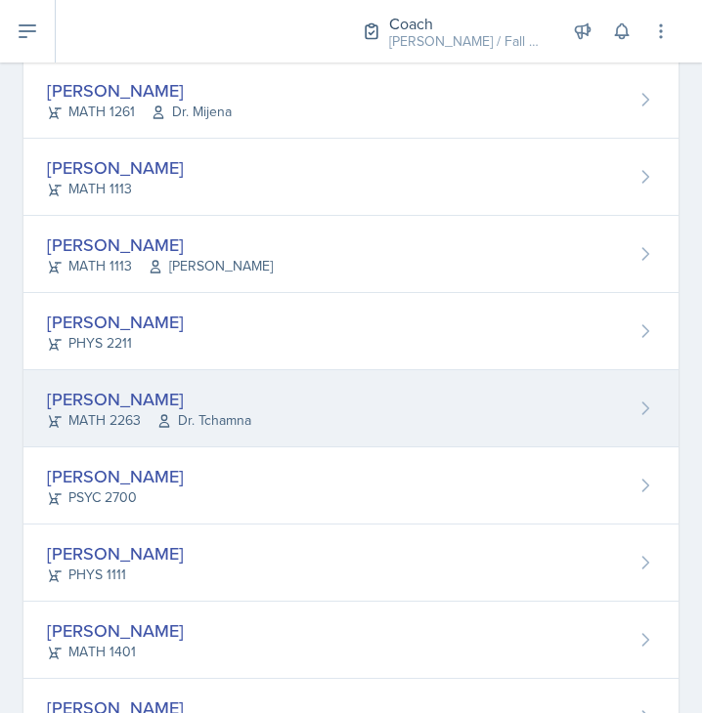
click at [296, 395] on div "Ashton Mullendore MATH 2263 Dr. Tchamna" at bounding box center [350, 408] width 655 height 77
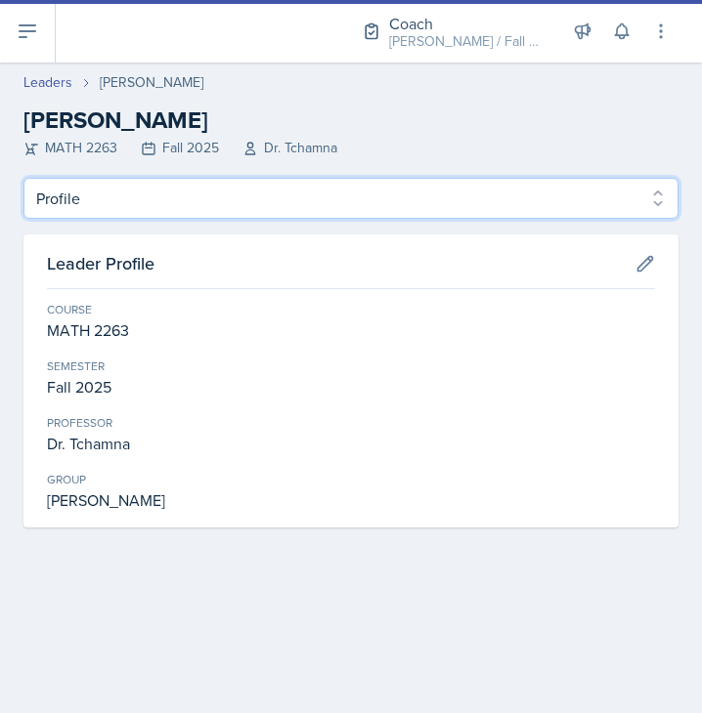
click at [288, 205] on select "Profile Planning Sheets Observation Forms Uploads" at bounding box center [350, 198] width 655 height 41
select select "Planning Sheets"
click at [23, 178] on select "Profile Planning Sheets Observation Forms Uploads" at bounding box center [350, 198] width 655 height 41
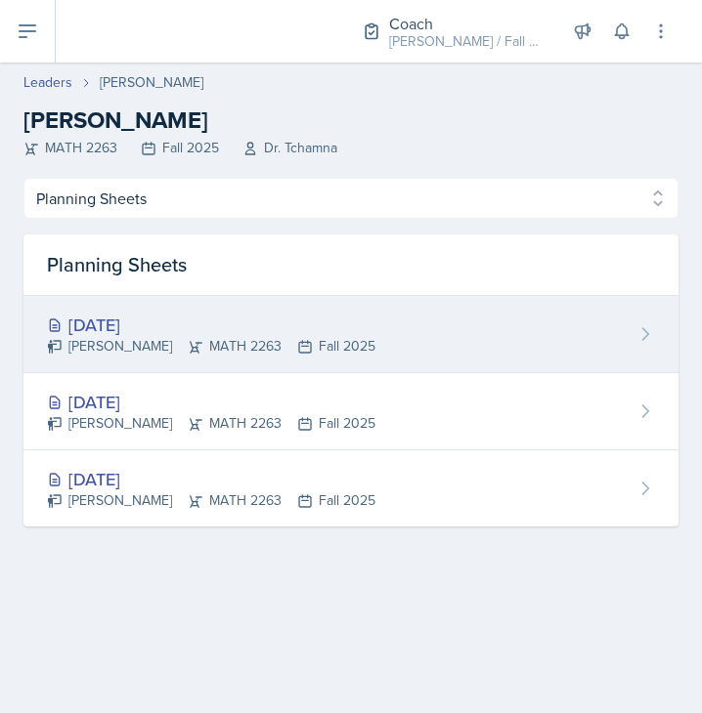
click at [439, 305] on div "Sep 3rd, 2025 Ashton Mullendore MATH 2263 Fall 2025" at bounding box center [350, 334] width 655 height 77
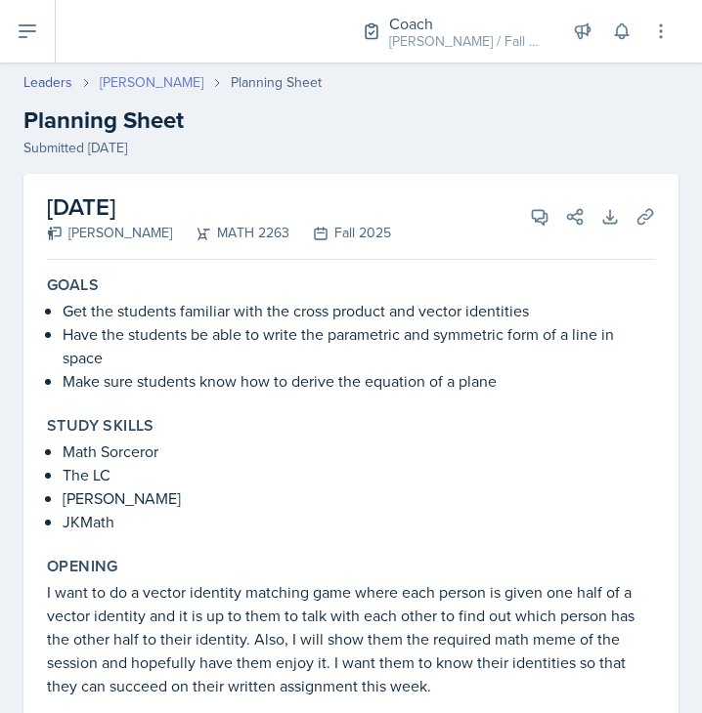
click at [113, 84] on link "Ashton Mullendore" at bounding box center [152, 82] width 104 height 21
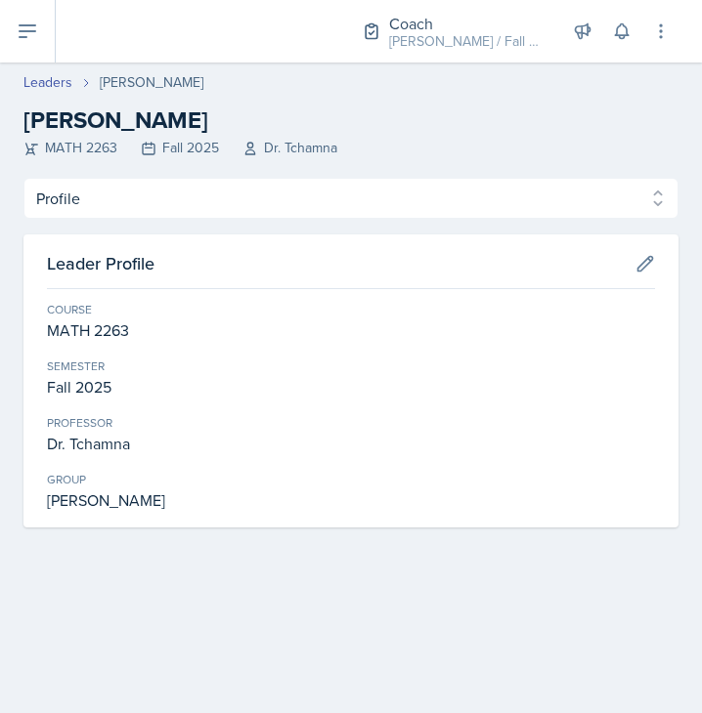
click at [209, 175] on header "Leaders Ashton Mullendore Ashton Mullendore MATH 2263 Fall 2025 Dr. Tchamna" at bounding box center [351, 120] width 702 height 115
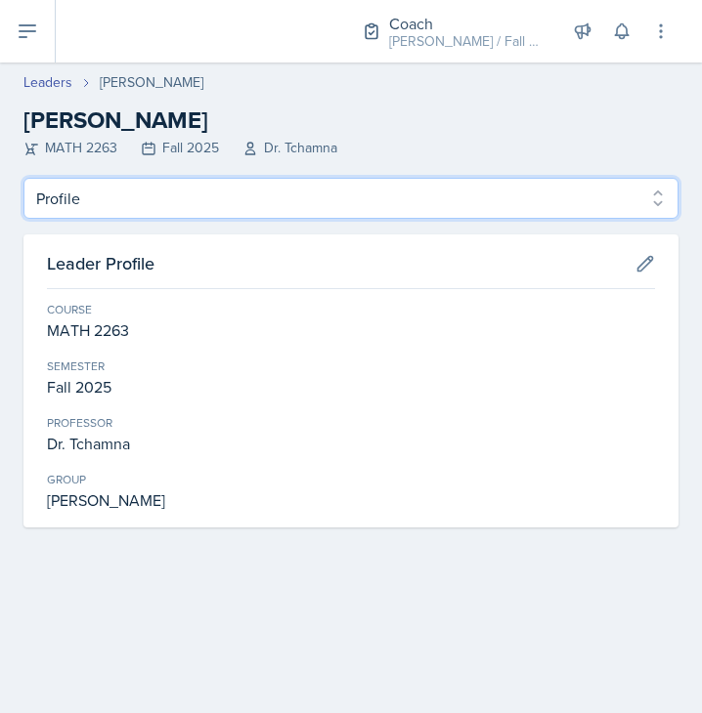
click at [214, 185] on select "Profile Planning Sheets Observation Forms Uploads" at bounding box center [350, 198] width 655 height 41
select select "Planning Sheets"
click at [23, 178] on select "Profile Planning Sheets Observation Forms Uploads" at bounding box center [350, 198] width 655 height 41
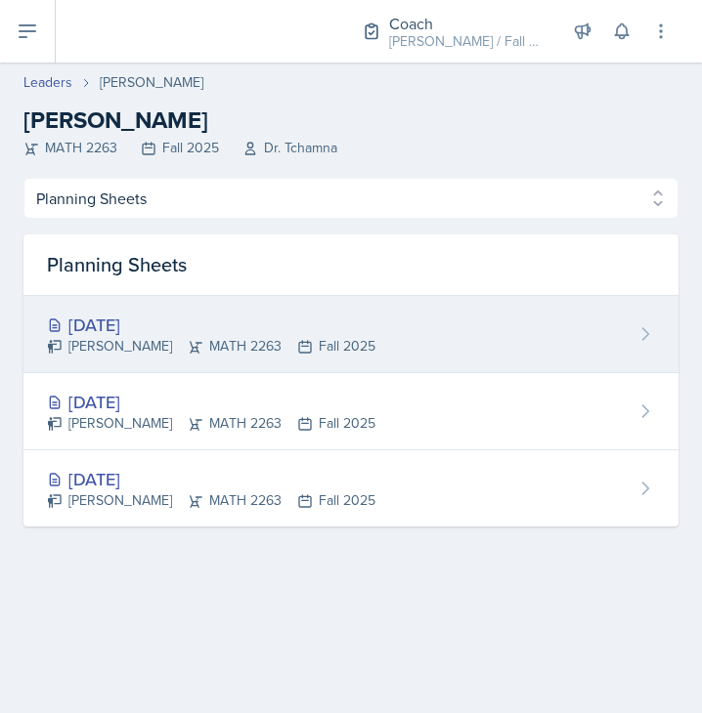
click at [361, 340] on div "Ashton Mullendore MATH 2263 Fall 2025" at bounding box center [211, 346] width 328 height 21
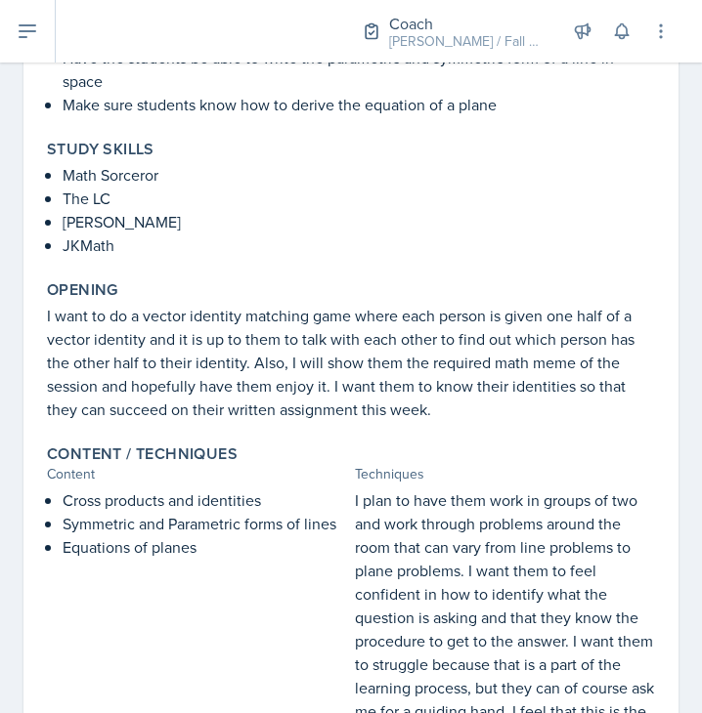
scroll to position [276, 0]
click at [361, 340] on p "I want to do a vector identity matching game where each person is given one hal…" at bounding box center [351, 363] width 608 height 117
click at [166, 319] on p "I want to do a vector identity matching game where each person is given one hal…" at bounding box center [351, 363] width 608 height 117
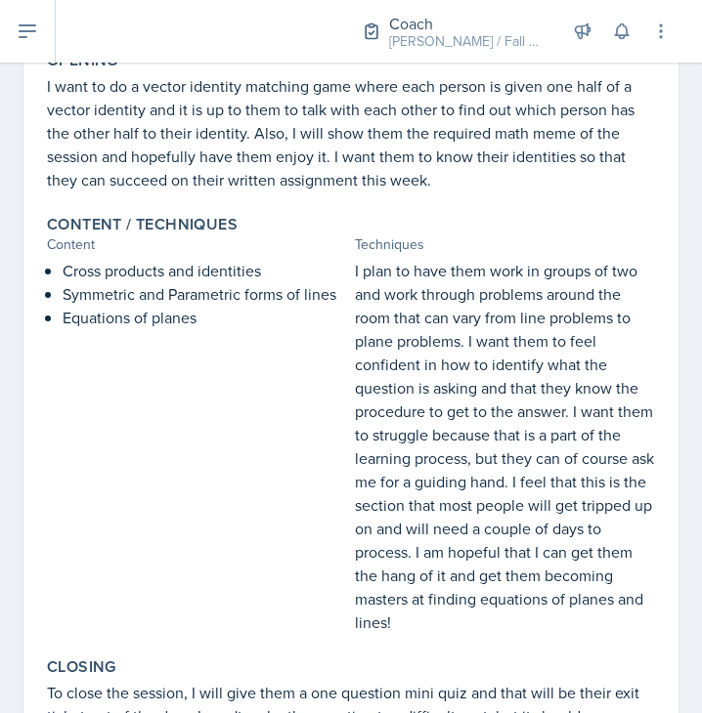
scroll to position [516, 0]
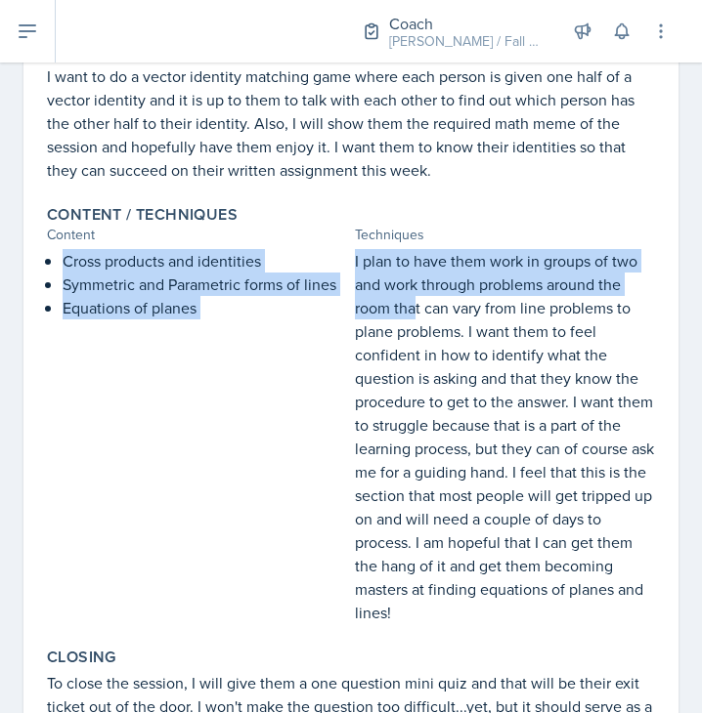
drag, startPoint x: 339, startPoint y: 266, endPoint x: 405, endPoint y: 316, distance: 82.3
click at [405, 316] on div "Cross products and identities Symmetric and Parametric forms of lines Equations…" at bounding box center [351, 436] width 608 height 375
click at [405, 316] on p "I plan to have them work in groups of two and work through problems around the …" at bounding box center [505, 436] width 300 height 375
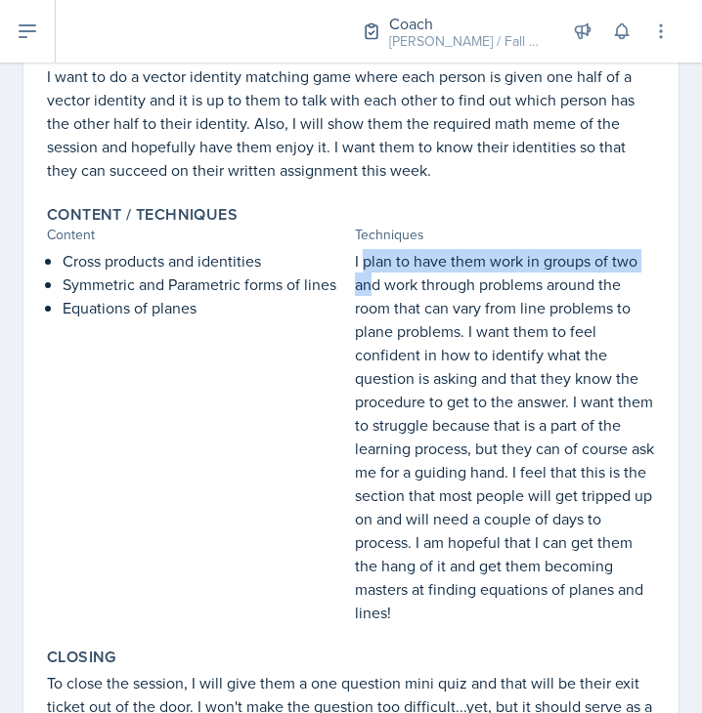
drag, startPoint x: 355, startPoint y: 266, endPoint x: 365, endPoint y: 280, distance: 18.2
click at [365, 280] on p "I plan to have them work in groups of two and work through problems around the …" at bounding box center [505, 436] width 300 height 375
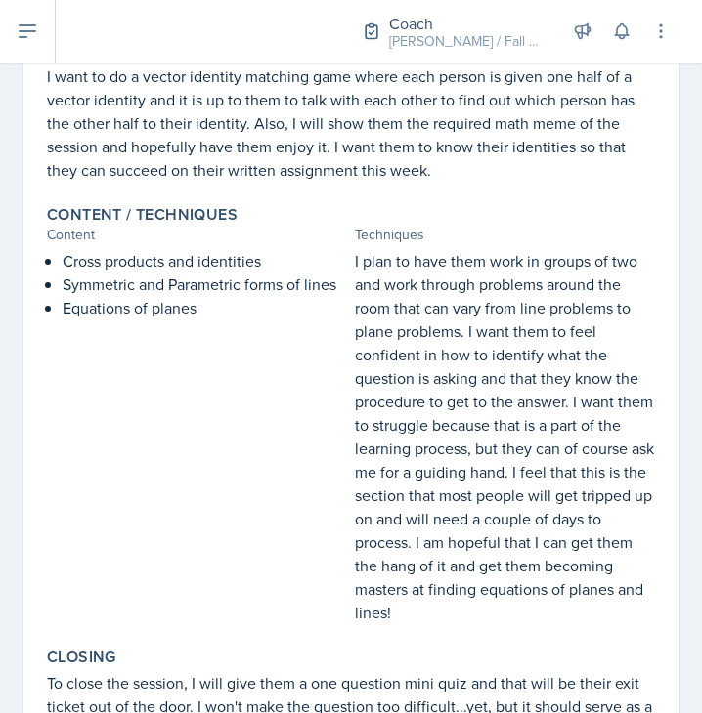
click at [355, 267] on p "I plan to have them work in groups of two and work through problems around the …" at bounding box center [505, 436] width 300 height 375
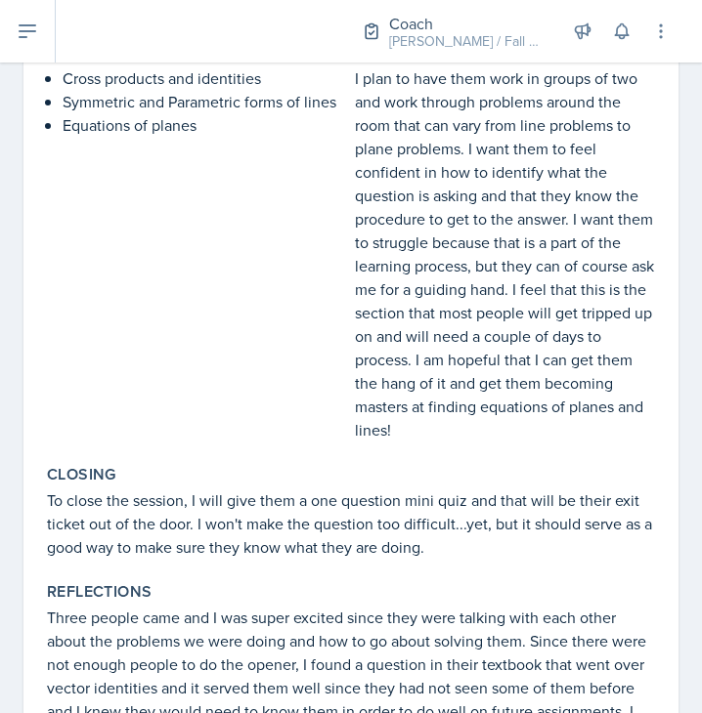
scroll to position [834, 0]
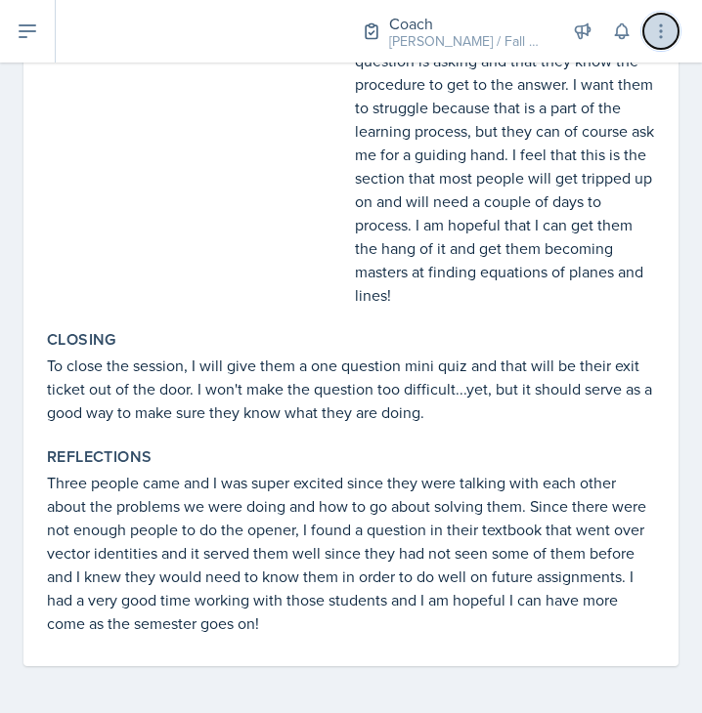
click at [650, 34] on button at bounding box center [660, 31] width 35 height 35
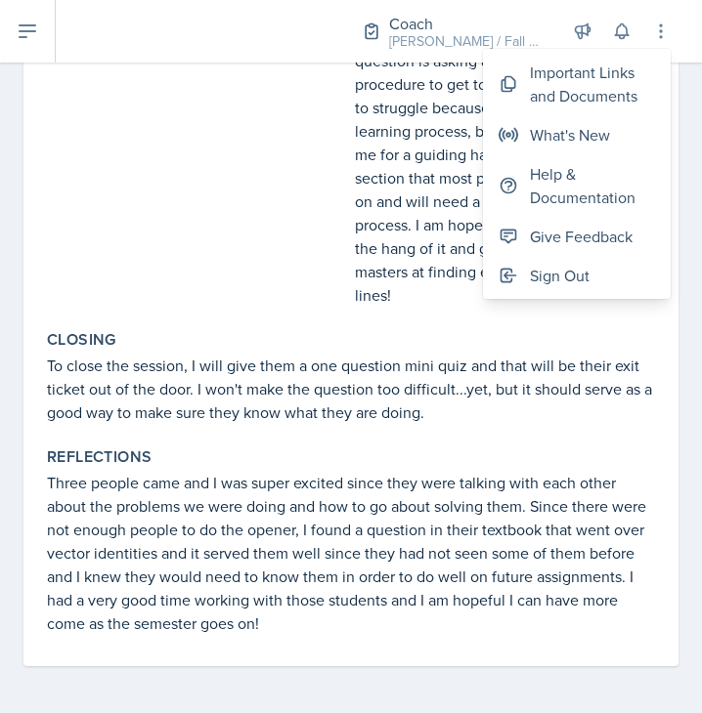
click at [426, 181] on p "I plan to have them work in groups of two and work through problems around the …" at bounding box center [505, 119] width 300 height 375
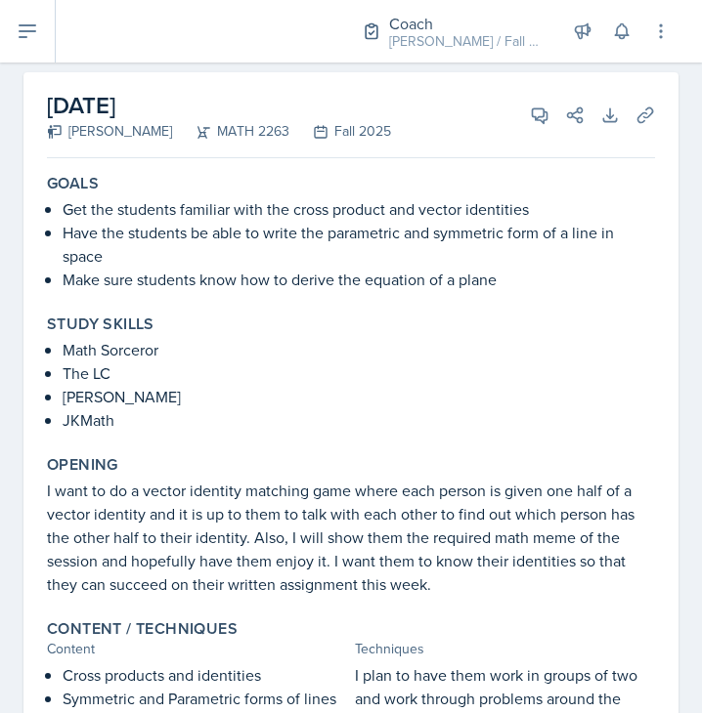
scroll to position [0, 0]
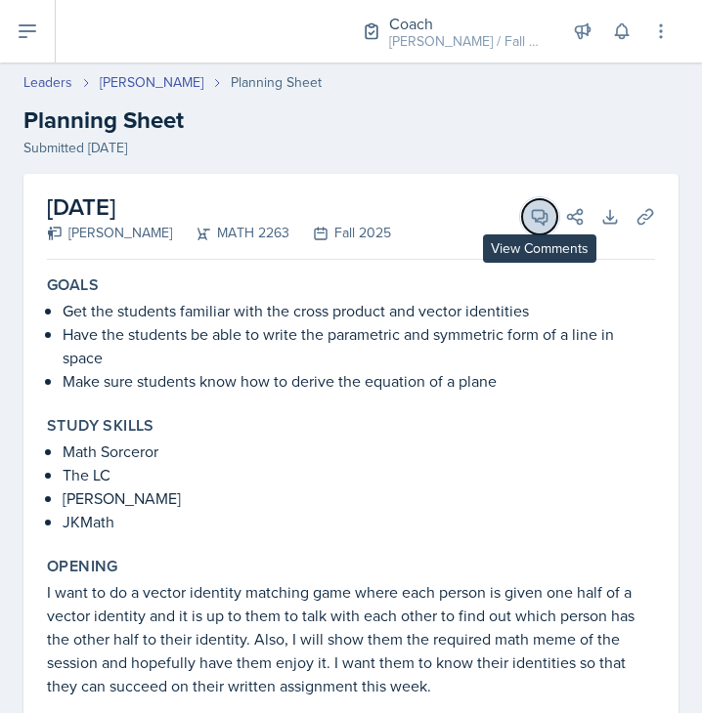
click at [533, 217] on icon at bounding box center [540, 217] width 15 height 15
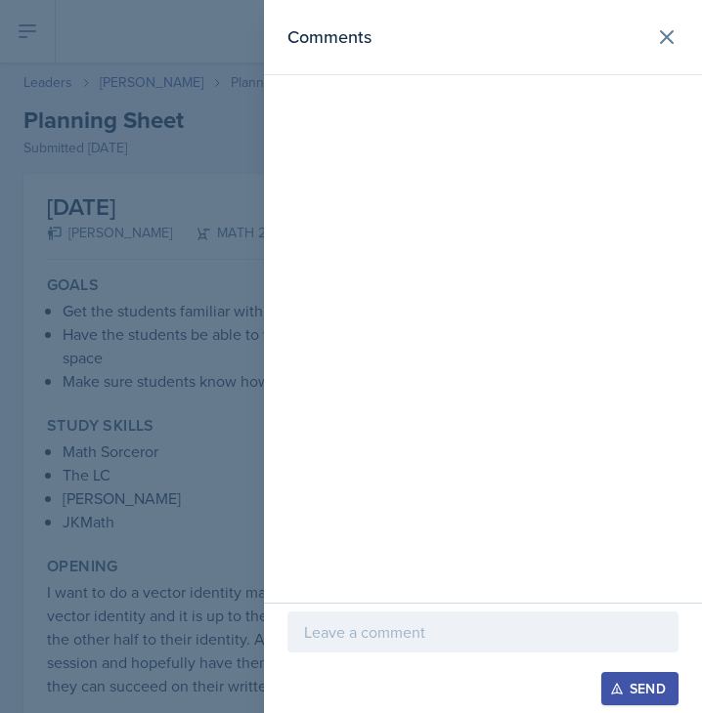
click at [348, 619] on div at bounding box center [482, 632] width 391 height 41
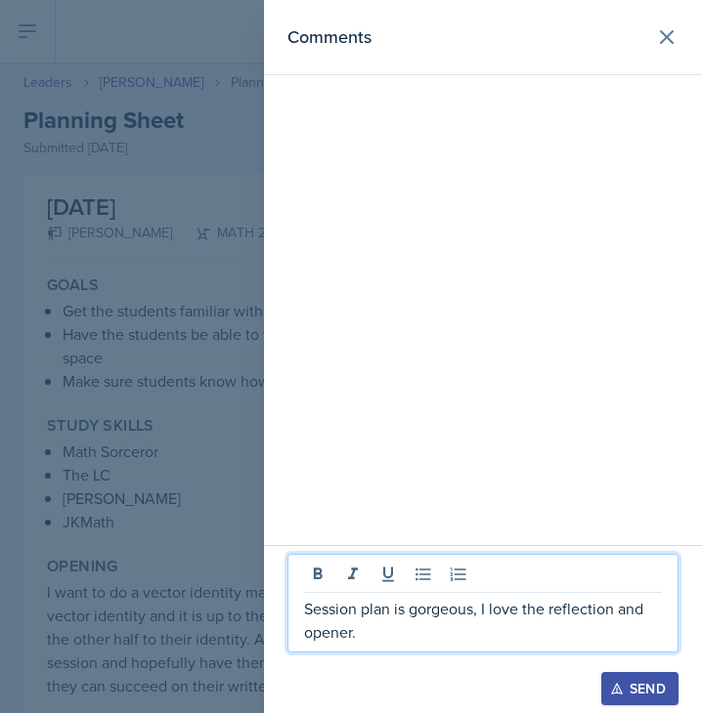
click at [638, 670] on div at bounding box center [482, 663] width 391 height 20
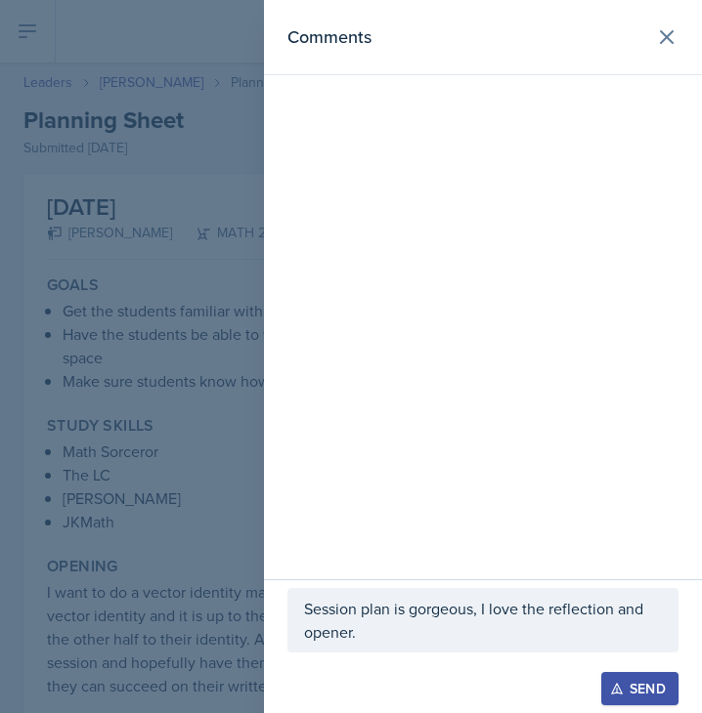
click at [625, 693] on div "Send" at bounding box center [640, 689] width 52 height 16
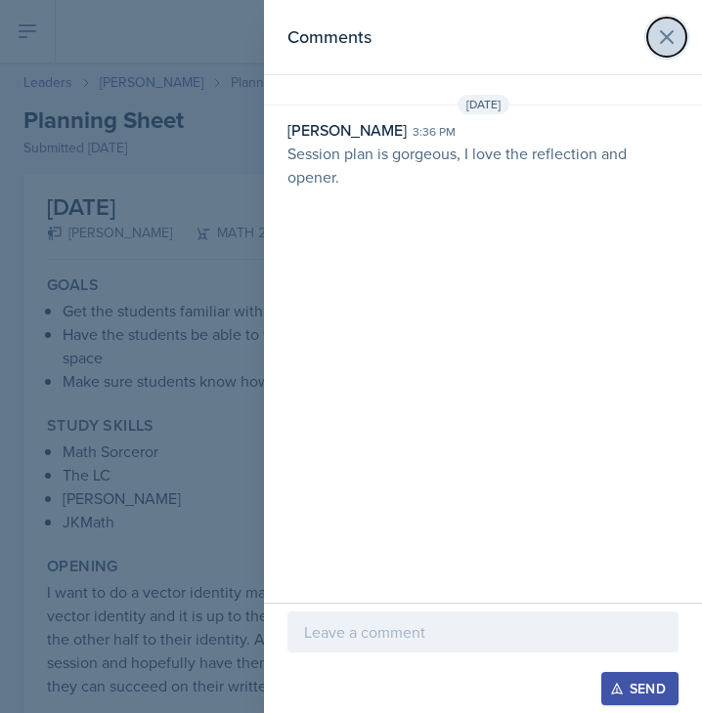
click at [656, 45] on icon at bounding box center [666, 36] width 23 height 23
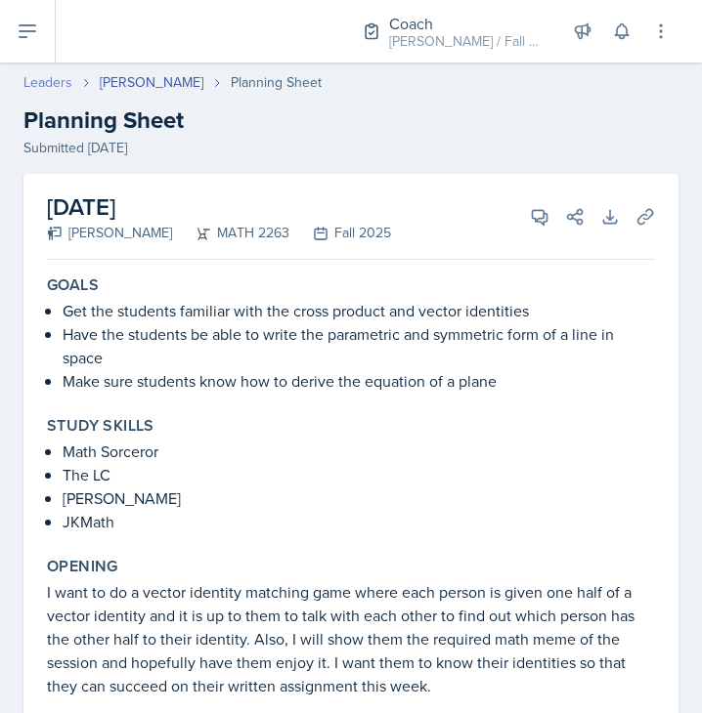
click at [34, 84] on link "Leaders" at bounding box center [47, 82] width 49 height 21
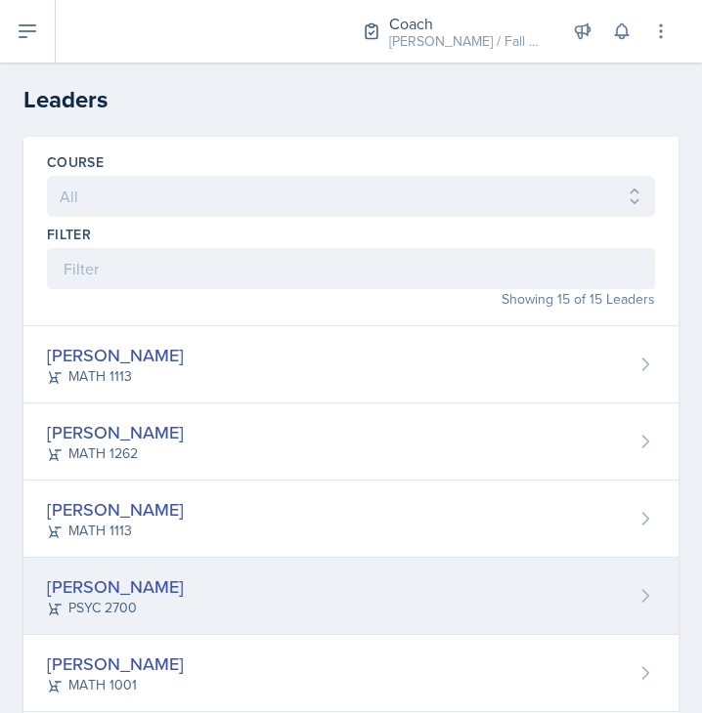
click at [193, 595] on div "Jamaree Brown PSYC 2700" at bounding box center [350, 596] width 655 height 77
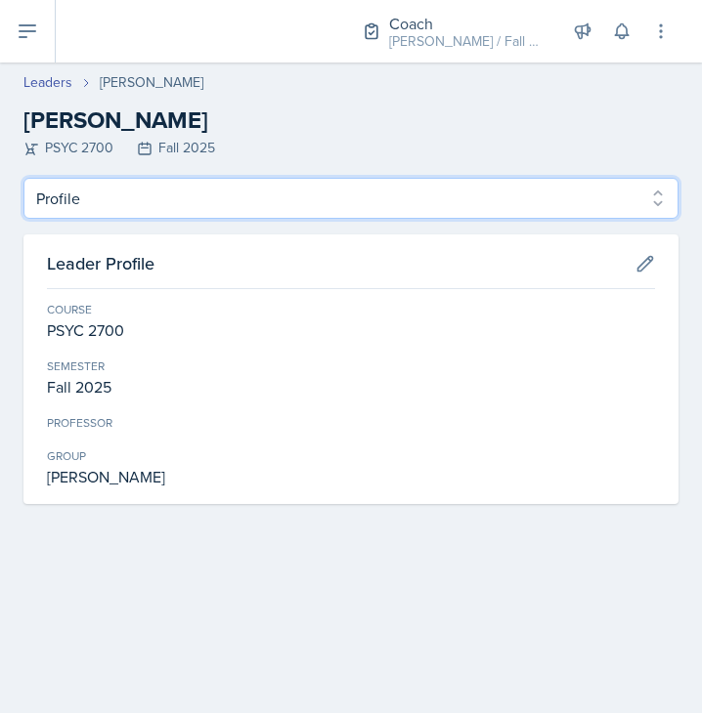
click at [244, 194] on select "Profile Planning Sheets Observation Forms Uploads" at bounding box center [350, 198] width 655 height 41
select select "Planning Sheets"
click at [23, 178] on select "Profile Planning Sheets Observation Forms Uploads" at bounding box center [350, 198] width 655 height 41
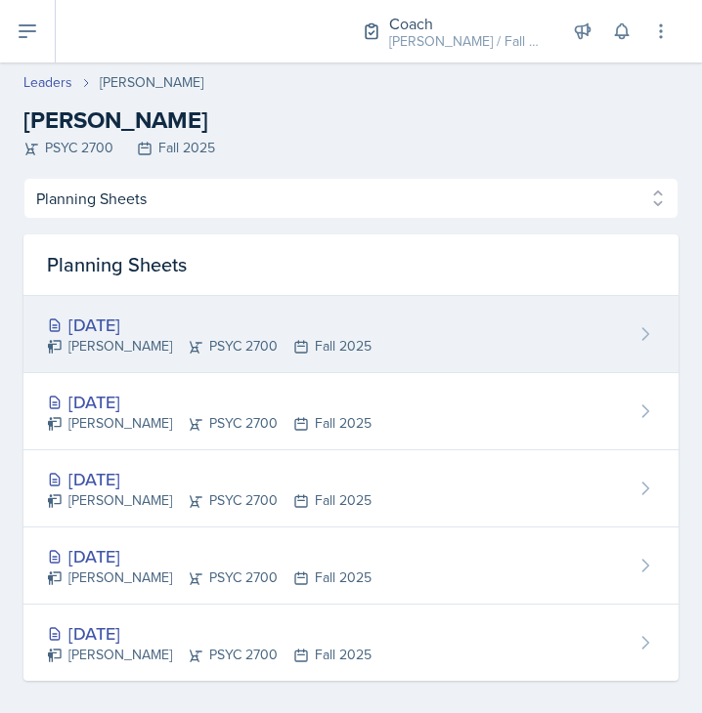
click at [413, 323] on div "Sep 4th, 2025 Jamaree Brown PSYC 2700 Fall 2025" at bounding box center [350, 334] width 655 height 77
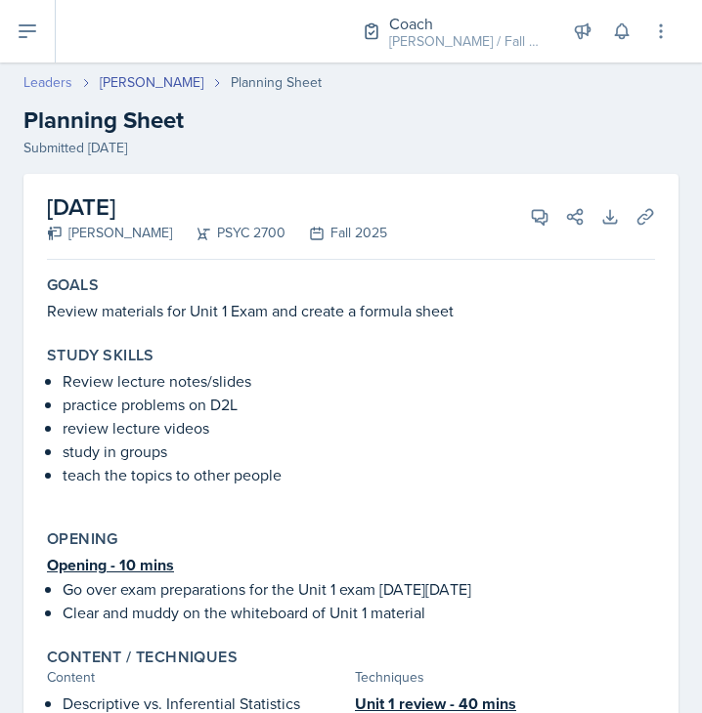
click at [56, 84] on link "Leaders" at bounding box center [47, 82] width 49 height 21
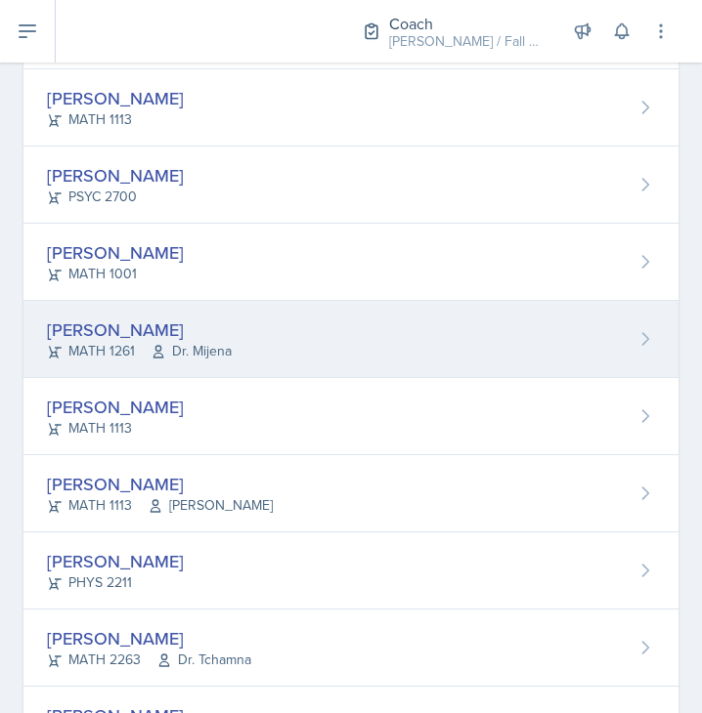
scroll to position [414, 0]
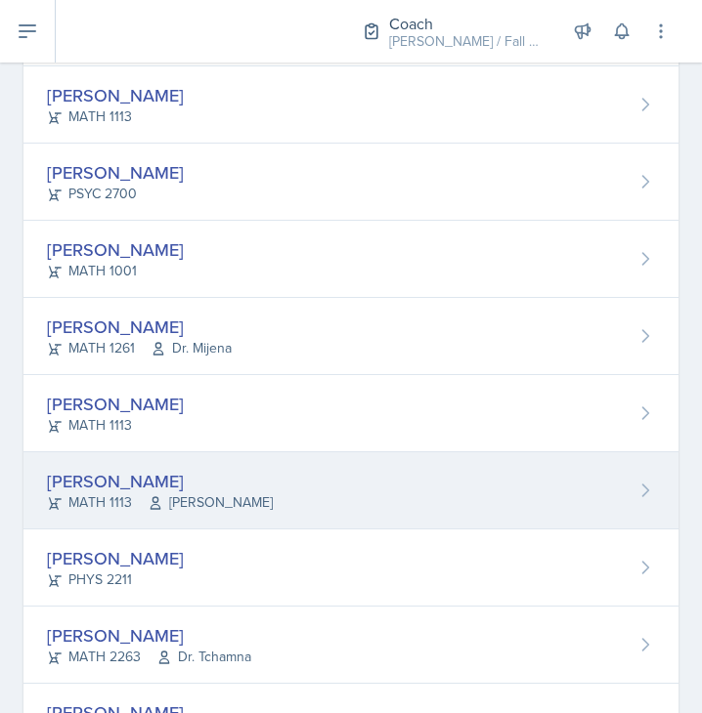
click at [282, 488] on div "Caleb Lorenz MATH 1113 MaKayla McLeod" at bounding box center [350, 490] width 655 height 77
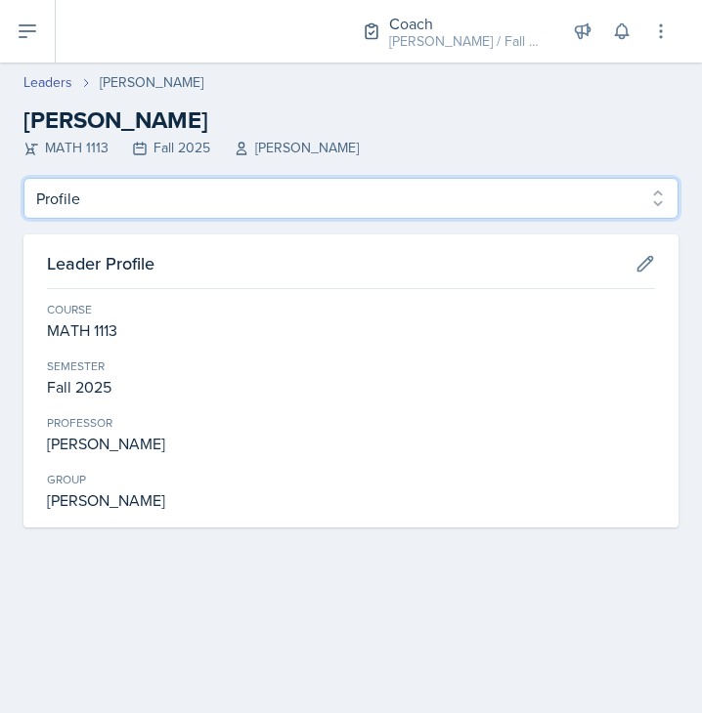
drag, startPoint x: 279, startPoint y: 190, endPoint x: 250, endPoint y: 255, distance: 71.7
click at [250, 255] on div "Profile Planning Sheets Observation Forms Uploads Profile Planning Sheets Obser…" at bounding box center [350, 353] width 655 height 350
select select "Planning Sheets"
click at [23, 178] on select "Profile Planning Sheets Observation Forms Uploads" at bounding box center [350, 198] width 655 height 41
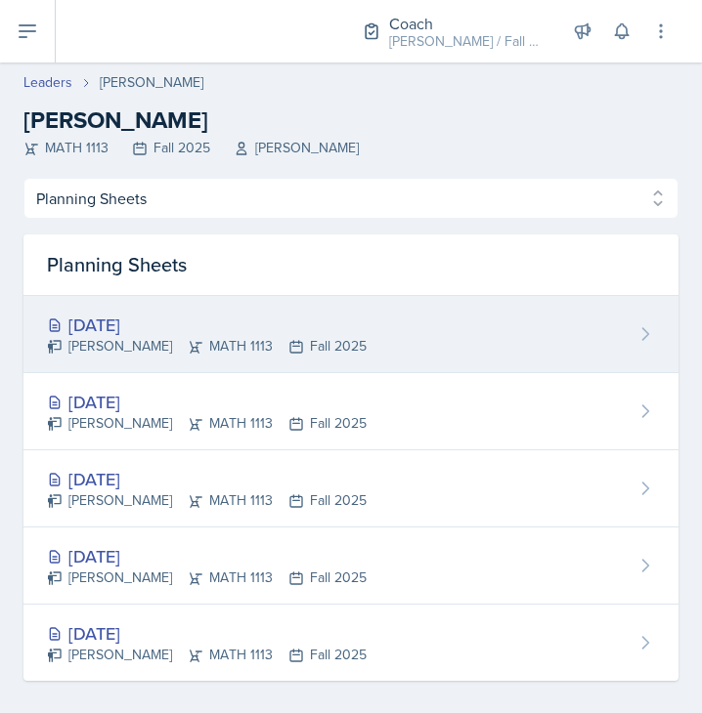
click at [425, 352] on div "Sep 4th, 2025 Caleb Lorenz MATH 1113 Fall 2025" at bounding box center [350, 334] width 655 height 77
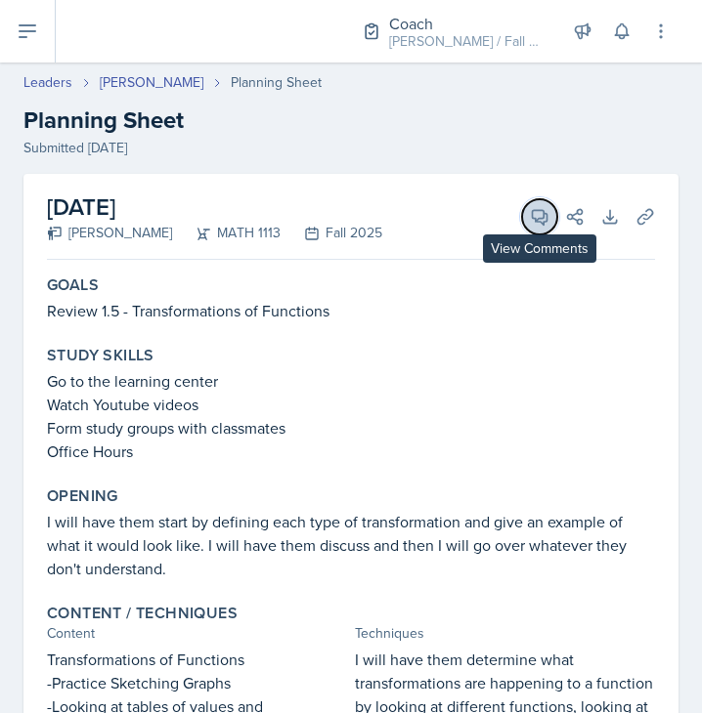
click at [530, 222] on icon at bounding box center [540, 217] width 20 height 20
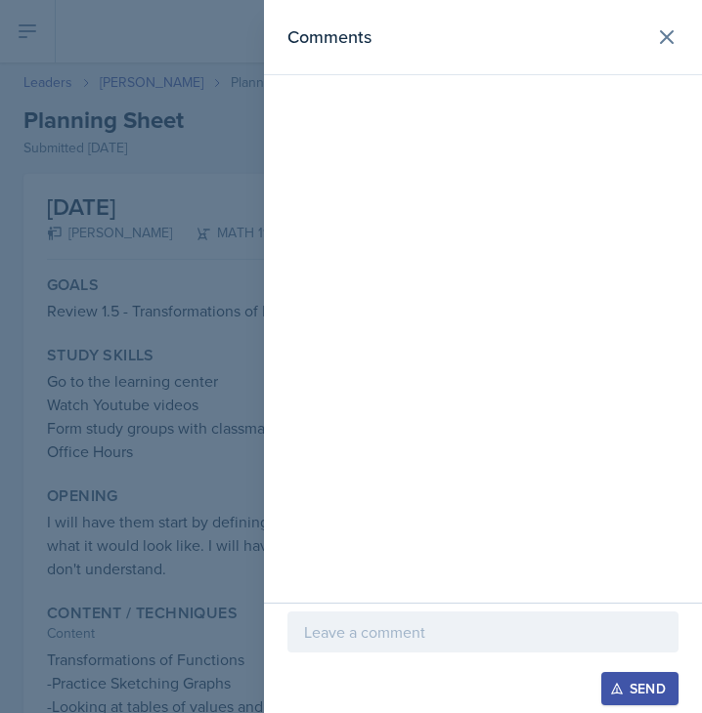
click at [360, 642] on p at bounding box center [483, 632] width 358 height 23
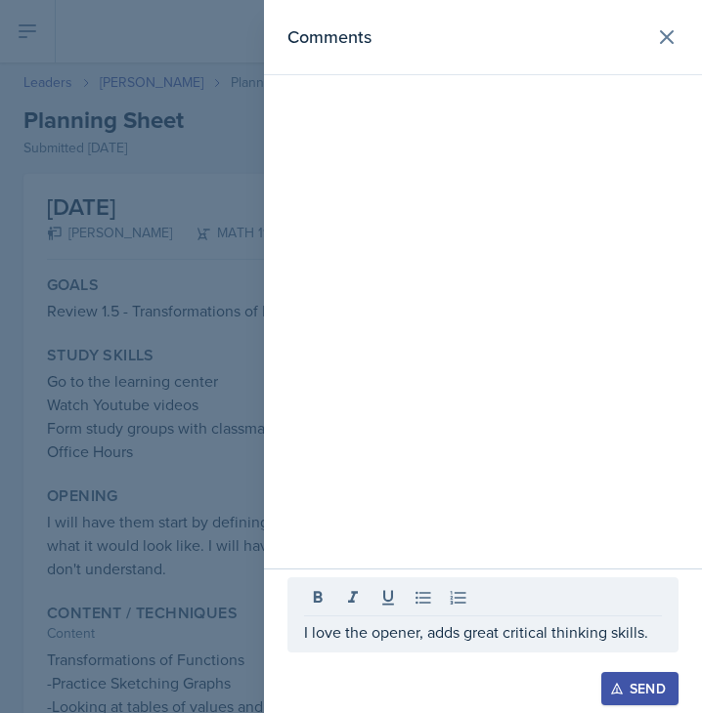
click at [631, 684] on div "Send" at bounding box center [640, 689] width 52 height 16
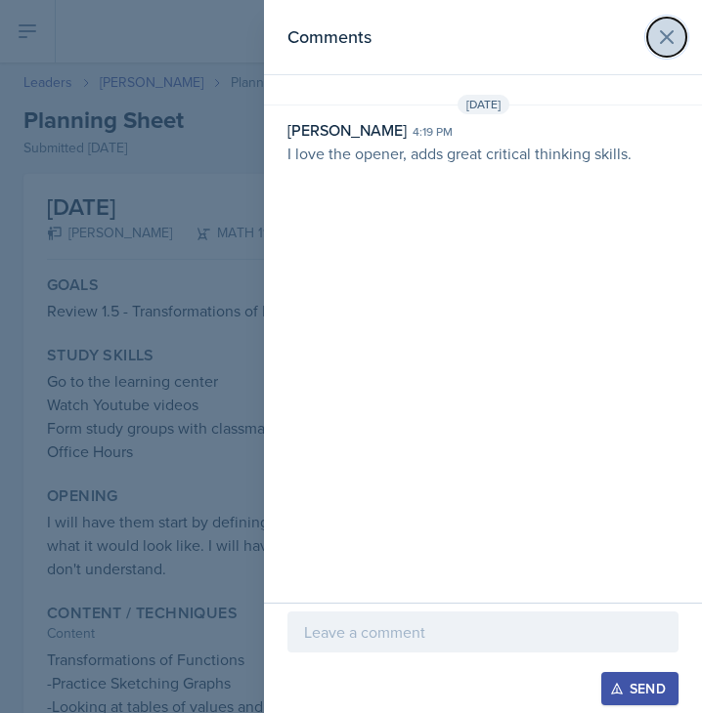
click at [662, 44] on icon at bounding box center [666, 36] width 23 height 23
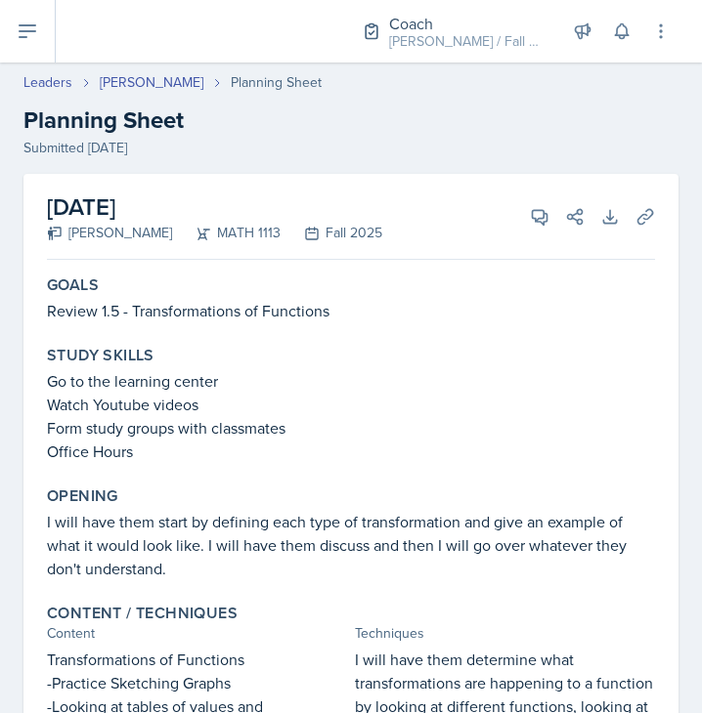
click at [63, 108] on h2 "Planning Sheet" at bounding box center [350, 120] width 655 height 35
click at [46, 86] on link "Leaders" at bounding box center [47, 82] width 49 height 21
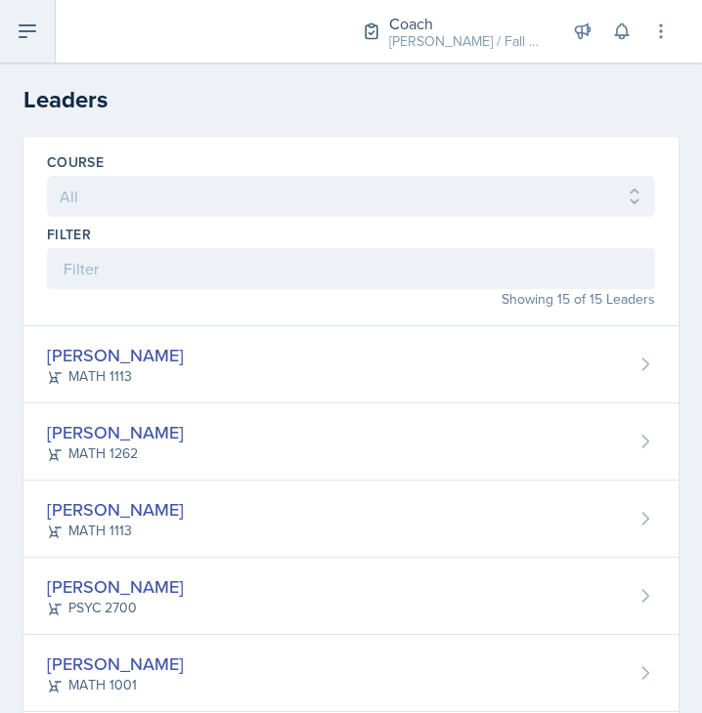
click at [29, 42] on icon at bounding box center [27, 31] width 23 height 23
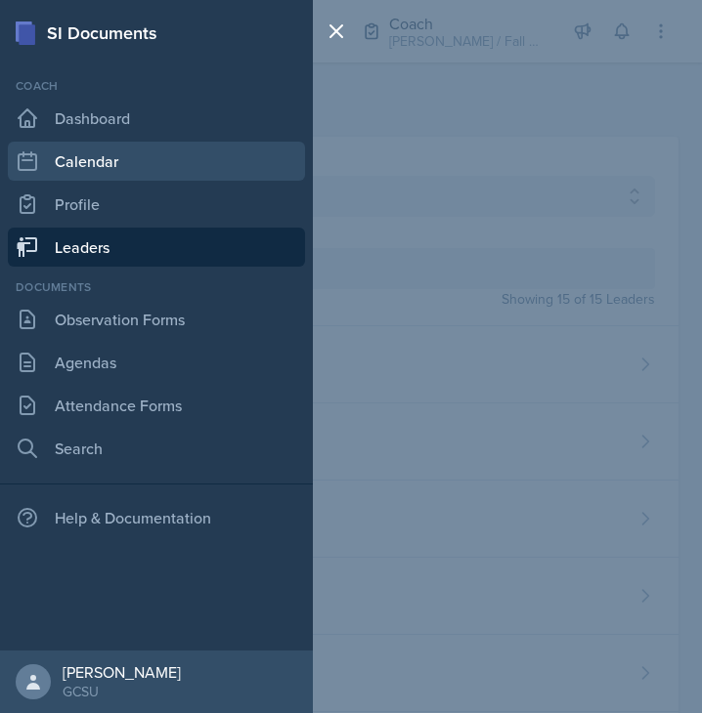
click at [118, 153] on link "Calendar" at bounding box center [156, 161] width 297 height 39
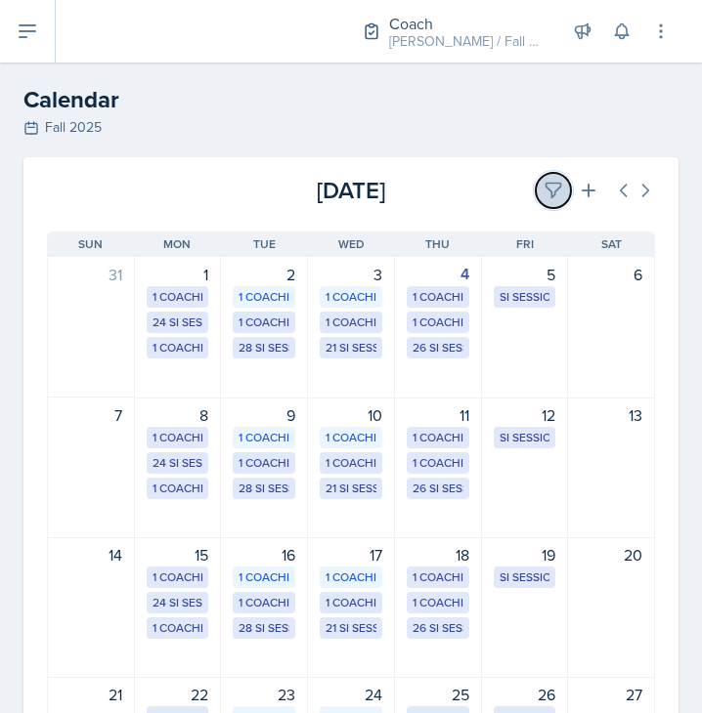
click at [543, 186] on icon at bounding box center [553, 191] width 20 height 20
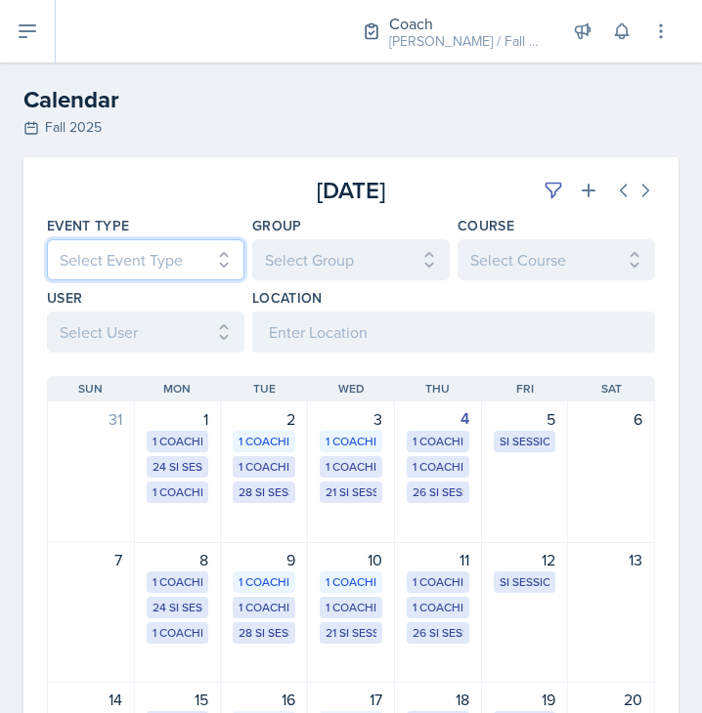
click at [87, 255] on select "Select Event Type All CoP Meeting Coaching - BECK Coaching - MAPP Coaching- MEN…" at bounding box center [145, 259] width 197 height 41
select select "700c1d41-4793-48d3-8616-e09499dfb71d"
click at [47, 239] on select "Select Event Type All CoP Meeting Coaching - BECK Coaching - MAPP Coaching- MEN…" at bounding box center [145, 259] width 197 height 41
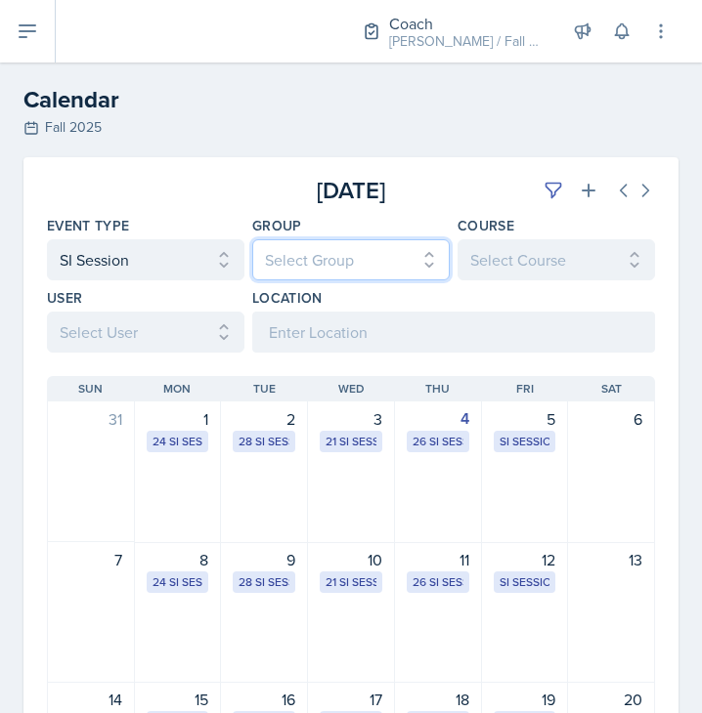
click at [322, 268] on select "Select Group All BECK MAPP MENCE" at bounding box center [350, 259] width 197 height 41
select select "7b7b0581-3cff-4db8-9566-fba67390f9c3"
click at [252, 239] on select "Select Group All BECK MAPP MENCE" at bounding box center [350, 259] width 197 height 41
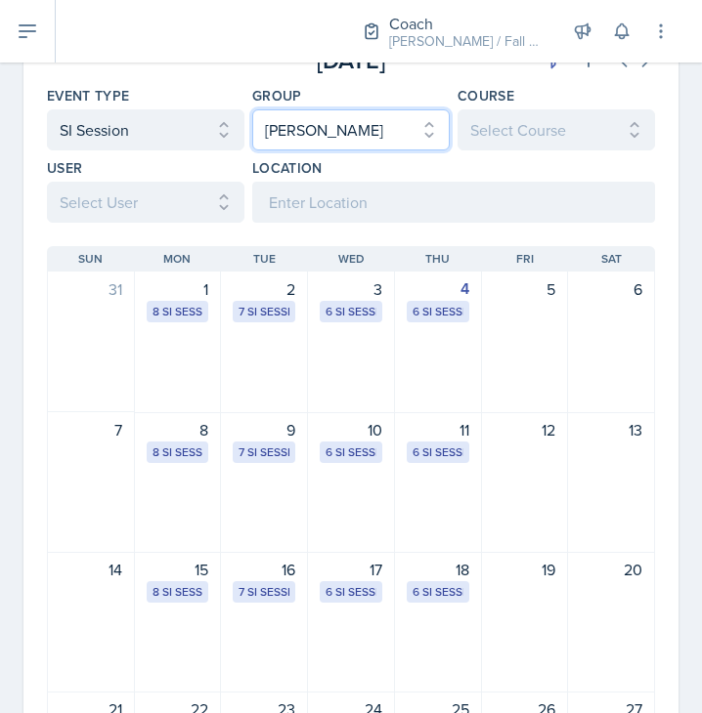
scroll to position [131, 0]
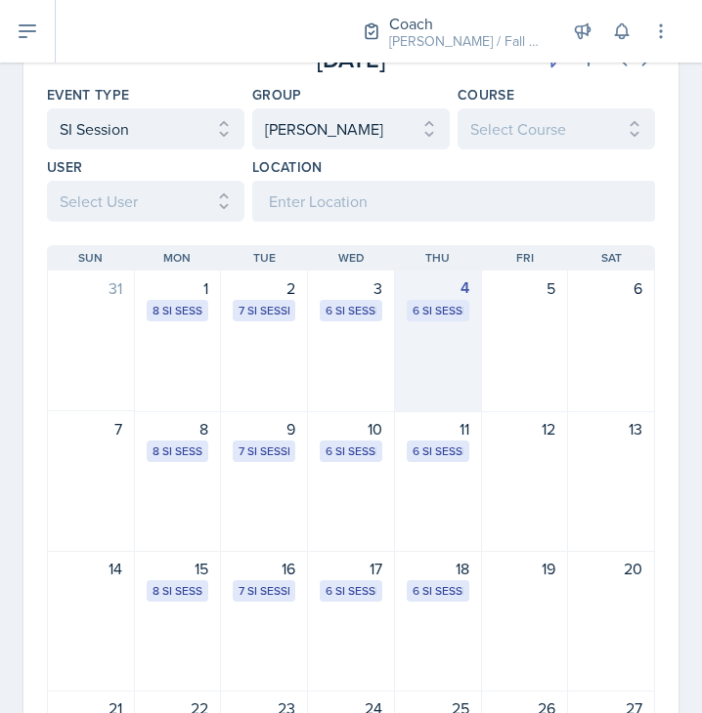
click at [422, 324] on div "4 6 SI Sessions" at bounding box center [438, 342] width 87 height 142
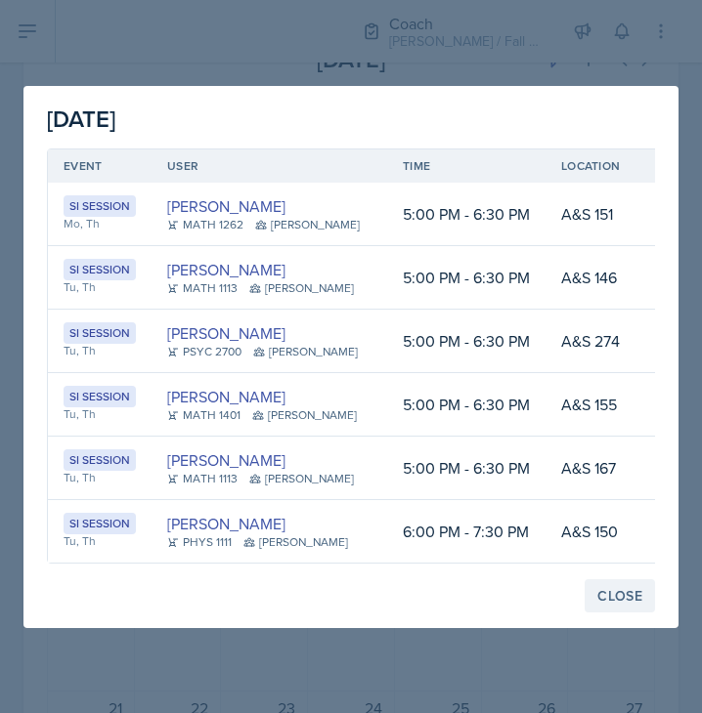
click at [610, 588] on div "Close" at bounding box center [619, 596] width 45 height 16
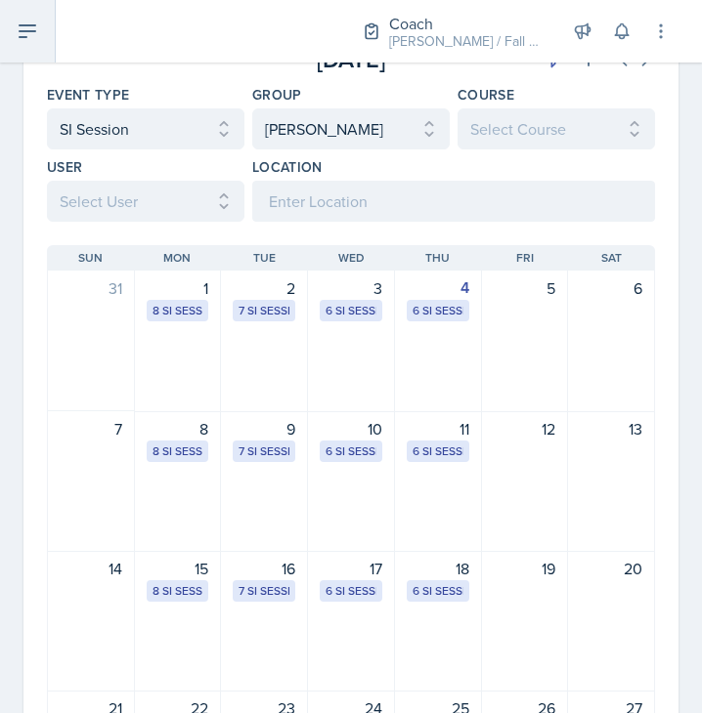
click at [27, 25] on icon at bounding box center [28, 31] width 16 height 12
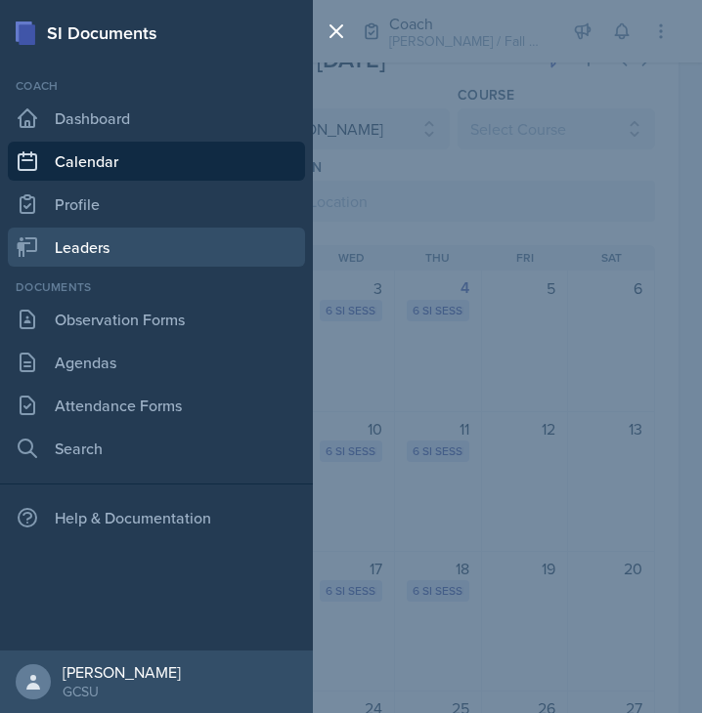
click at [65, 238] on link "Leaders" at bounding box center [156, 247] width 297 height 39
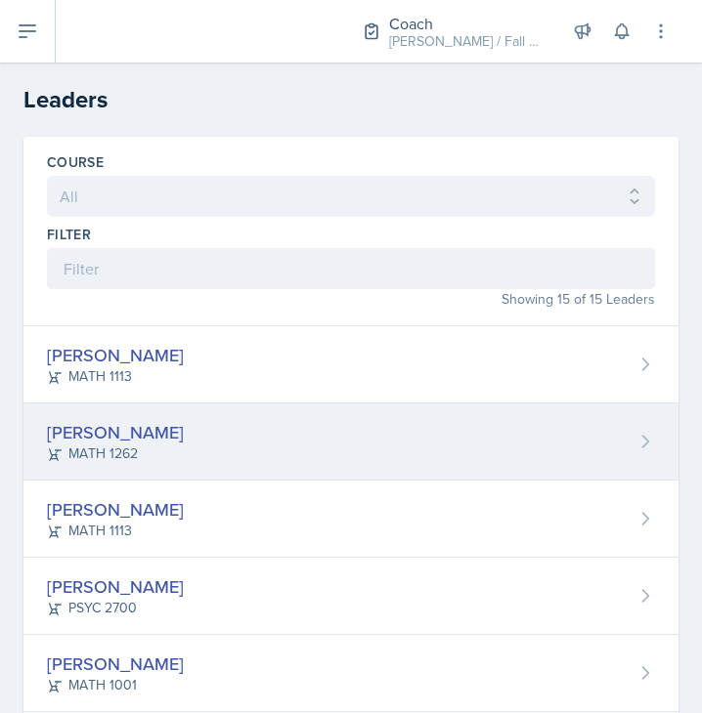
click at [213, 460] on div "Jonas Barfield MATH 1262" at bounding box center [350, 442] width 655 height 77
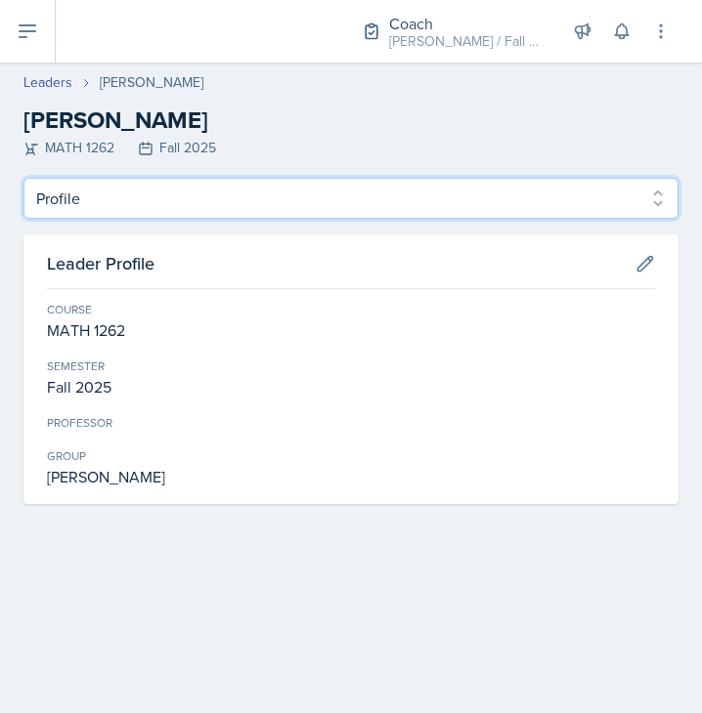
drag, startPoint x: 191, startPoint y: 201, endPoint x: 195, endPoint y: 255, distance: 54.0
click at [195, 255] on div "Profile Planning Sheets Observation Forms Uploads Profile Planning Sheets Obser…" at bounding box center [350, 341] width 655 height 326
select select "Planning Sheets"
click at [23, 178] on select "Profile Planning Sheets Observation Forms Uploads" at bounding box center [350, 198] width 655 height 41
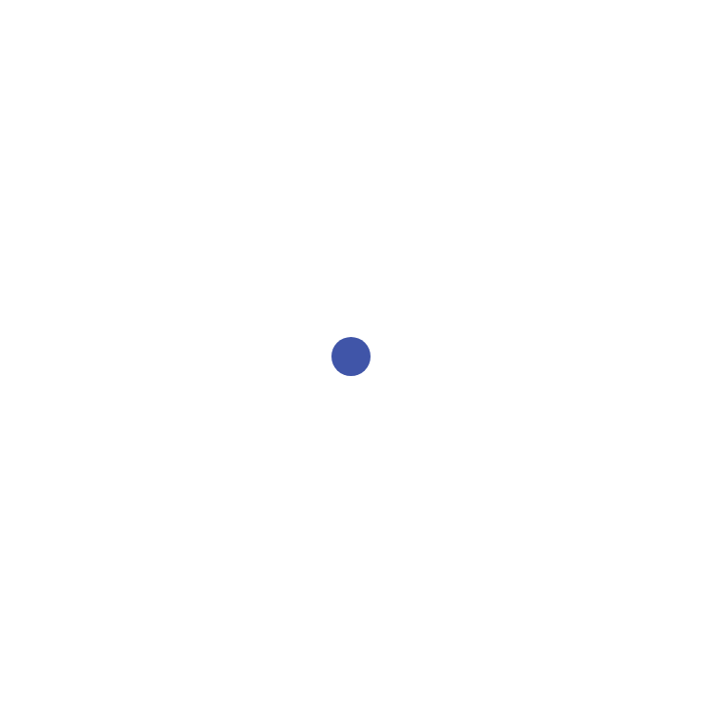
select select "Planning Sheets"
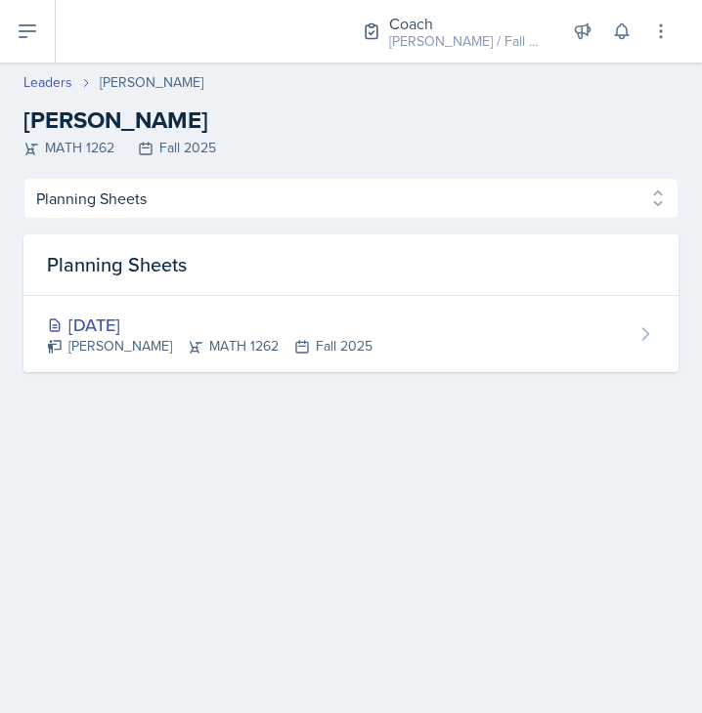
click at [205, 425] on main "Leaders [PERSON_NAME] [PERSON_NAME] MATH 1262 Fall 2025 Profile Planning Sheets…" at bounding box center [351, 388] width 702 height 651
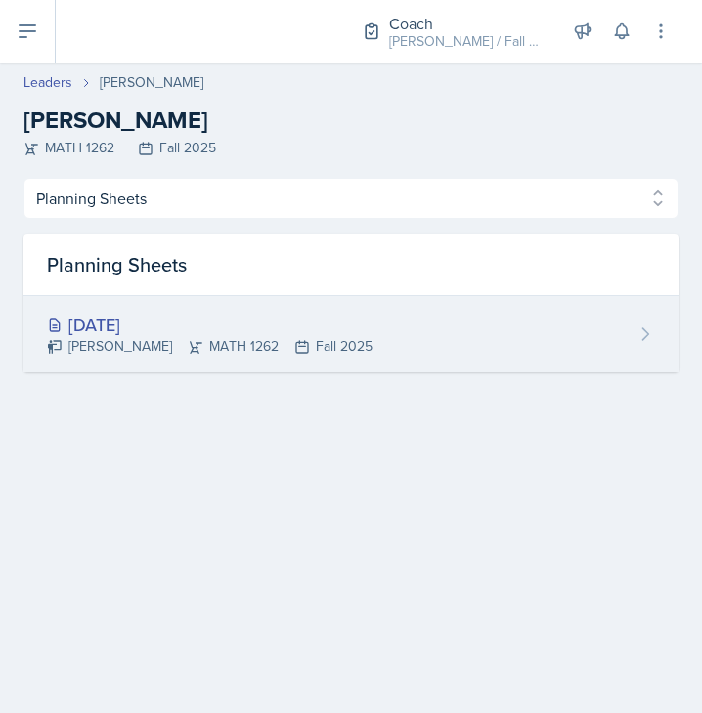
click at [224, 310] on div "Aug 25th, 2025 Jonas Barfield MATH 1262 Fall 2025" at bounding box center [350, 334] width 655 height 76
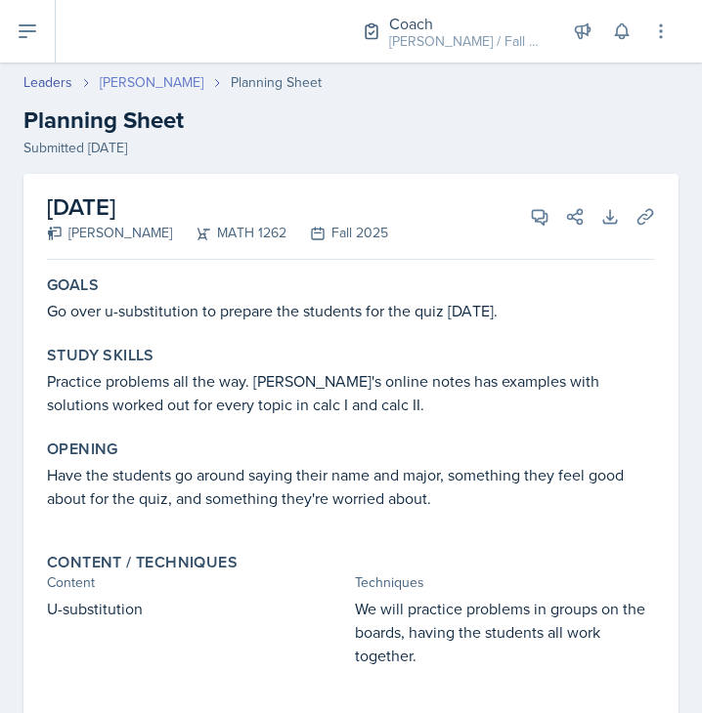
click at [107, 81] on link "[PERSON_NAME]" at bounding box center [152, 82] width 104 height 21
